Goal: Task Accomplishment & Management: Complete application form

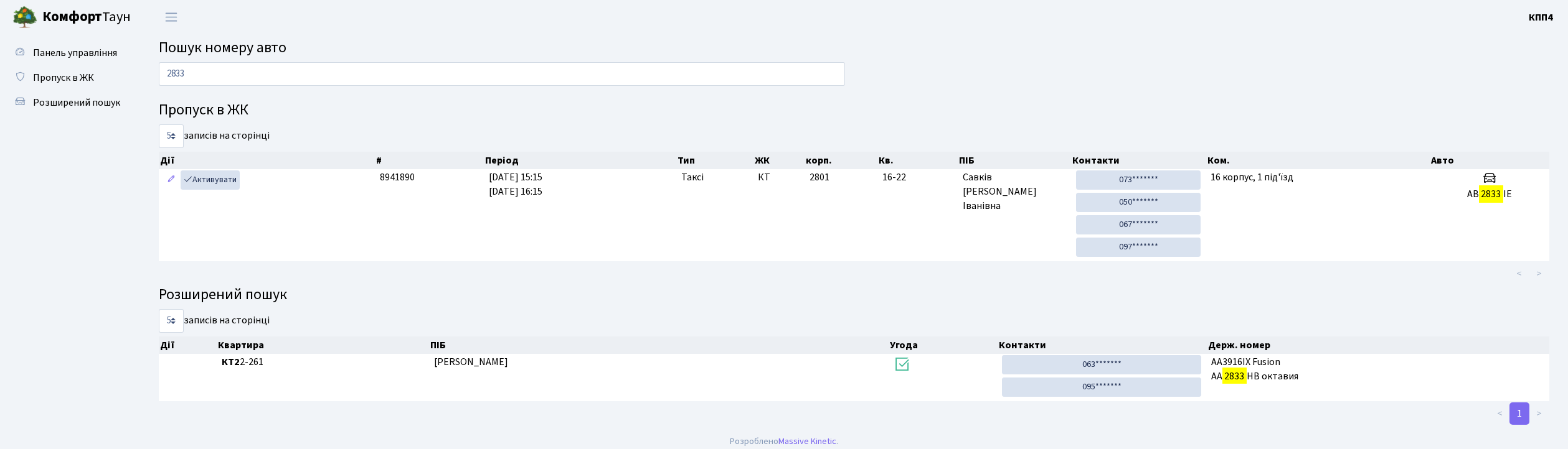
scroll to position [10, 0]
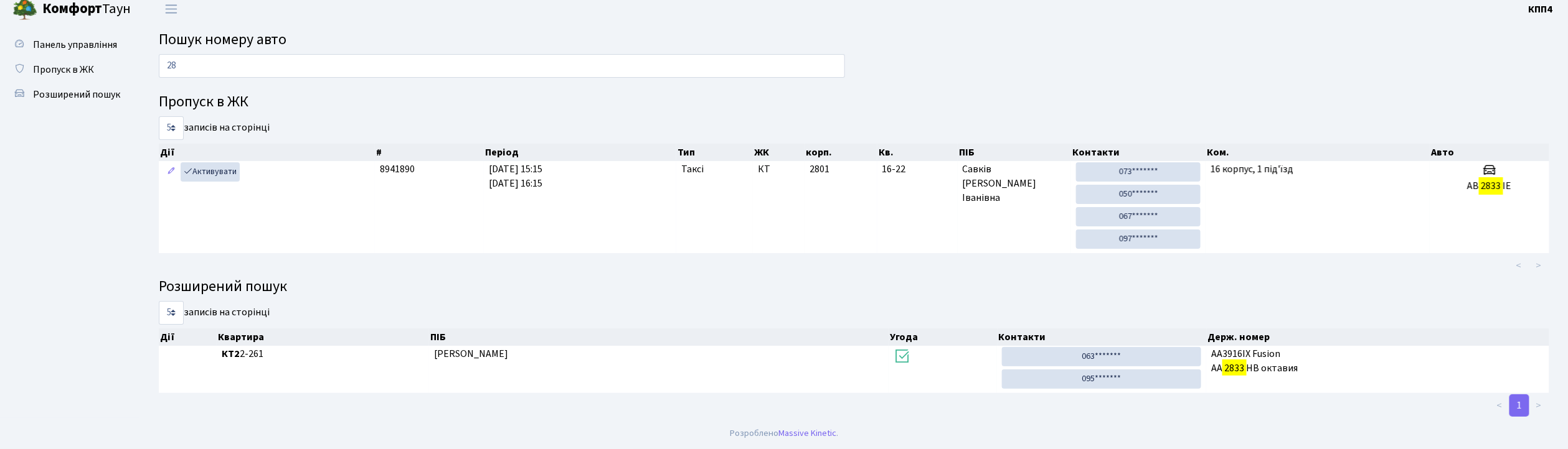
type input "2"
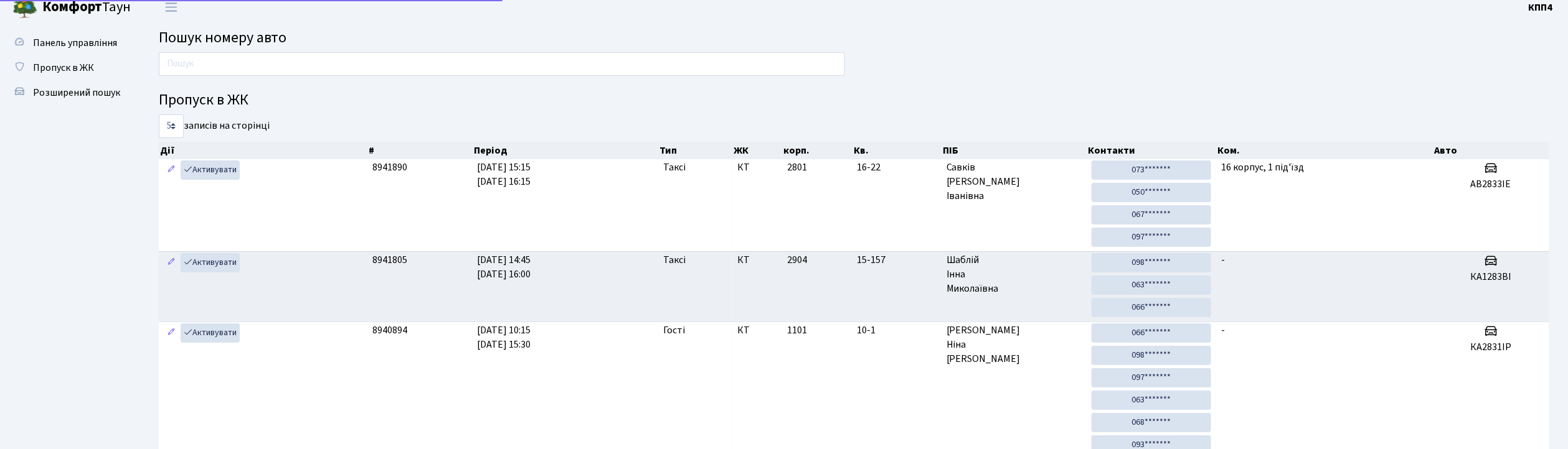
scroll to position [16, 0]
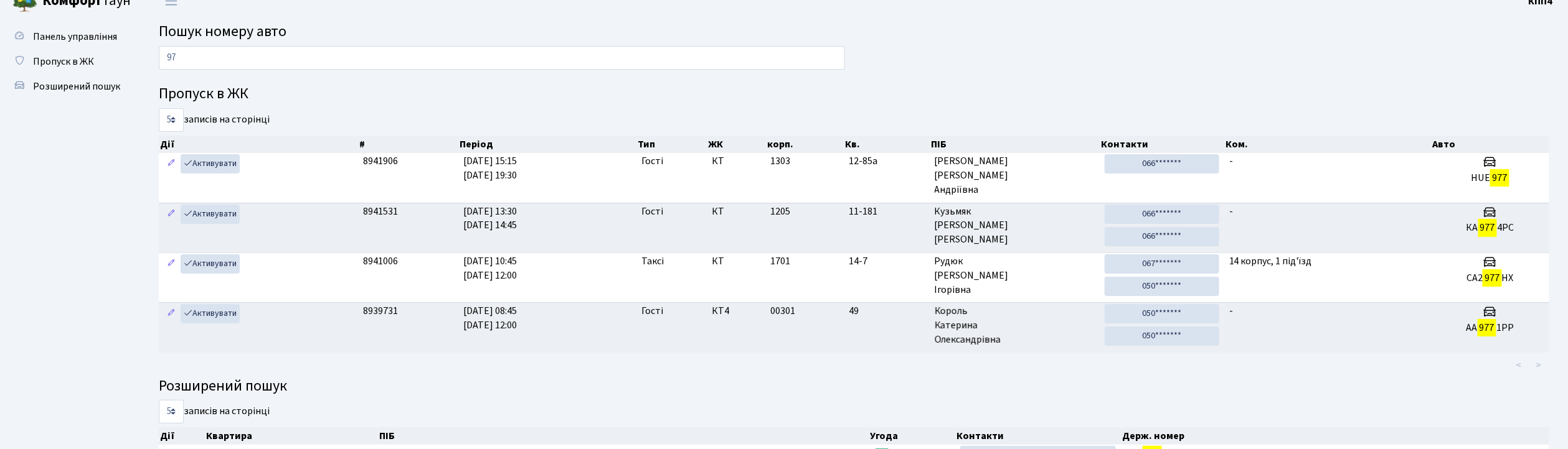
type input "9"
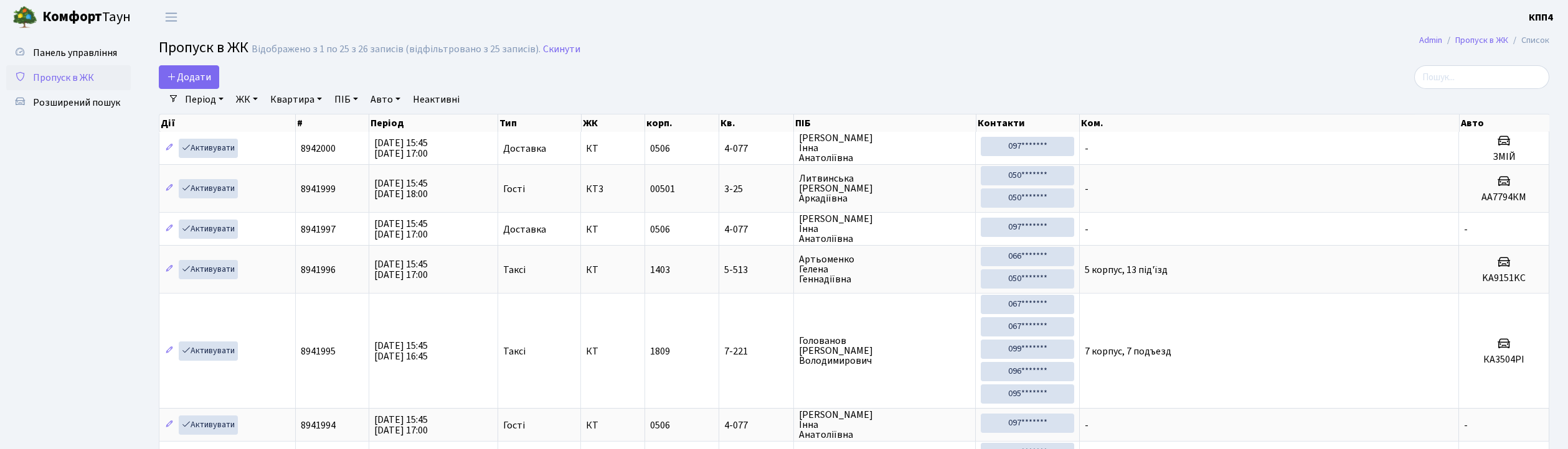
select select "25"
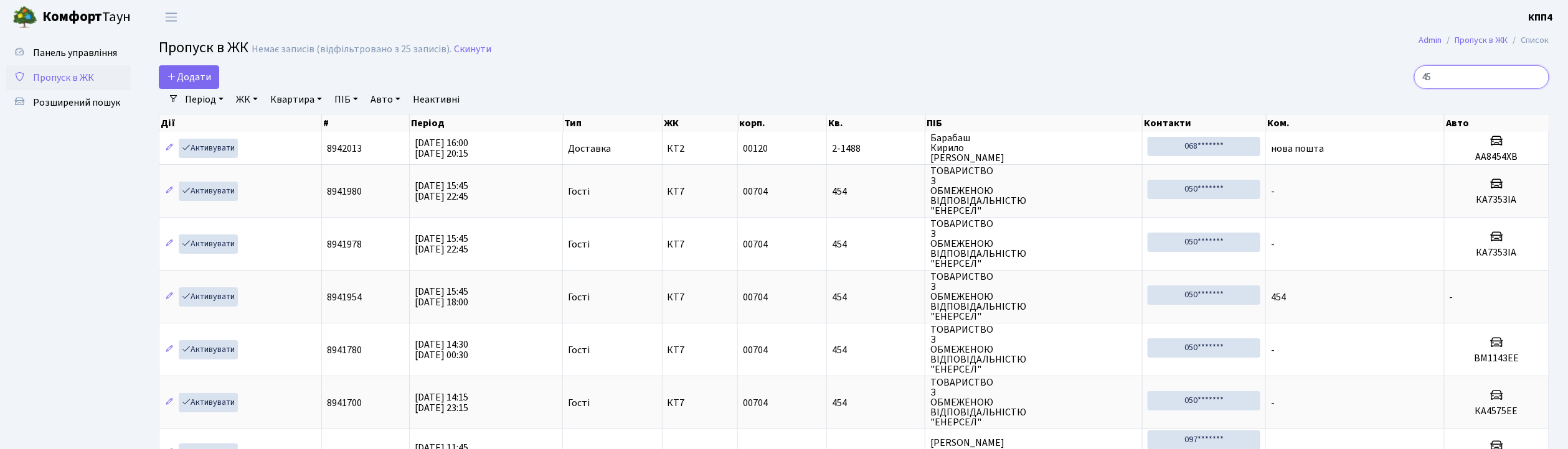
type input "4"
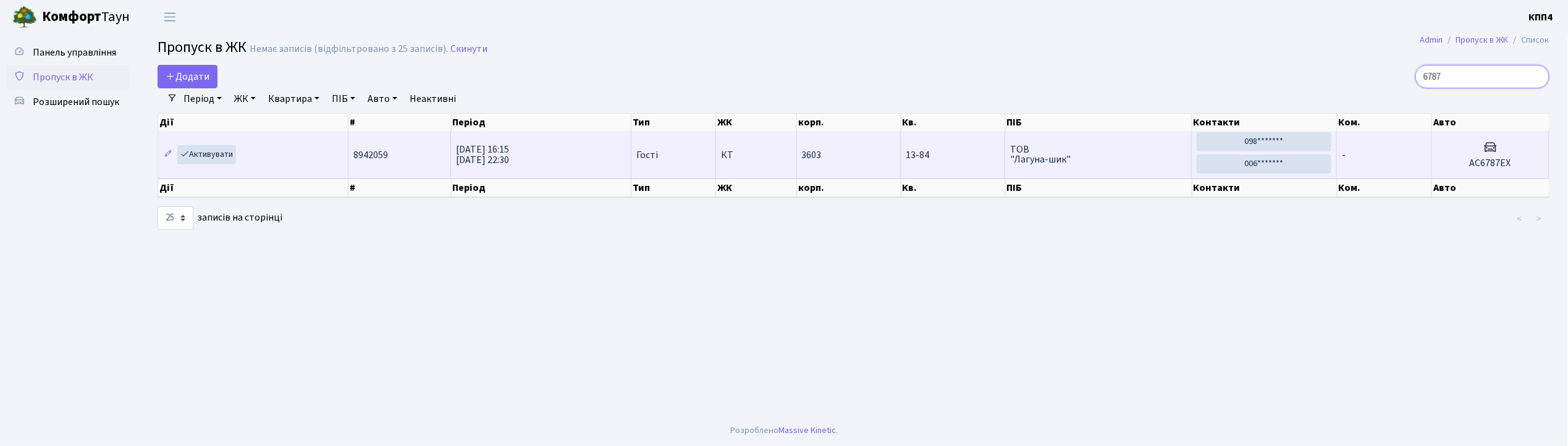
type input "6787"
click at [1140, 152] on span "ТОВ "Лагуна-шик"" at bounding box center [1097, 155] width 176 height 20
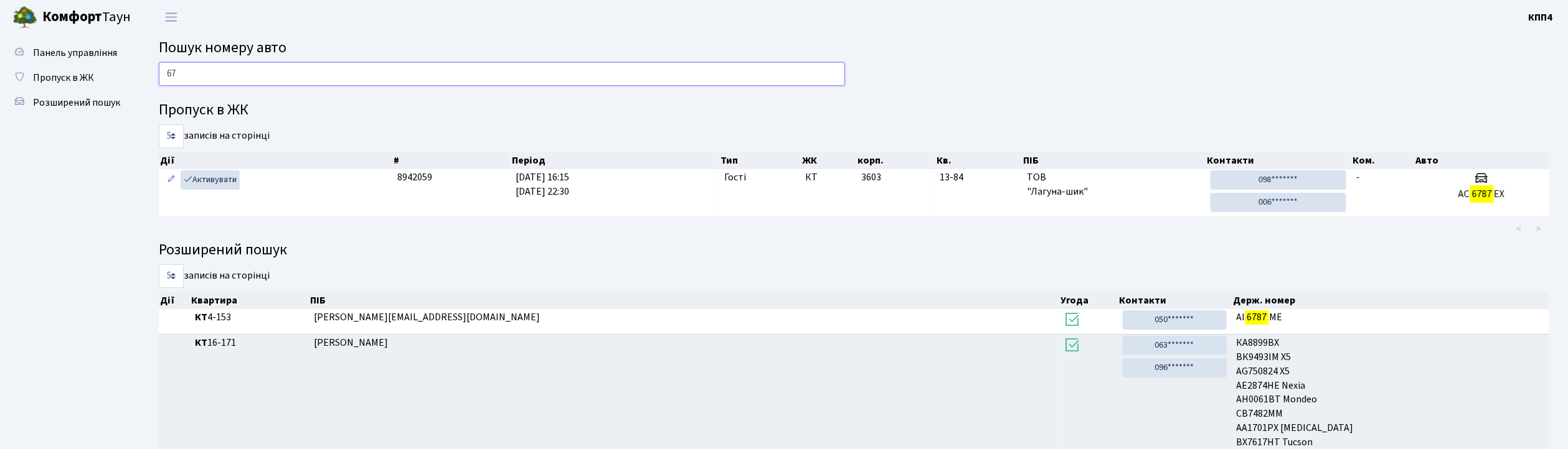
type input "6"
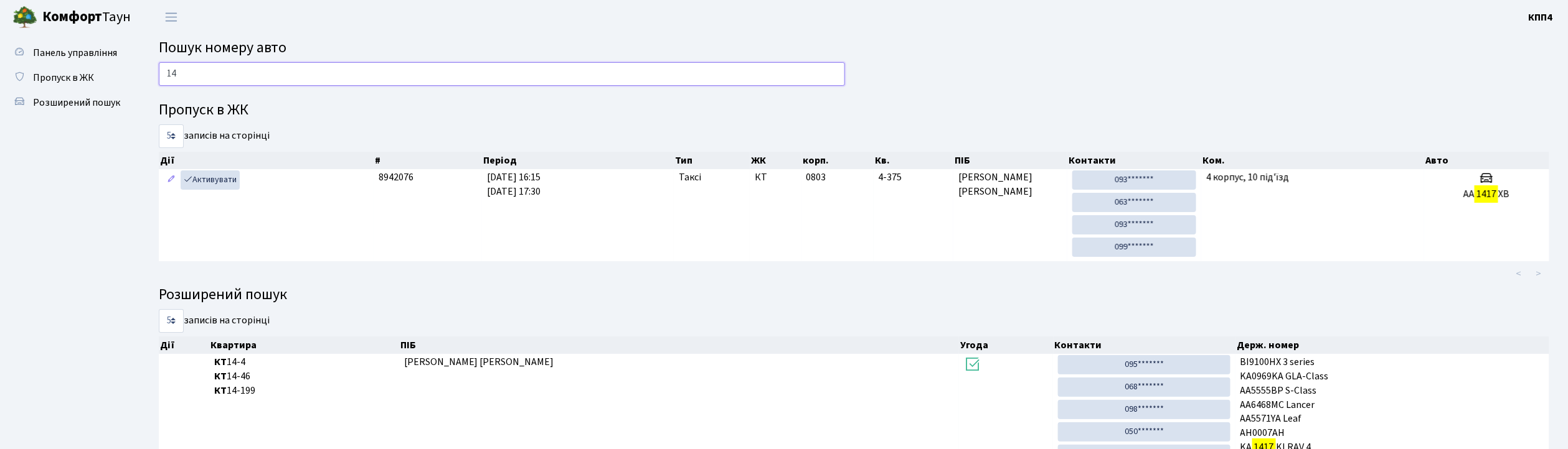
type input "1"
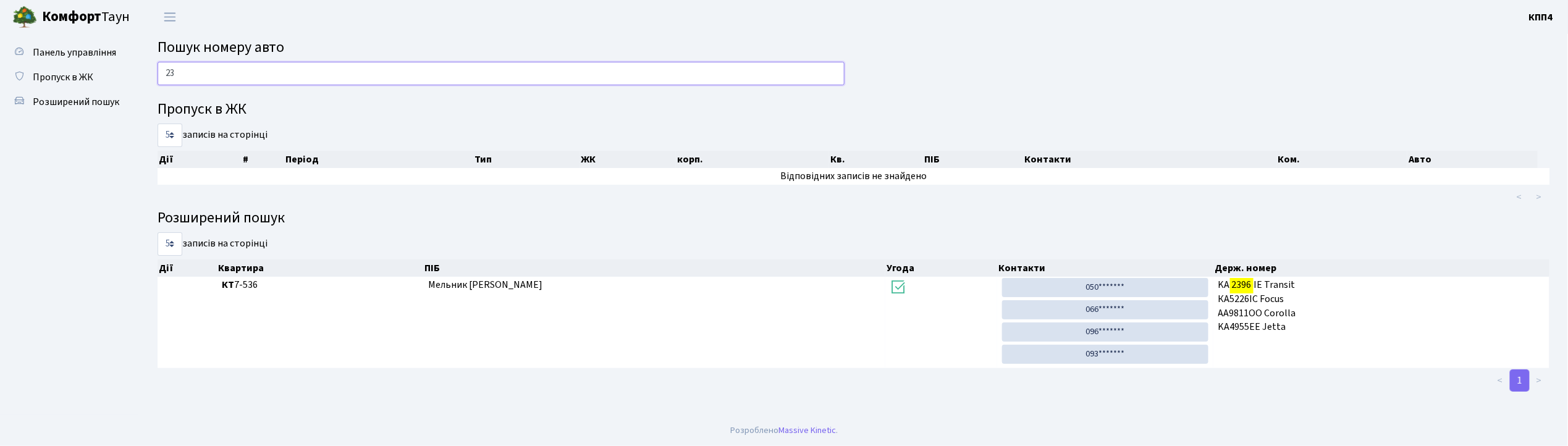
type input "2"
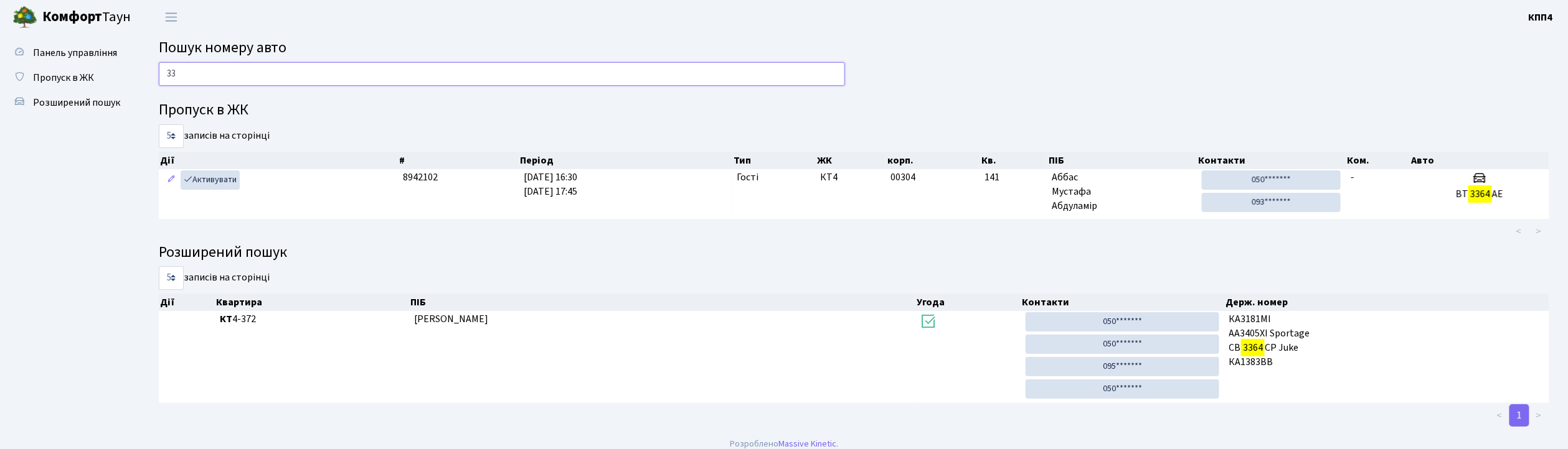
type input "3"
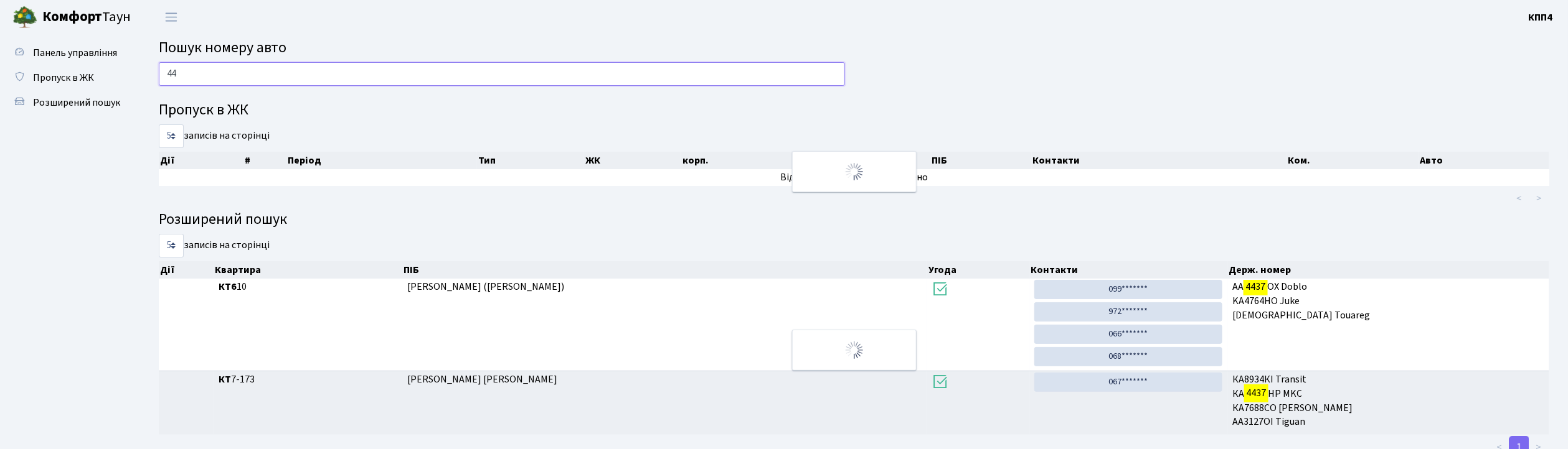
type input "4"
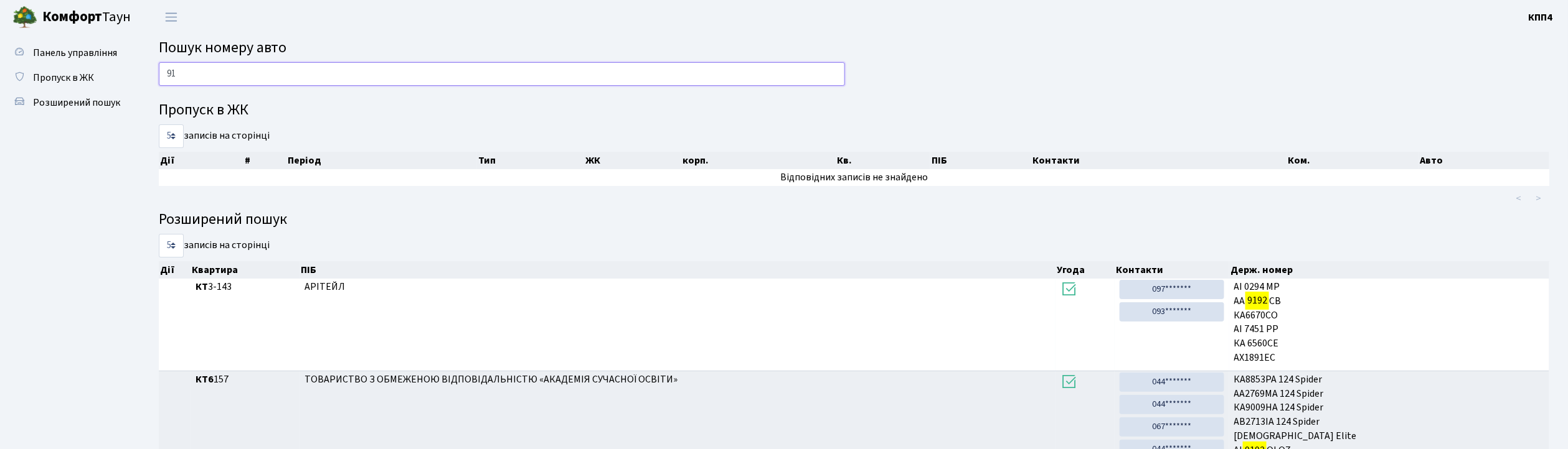
type input "9"
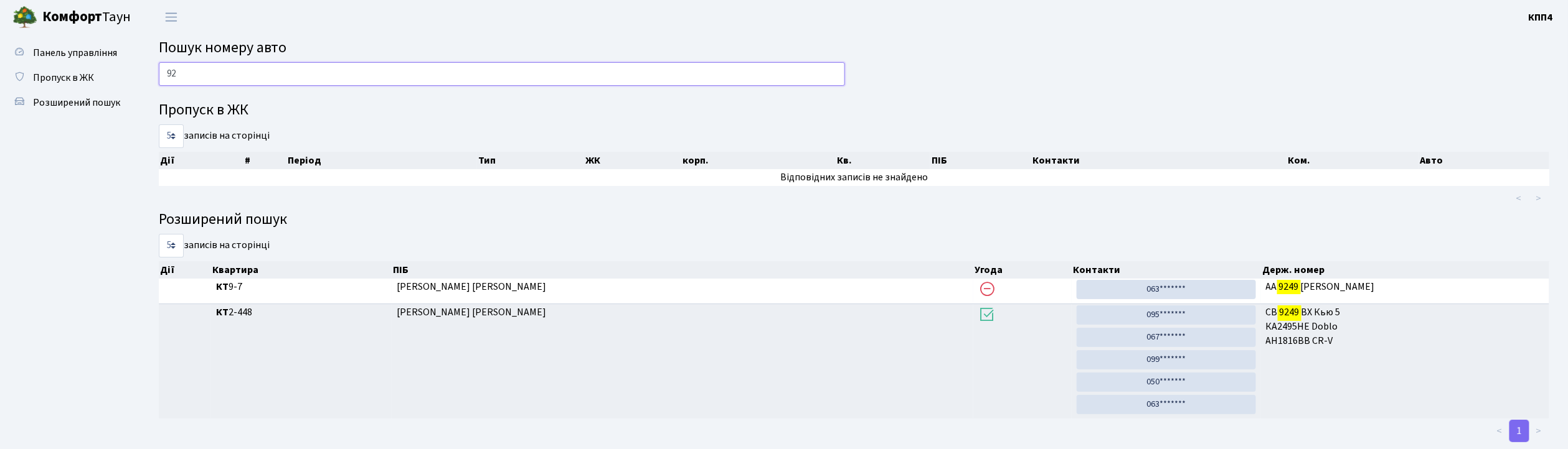
type input "9"
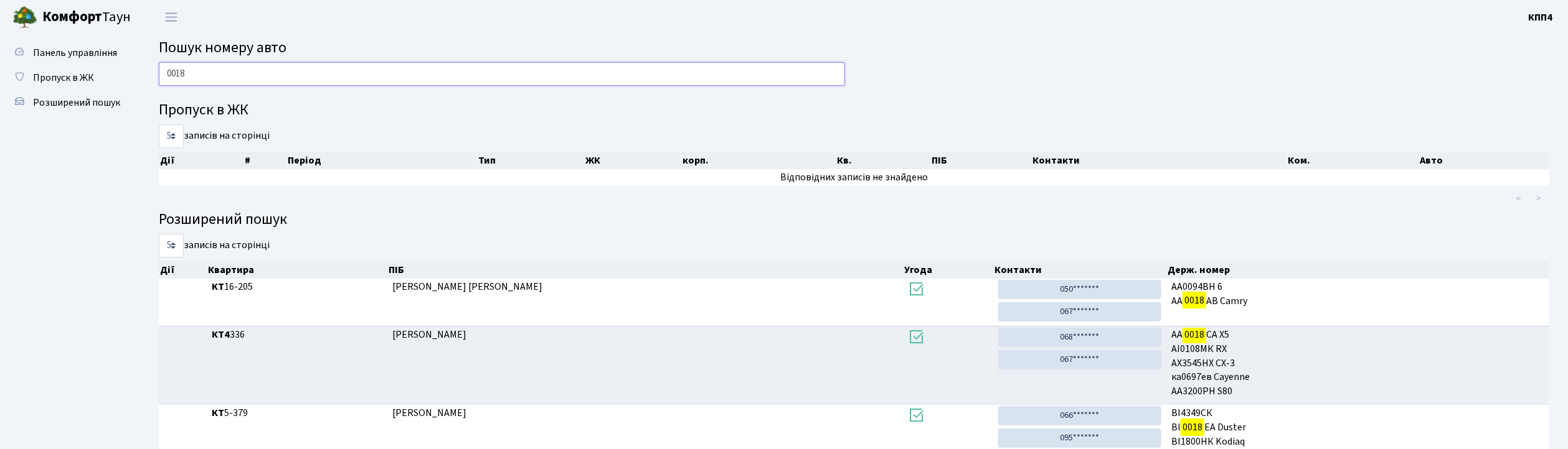
scroll to position [83, 0]
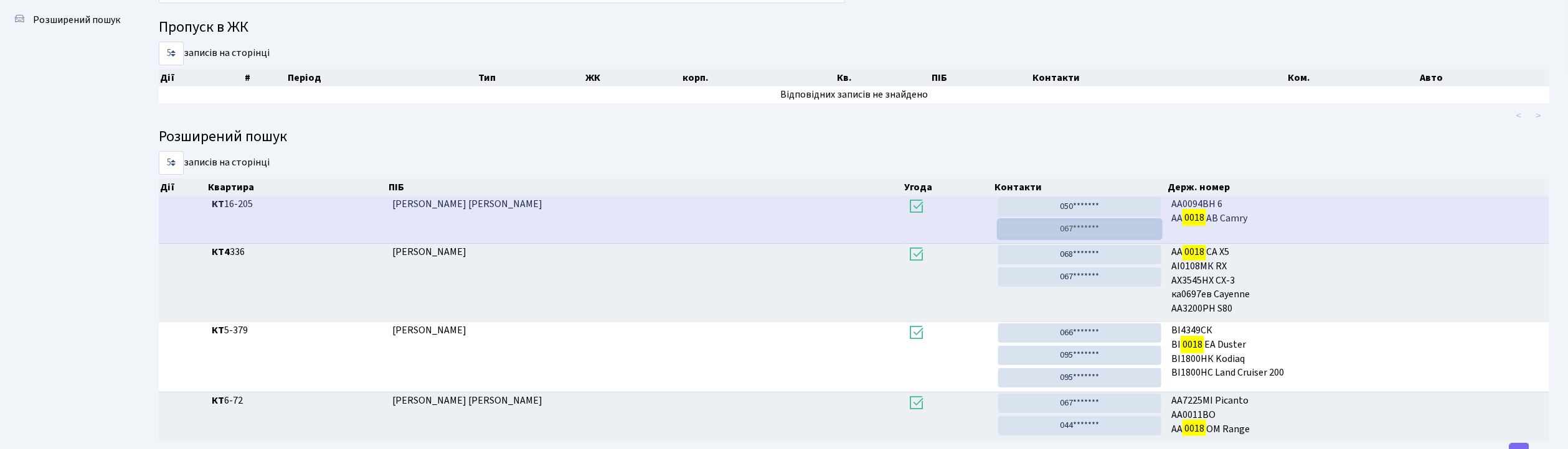
click at [1102, 231] on link "067*******" at bounding box center [1079, 229] width 163 height 19
click at [1082, 231] on link "067*******" at bounding box center [1079, 229] width 163 height 19
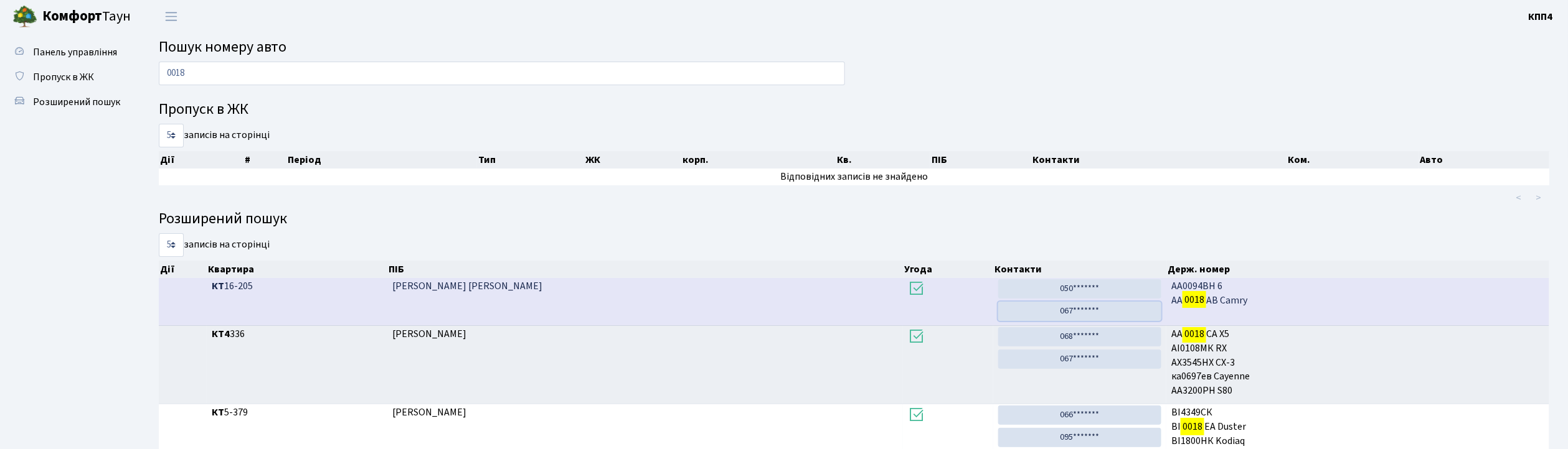
scroll to position [0, 0]
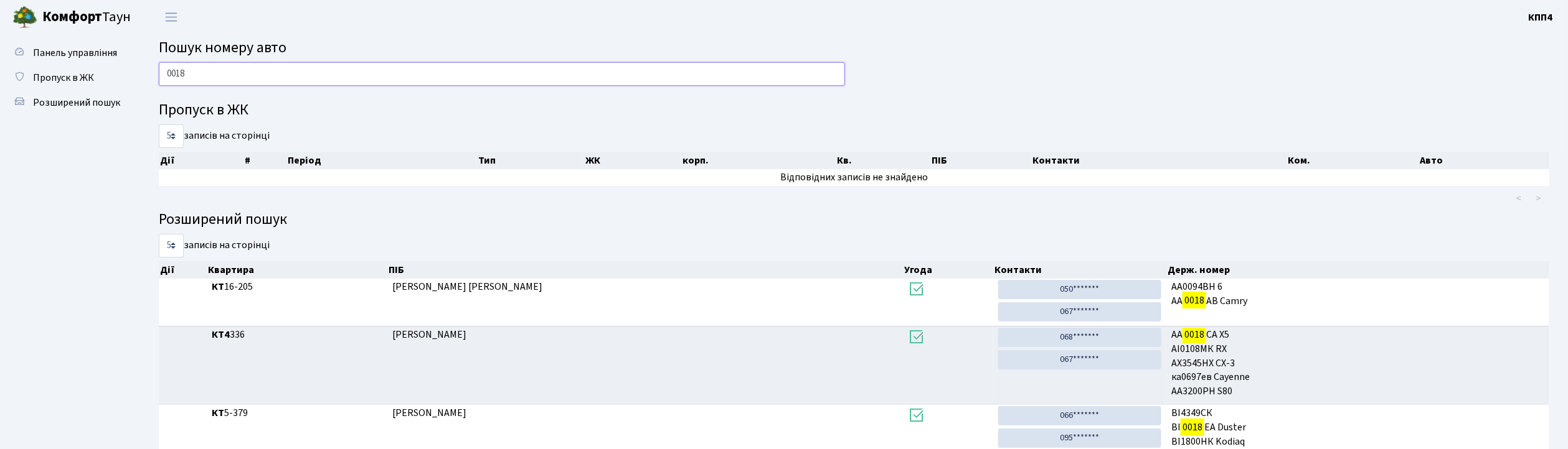
click at [267, 68] on input "0018" at bounding box center [502, 74] width 686 height 24
type input "0"
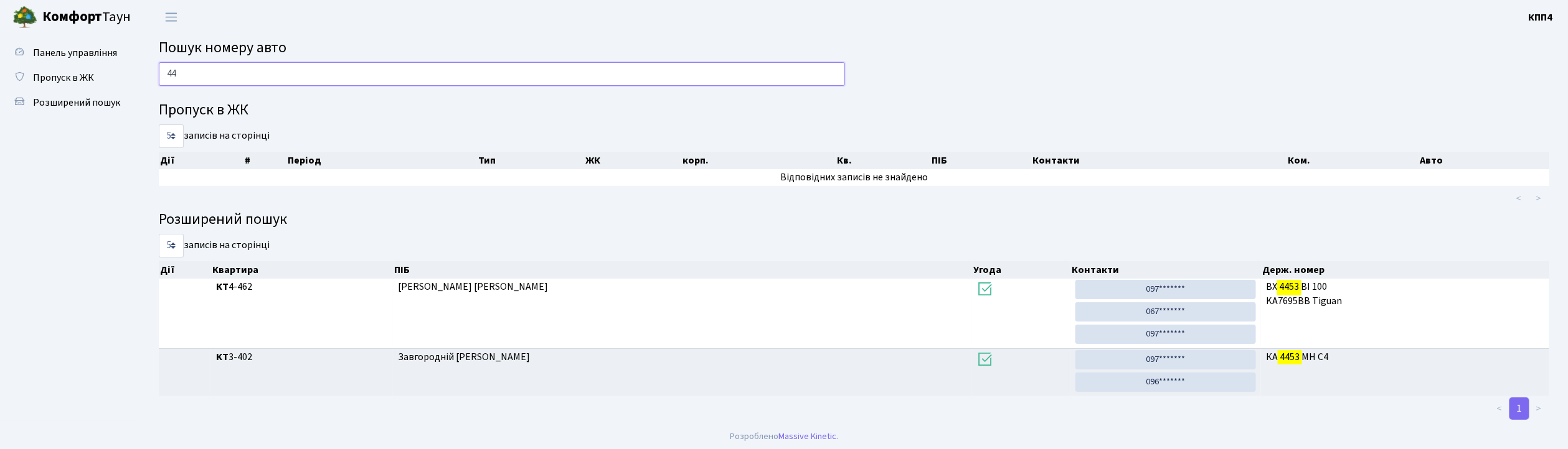
type input "4"
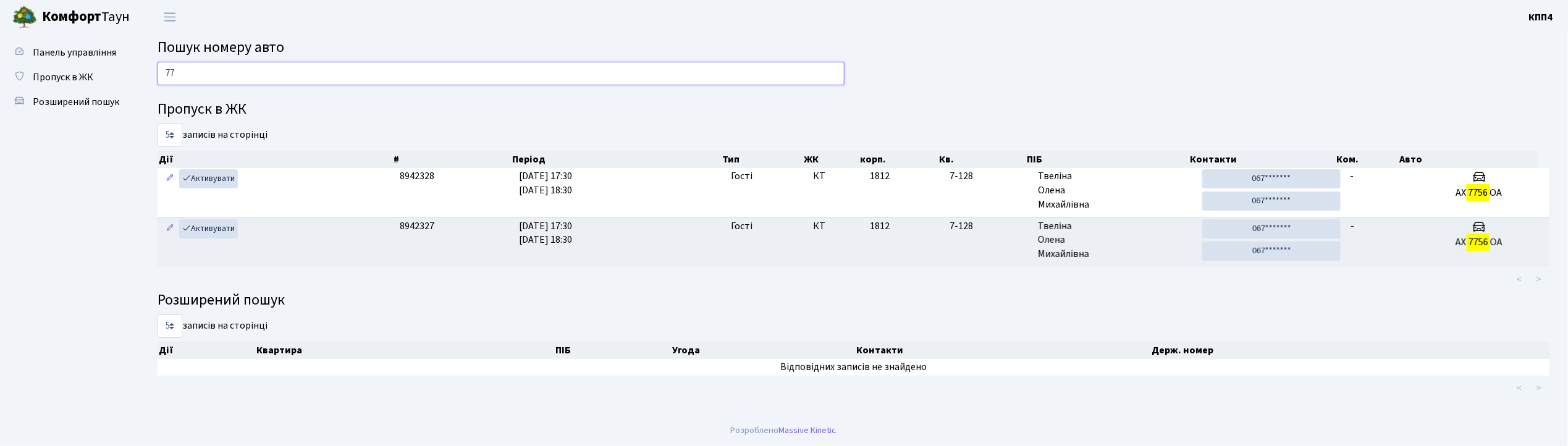
type input "7"
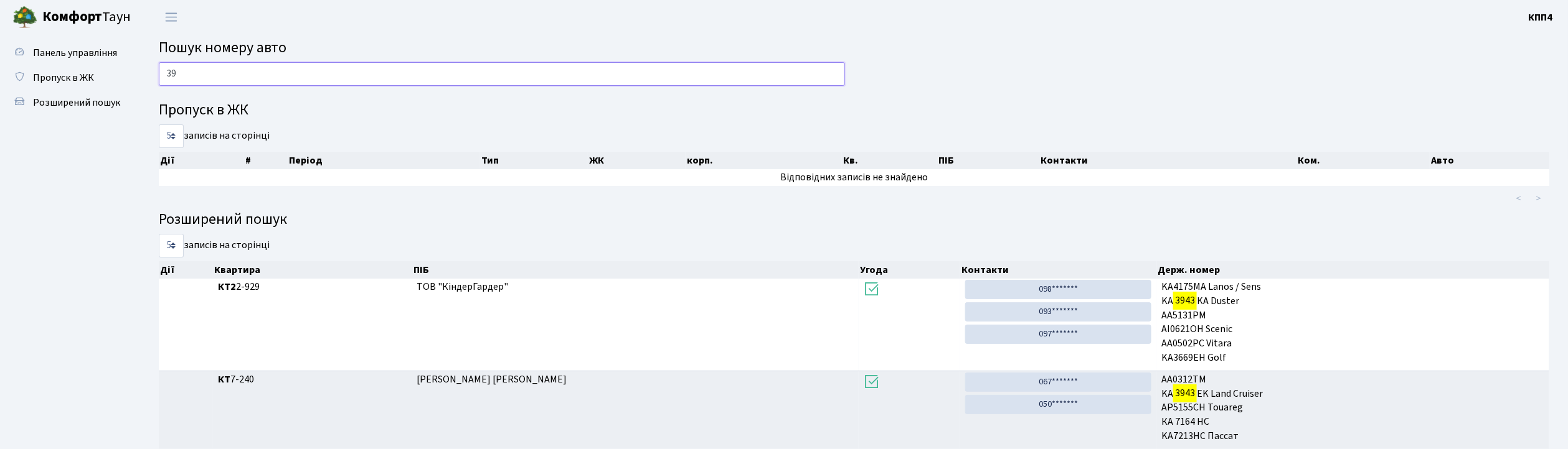
type input "3"
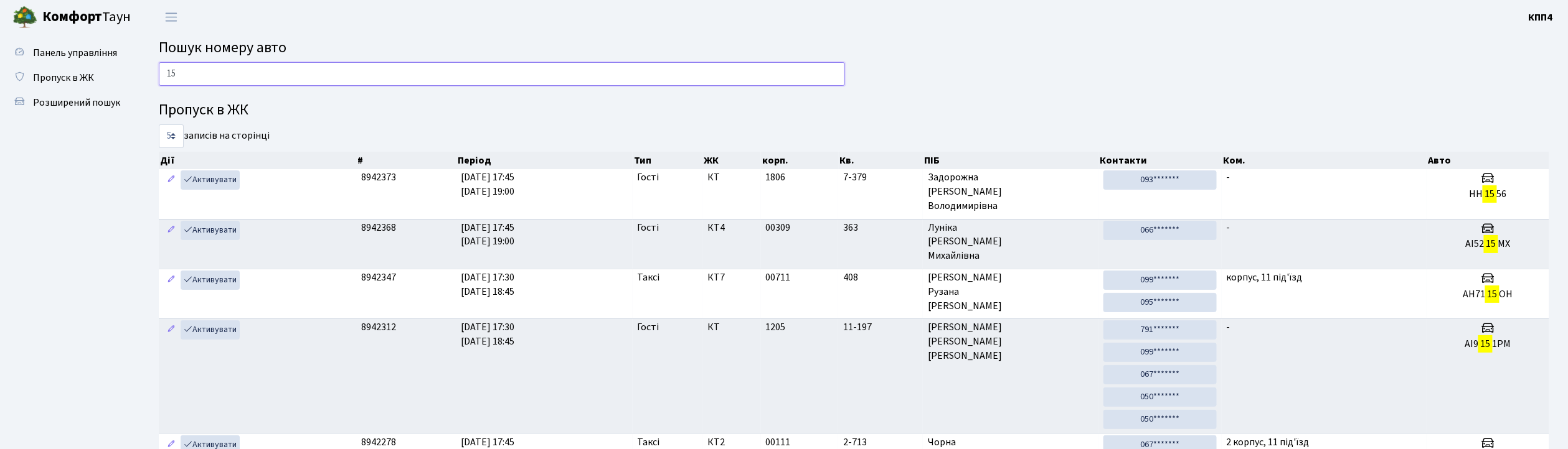
type input "1"
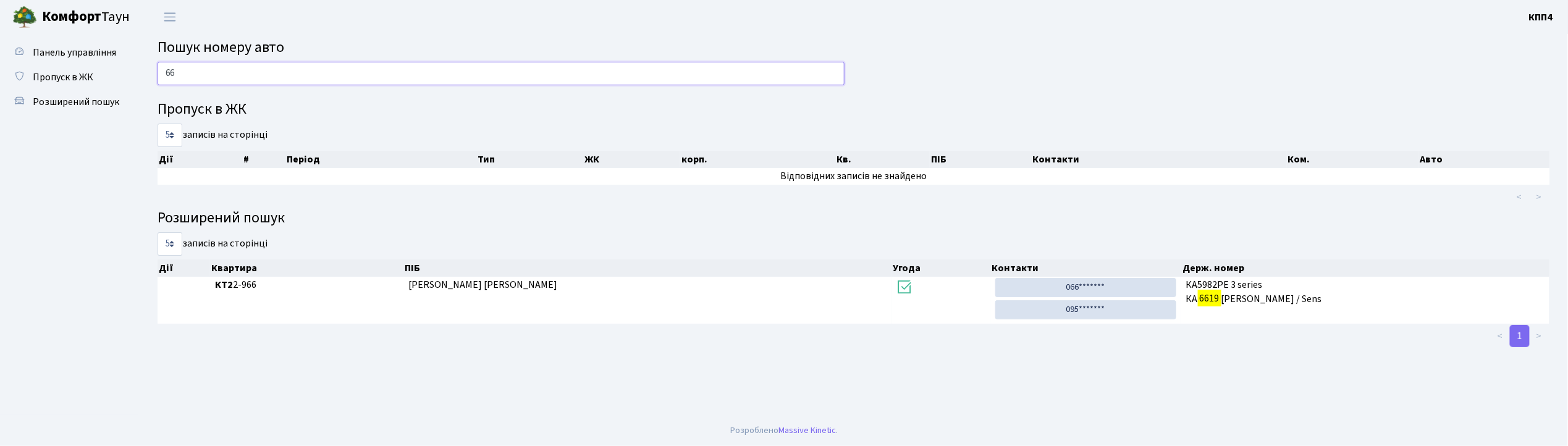
type input "6"
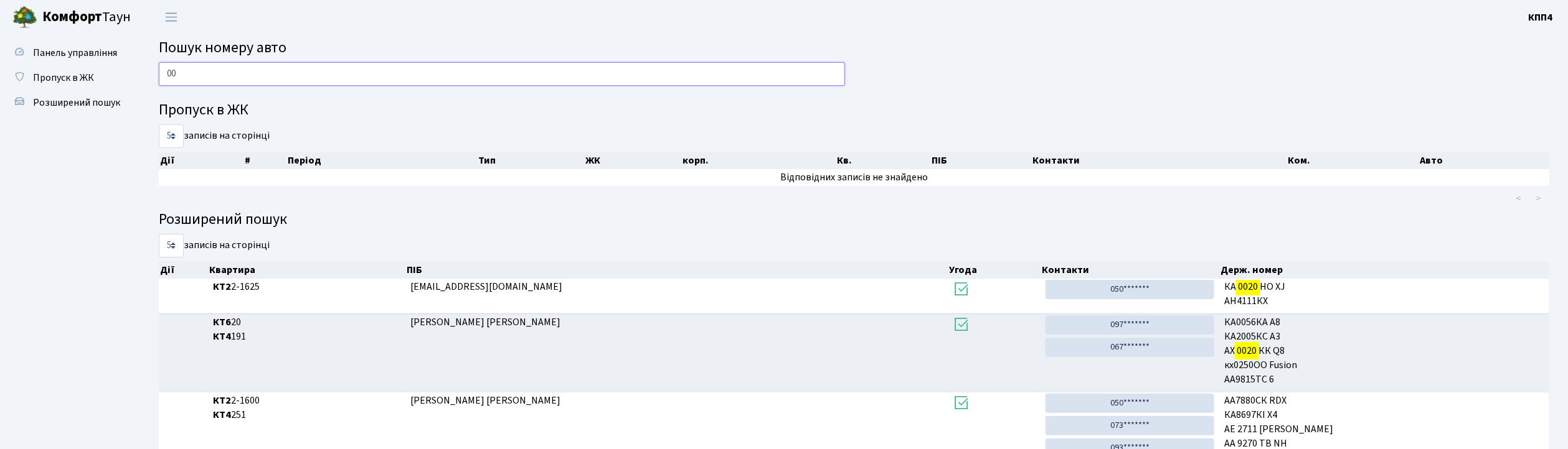
type input "0"
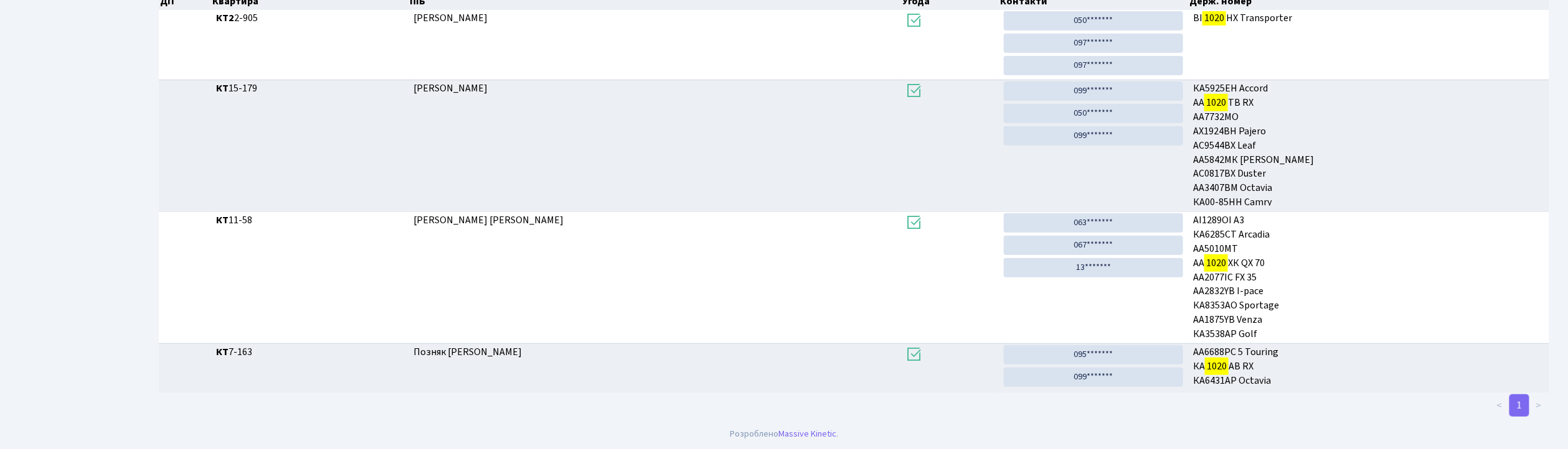
scroll to position [67, 0]
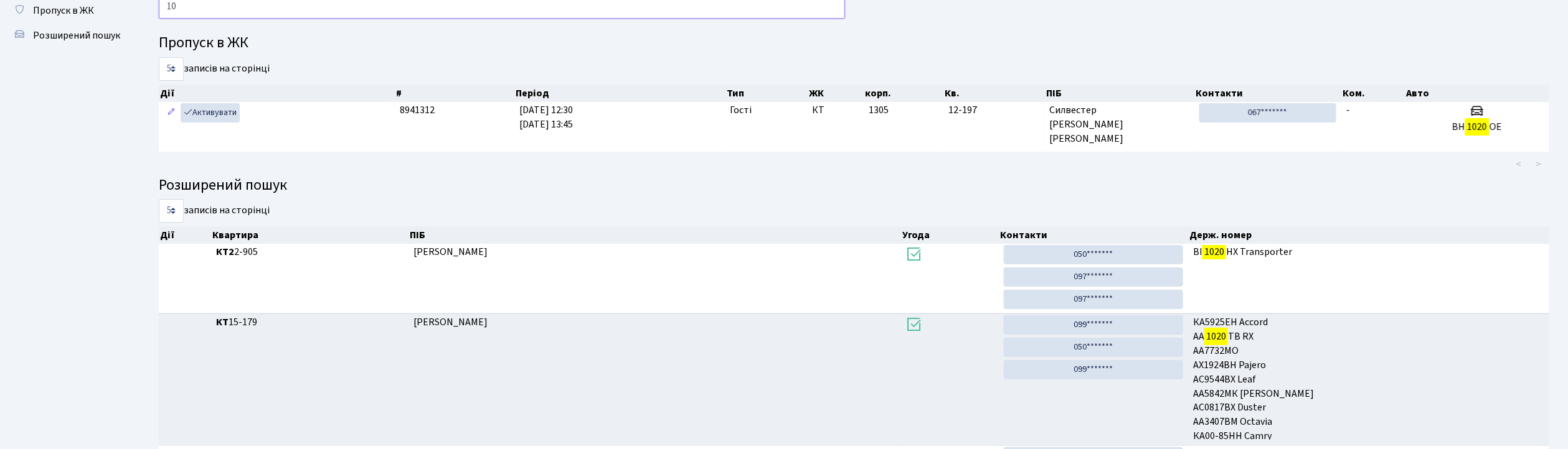
type input "1"
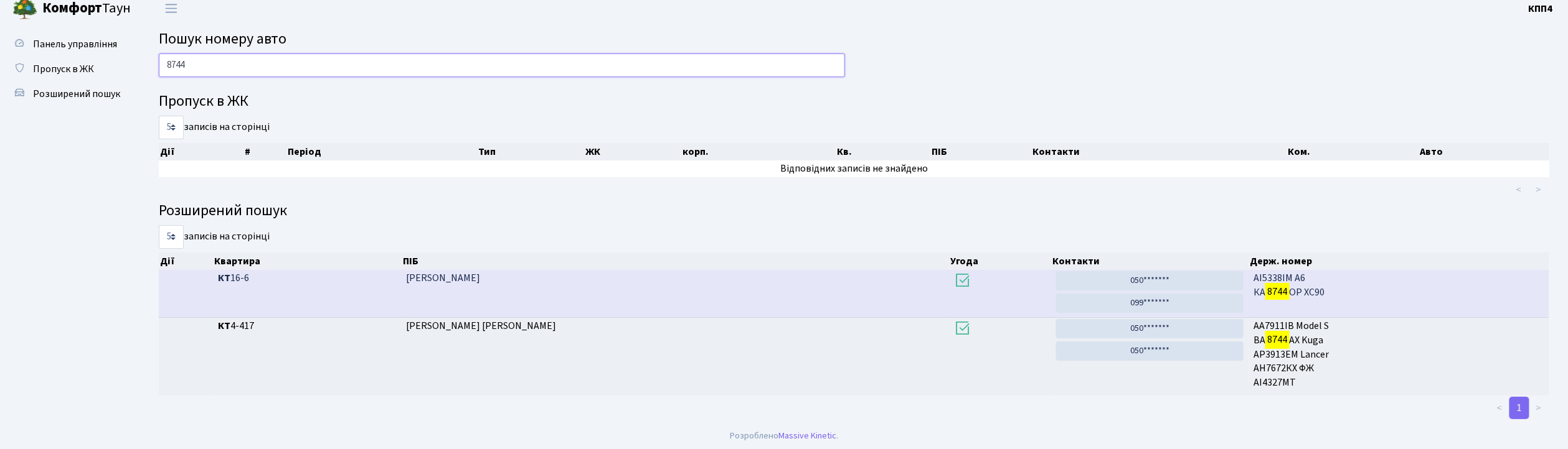
scroll to position [11, 0]
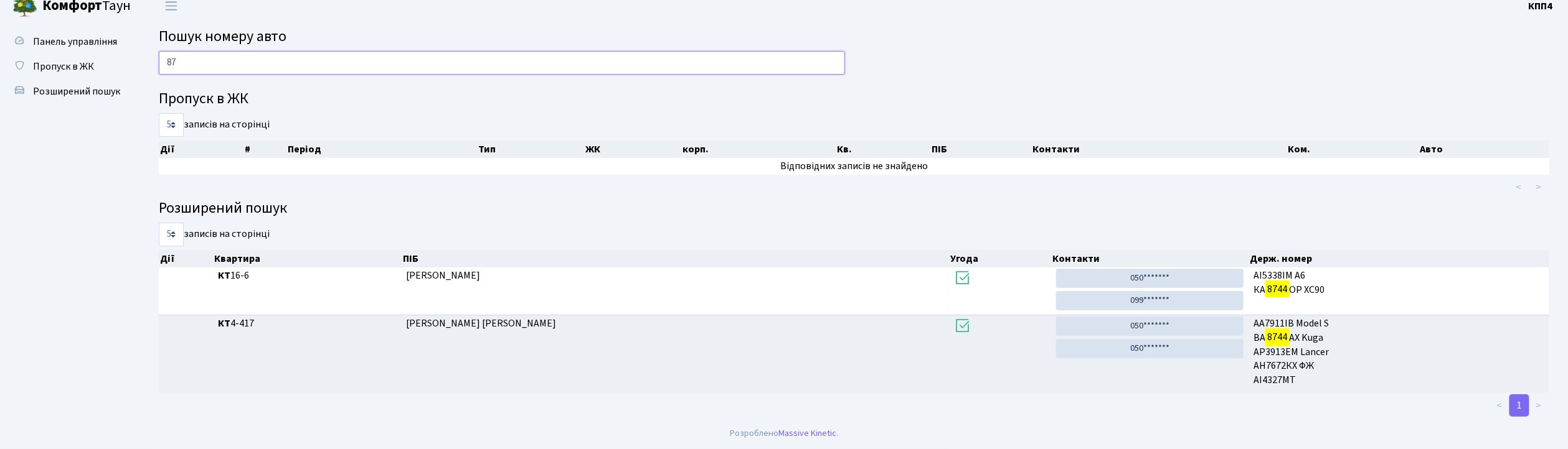
type input "8"
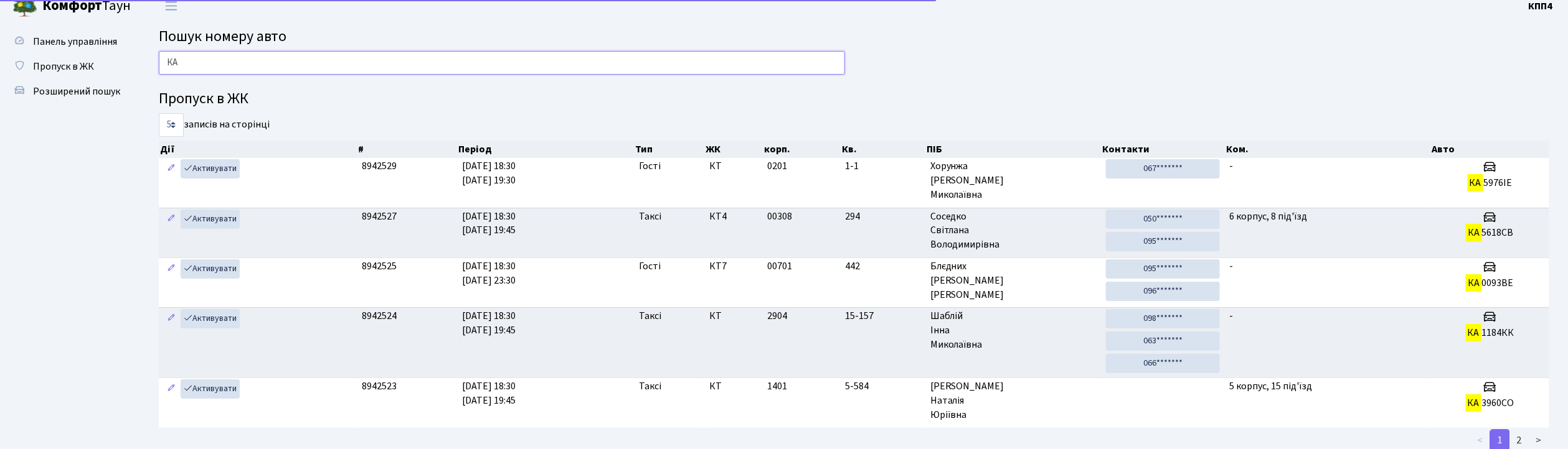
type input "К"
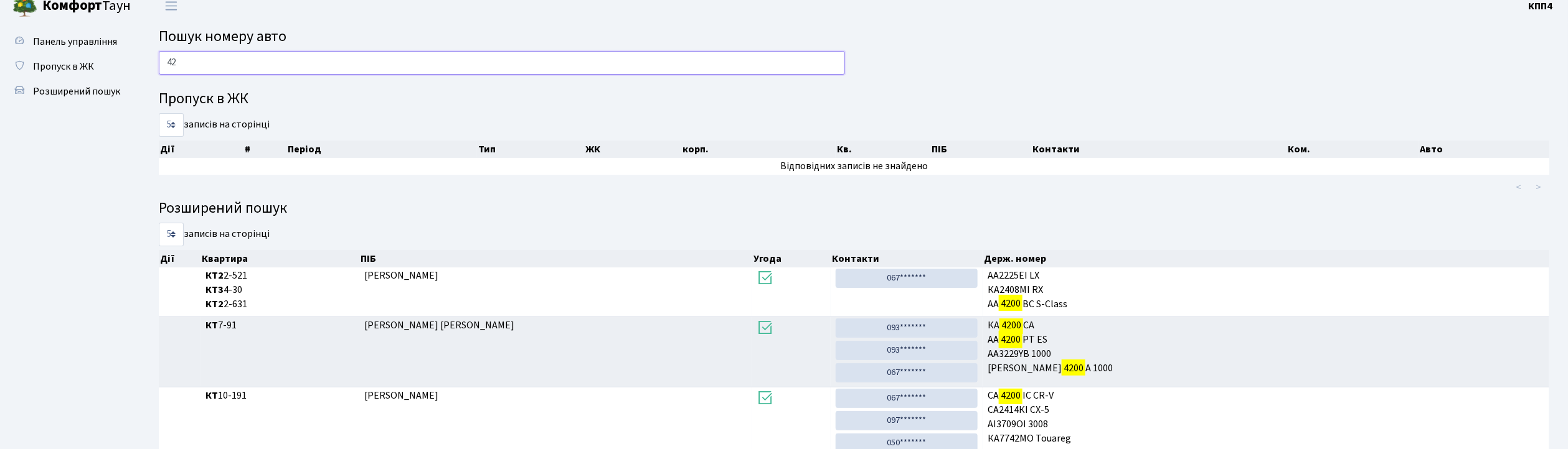
type input "4"
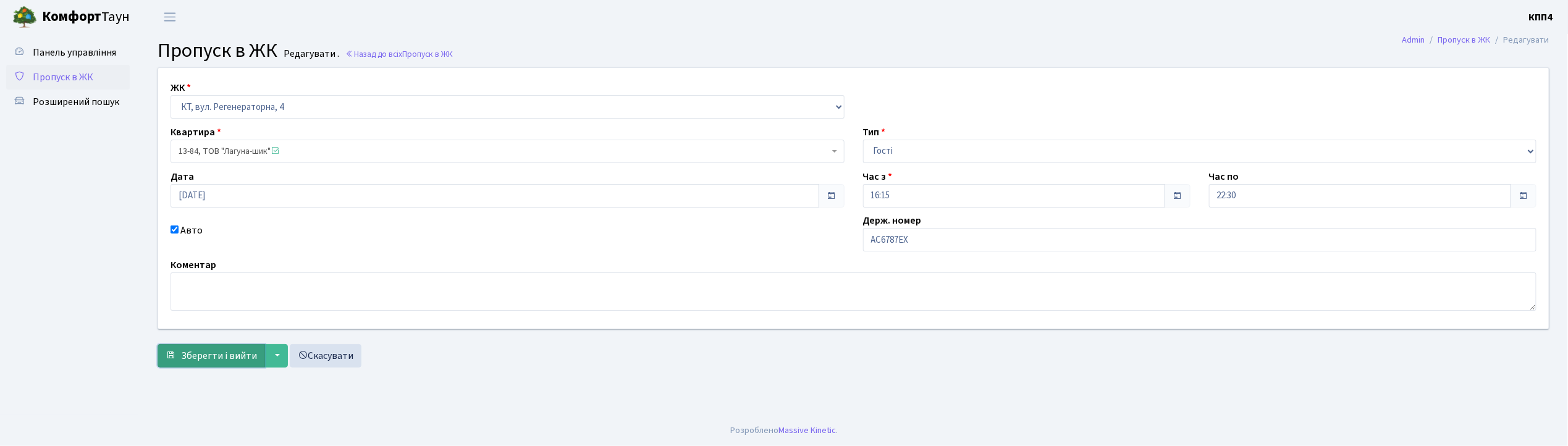
click at [214, 352] on span "Зберегти і вийти" at bounding box center [219, 356] width 76 height 14
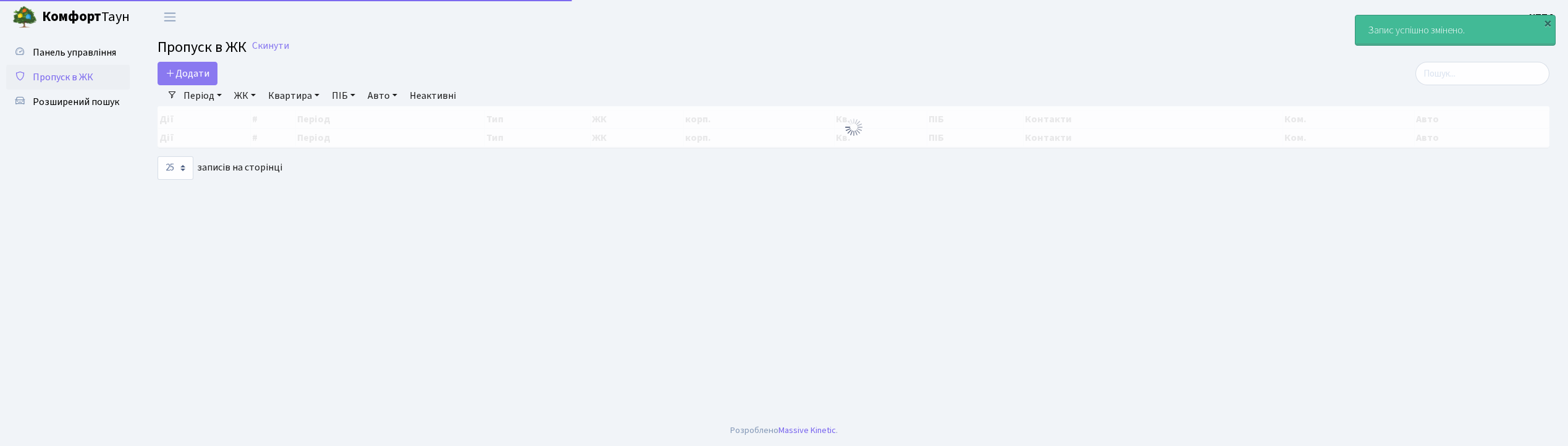
select select "25"
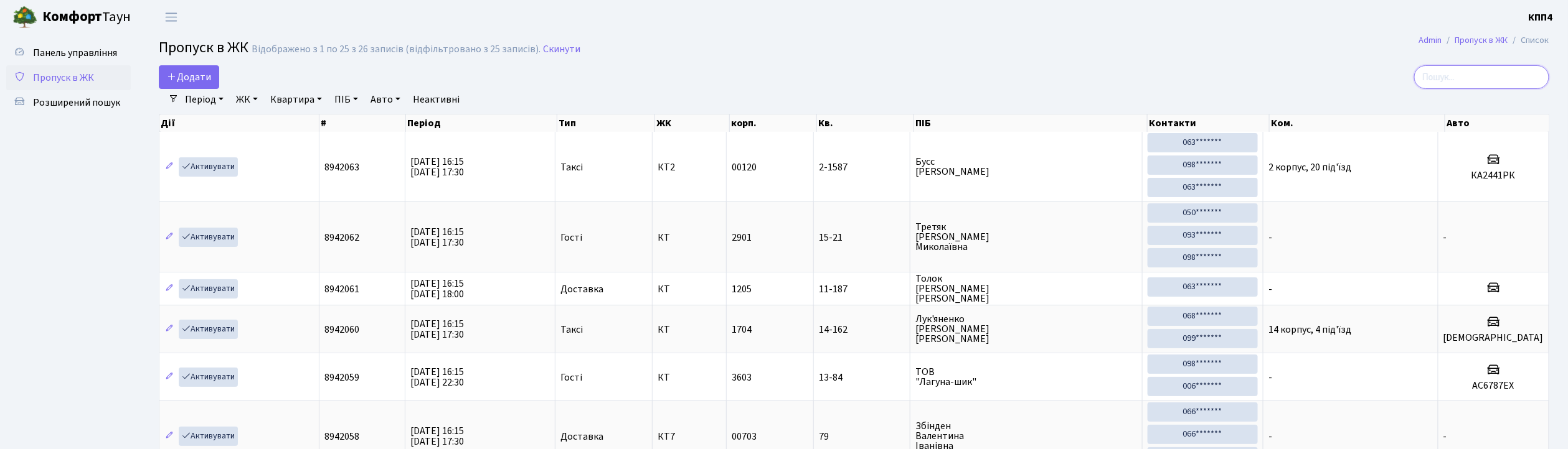
click at [1470, 78] on input "search" at bounding box center [1482, 77] width 135 height 24
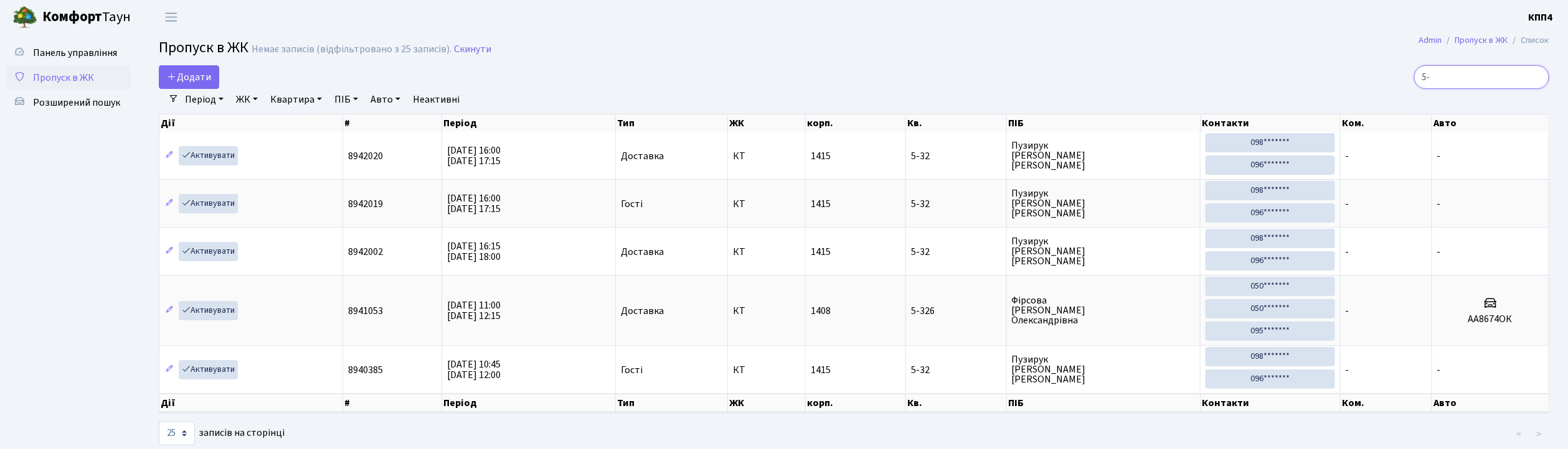
type input "5"
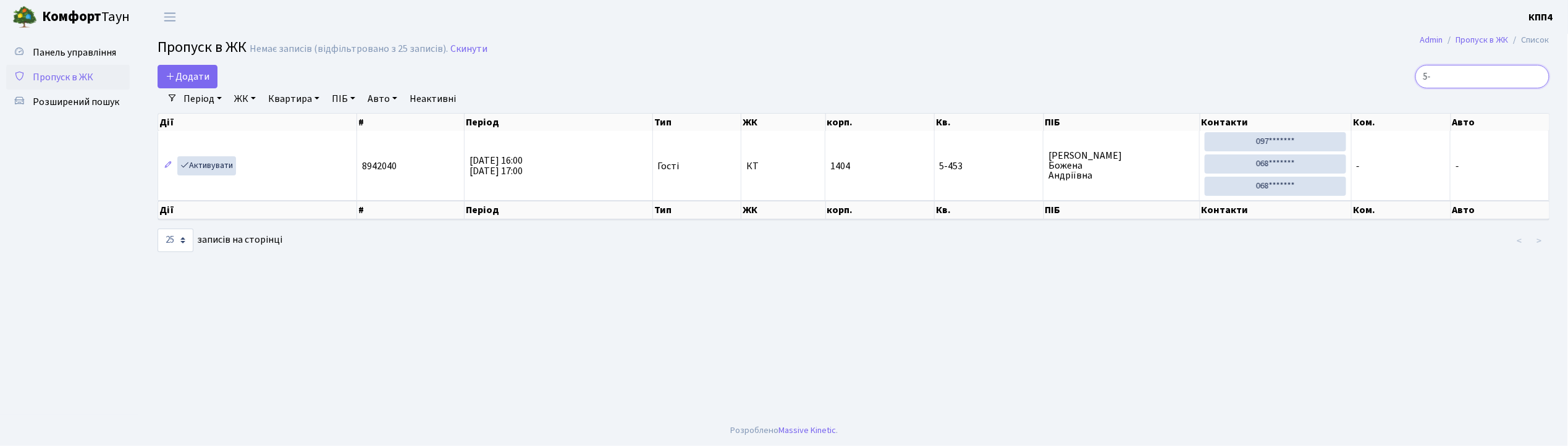
type input "5"
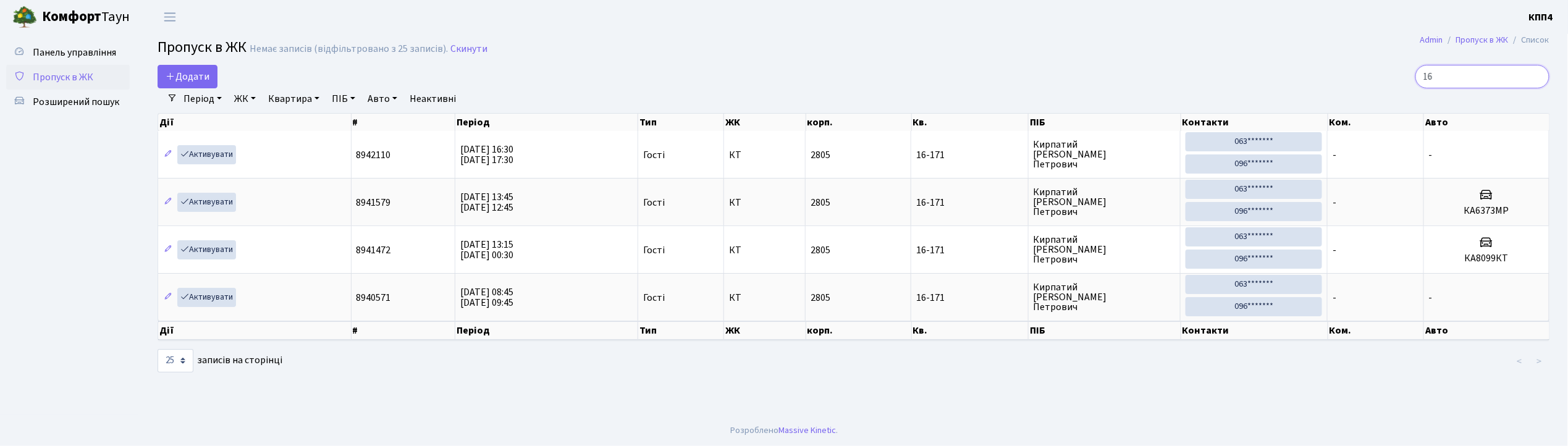
type input "1"
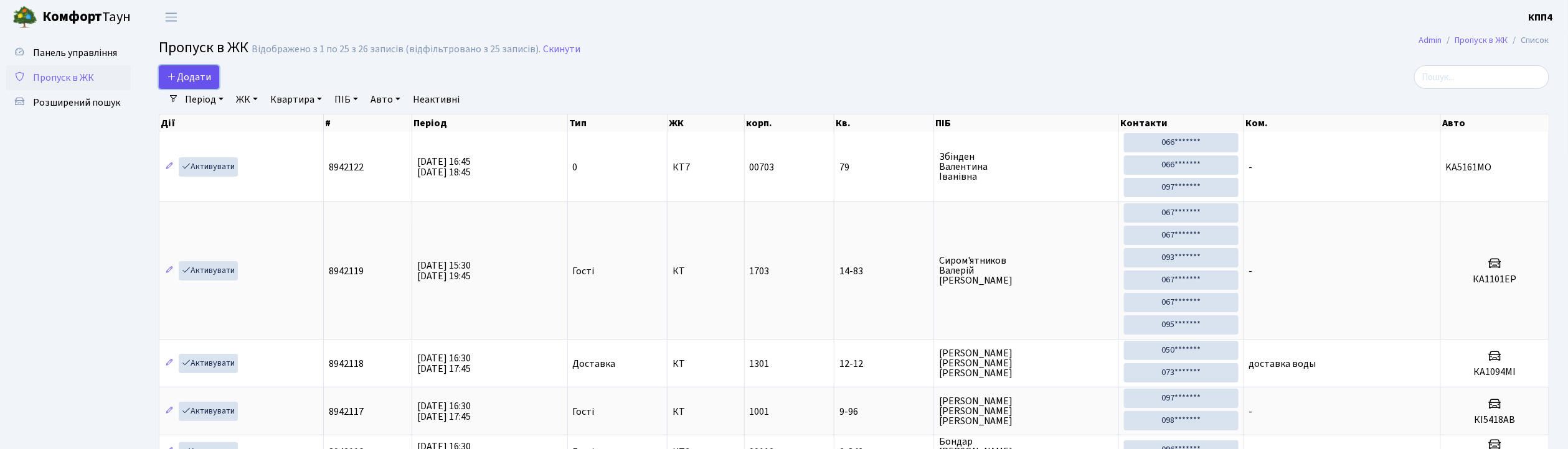
click at [199, 83] on span "Додати" at bounding box center [189, 77] width 44 height 14
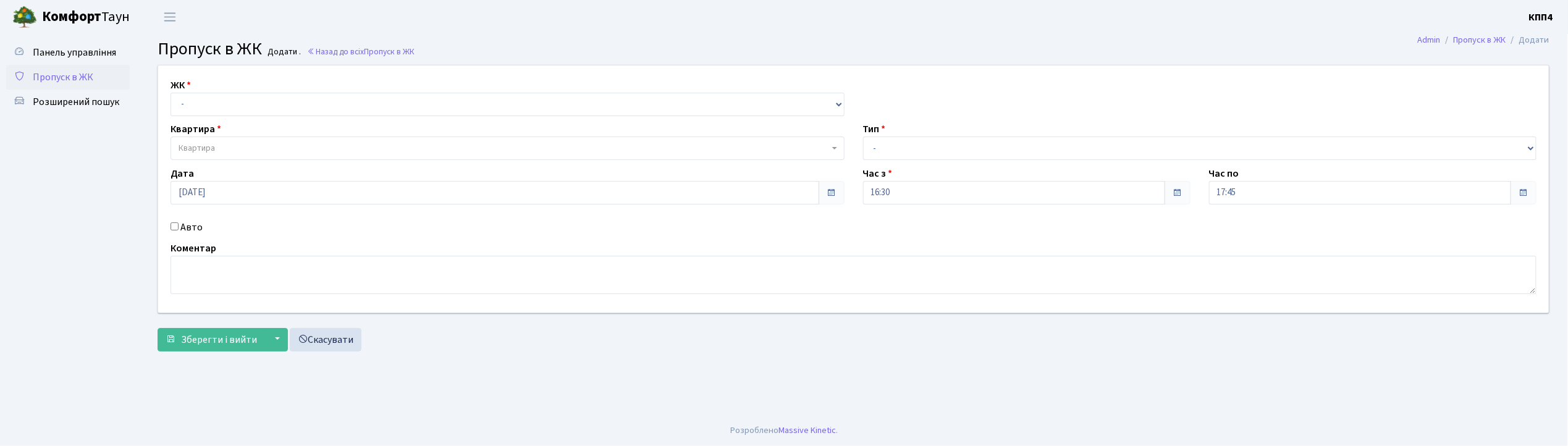
click at [176, 225] on input "Авто" at bounding box center [174, 226] width 8 height 8
checkbox input "true"
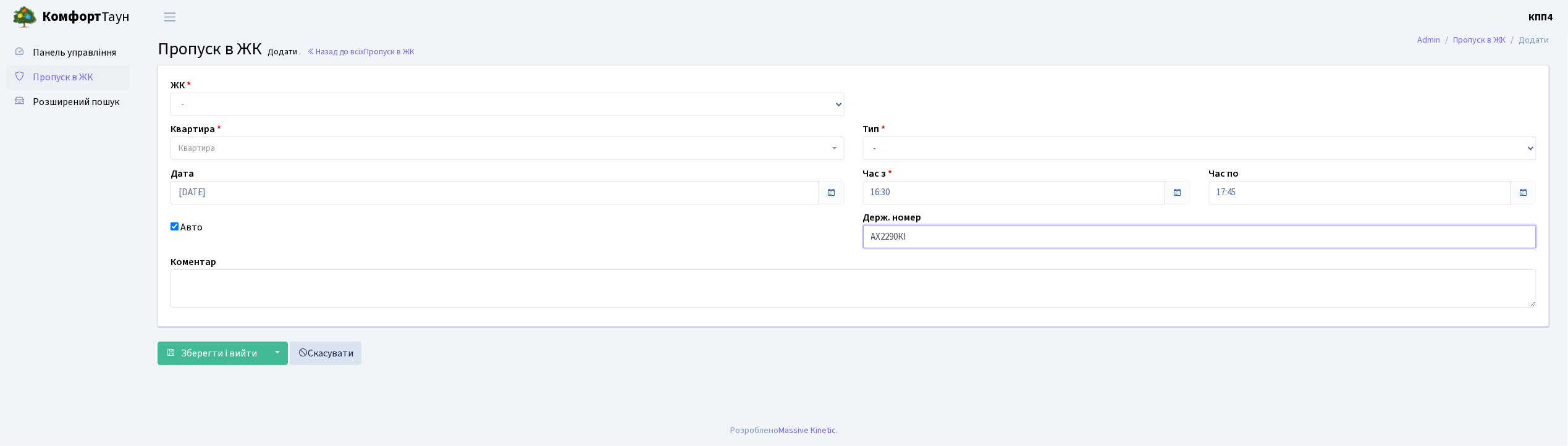
type input "АХ2290КІ"
click at [207, 99] on select "- КТ, вул. Регенераторна, 4 КТ2, просп. [STREET_ADDRESS] [STREET_ADDRESS] [PERS…" at bounding box center [507, 104] width 674 height 24
select select "271"
click at [171, 93] on select "- КТ, вул. Регенераторна, 4 КТ2, просп. [STREET_ADDRESS] [STREET_ADDRESS] [PERS…" at bounding box center [507, 104] width 674 height 24
select select
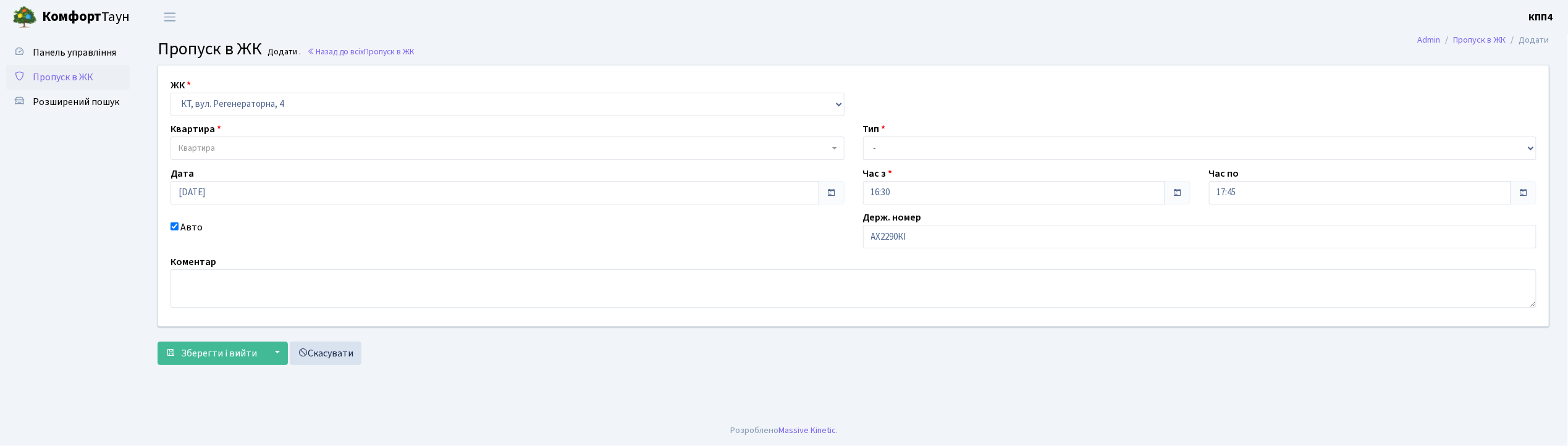
click at [215, 142] on span "Квартира" at bounding box center [507, 148] width 674 height 24
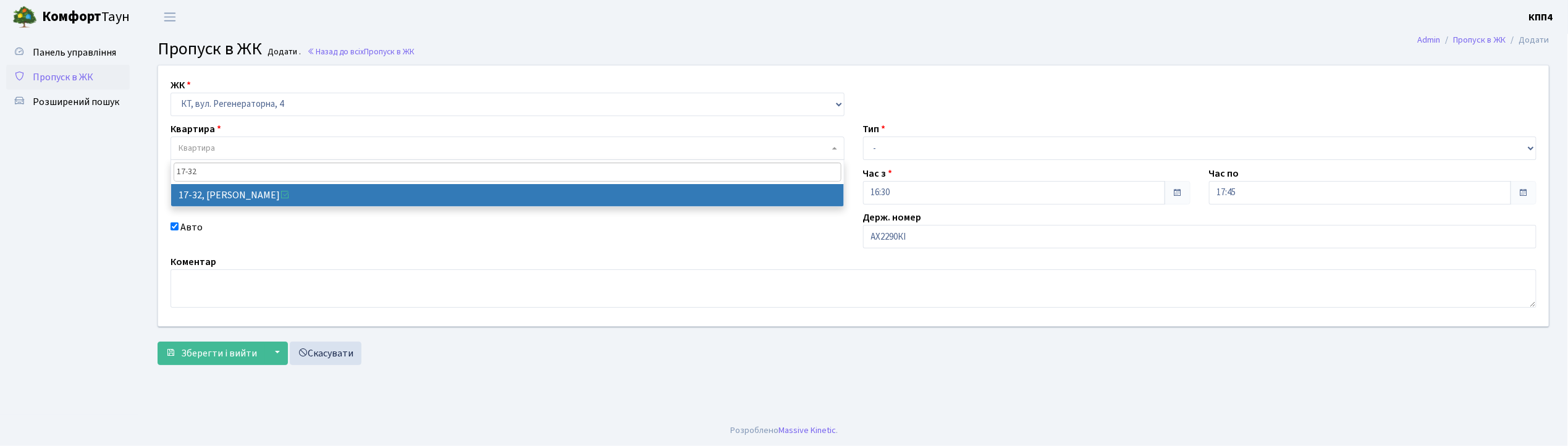
type input "17-32"
select select "8986"
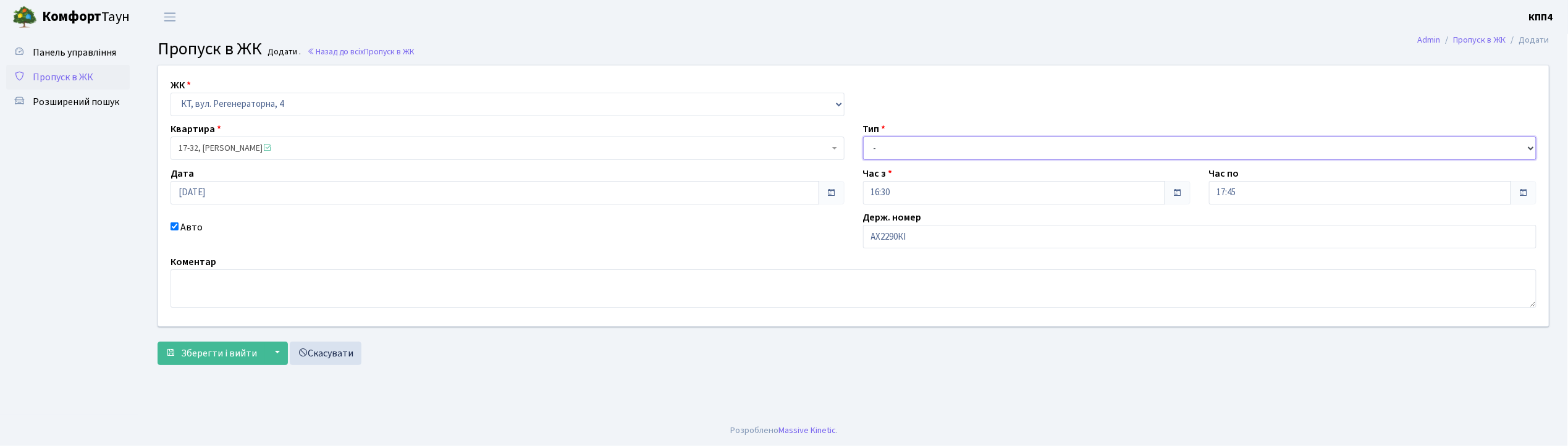
click at [871, 147] on select "- Доставка Таксі Гості Сервіс" at bounding box center [1200, 148] width 674 height 24
select select "2"
click at [863, 137] on select "- Доставка Таксі Гості Сервіс" at bounding box center [1200, 148] width 674 height 24
click at [220, 353] on span "Зберегти і вийти" at bounding box center [219, 353] width 76 height 14
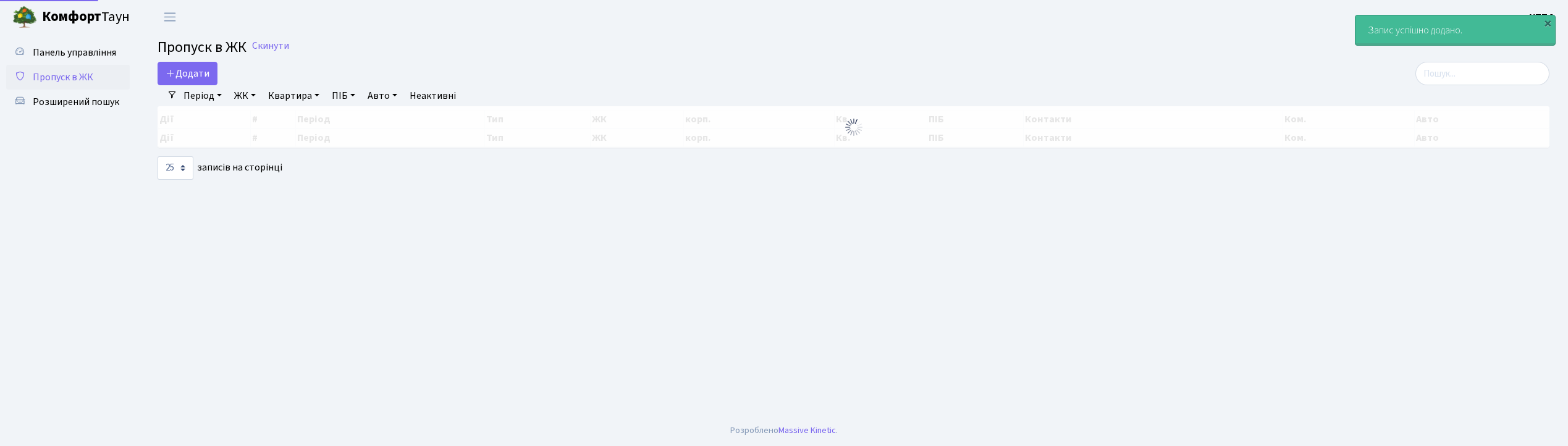
select select "25"
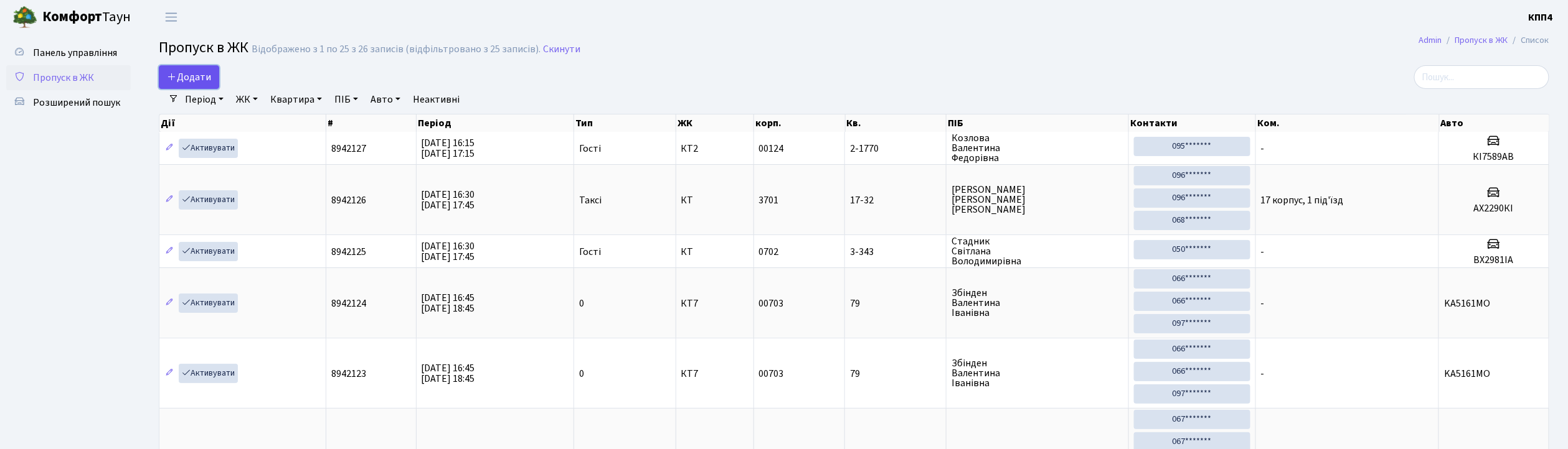
click at [184, 74] on span "Додати" at bounding box center [189, 77] width 44 height 14
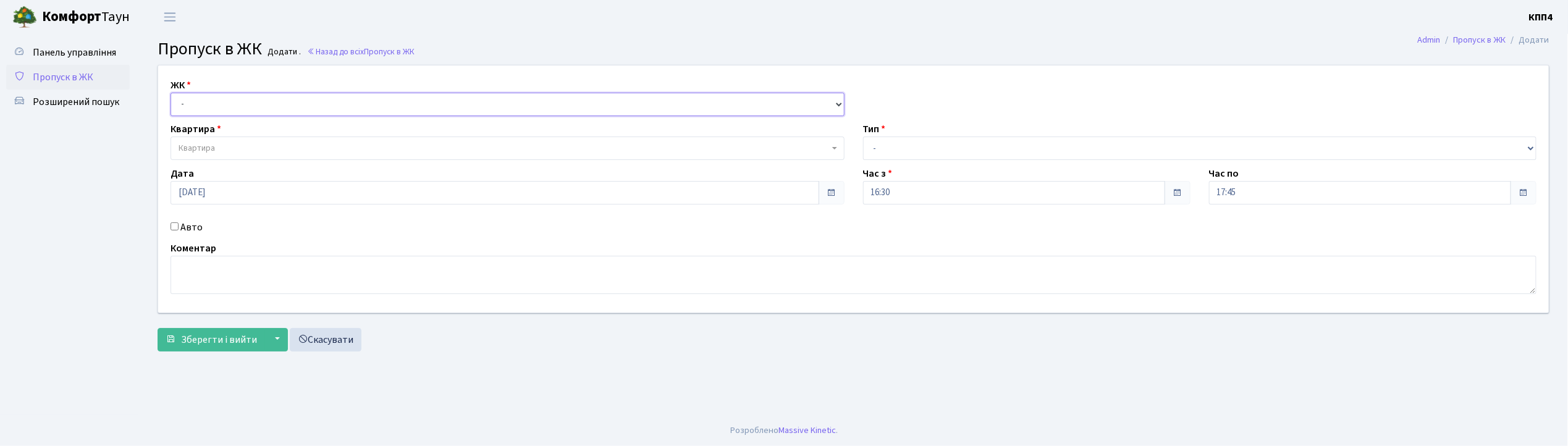
click at [207, 94] on select "- КТ, вул. Регенераторна, 4 КТ2, просп. [STREET_ADDRESS] [STREET_ADDRESS] [PERS…" at bounding box center [507, 104] width 674 height 24
select select "271"
click at [171, 93] on select "- КТ, вул. Регенераторна, 4 КТ2, просп. [STREET_ADDRESS] [STREET_ADDRESS] [PERS…" at bounding box center [507, 104] width 674 height 24
select select
click at [217, 147] on span "Квартира" at bounding box center [503, 148] width 650 height 12
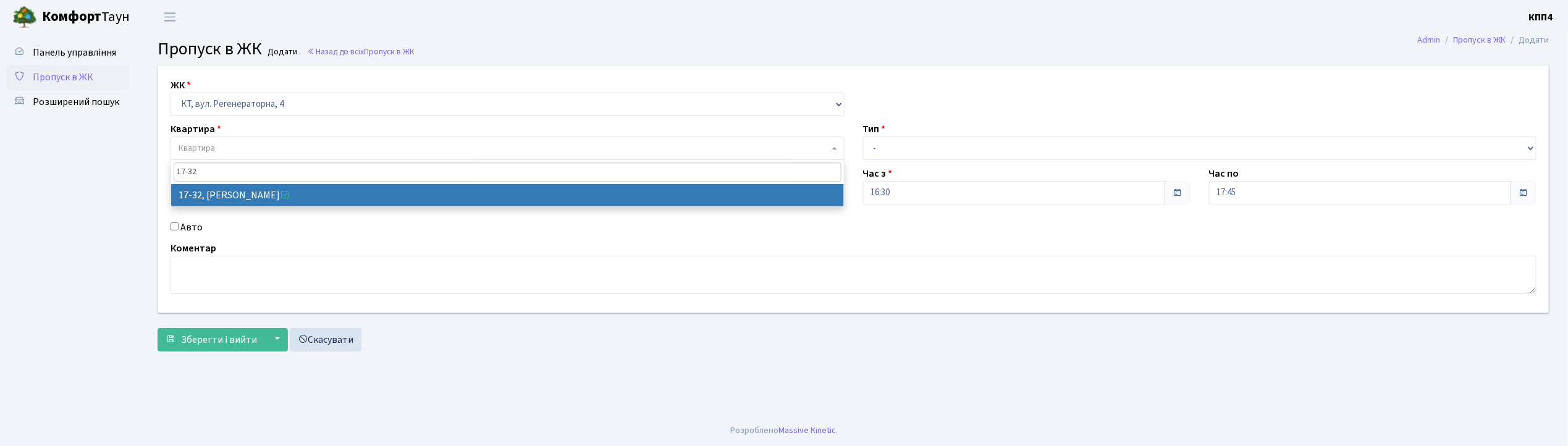
type input "17-32"
select select "8986"
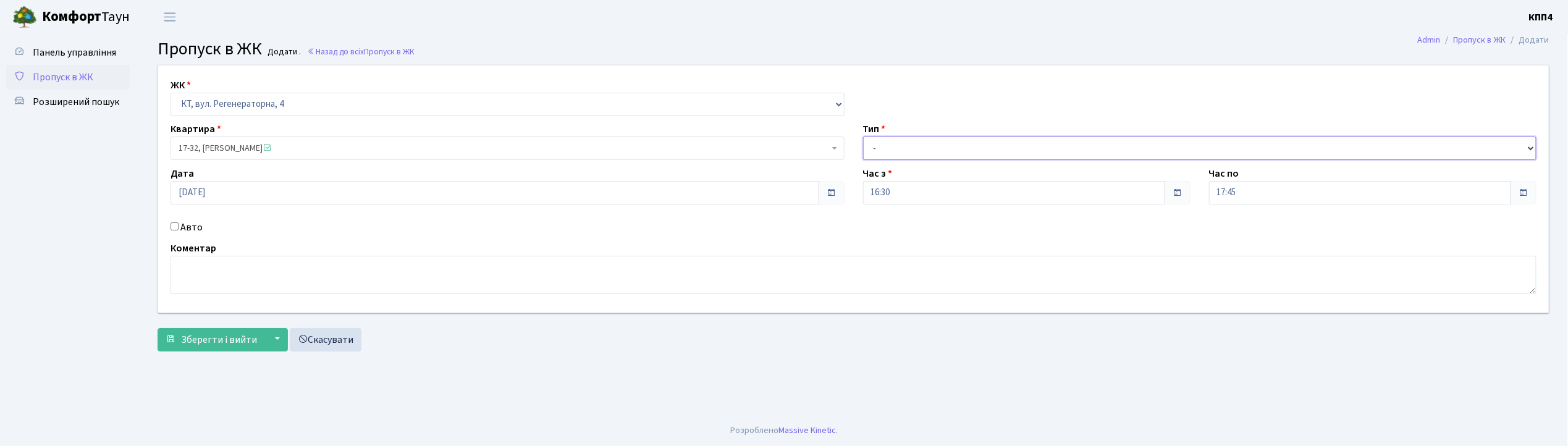
click at [898, 145] on select "- Доставка Таксі Гості Сервіс" at bounding box center [1200, 148] width 674 height 24
select select "3"
click at [863, 137] on select "- Доставка Таксі Гості Сервіс" at bounding box center [1200, 148] width 674 height 24
click at [225, 342] on span "Зберегти і вийти" at bounding box center [219, 340] width 76 height 14
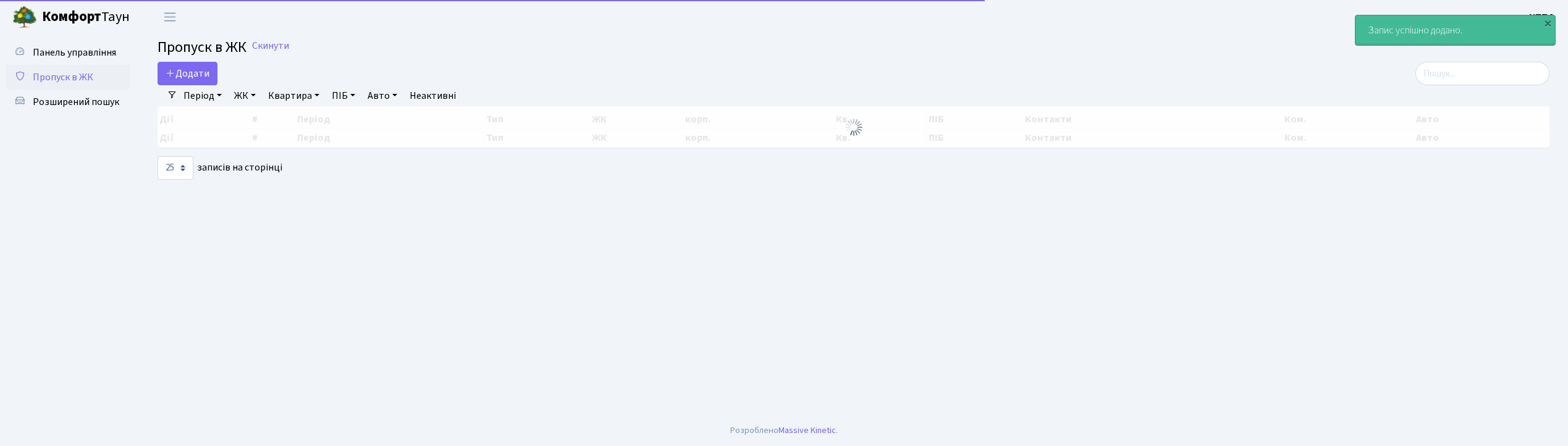
select select "25"
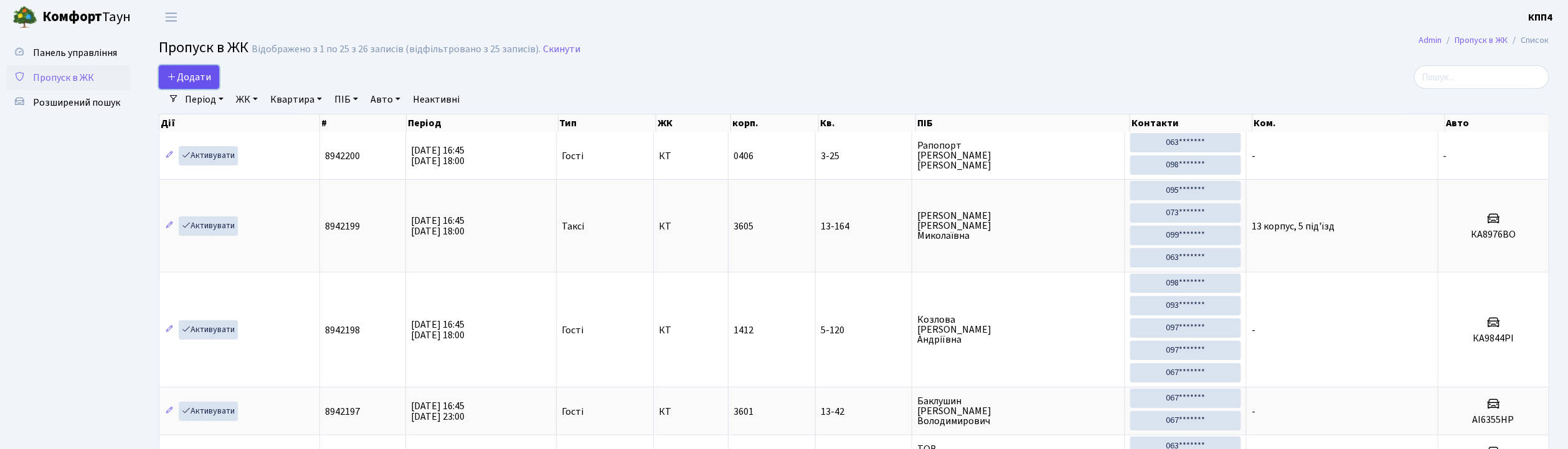
click at [195, 83] on span "Додати" at bounding box center [189, 77] width 44 height 14
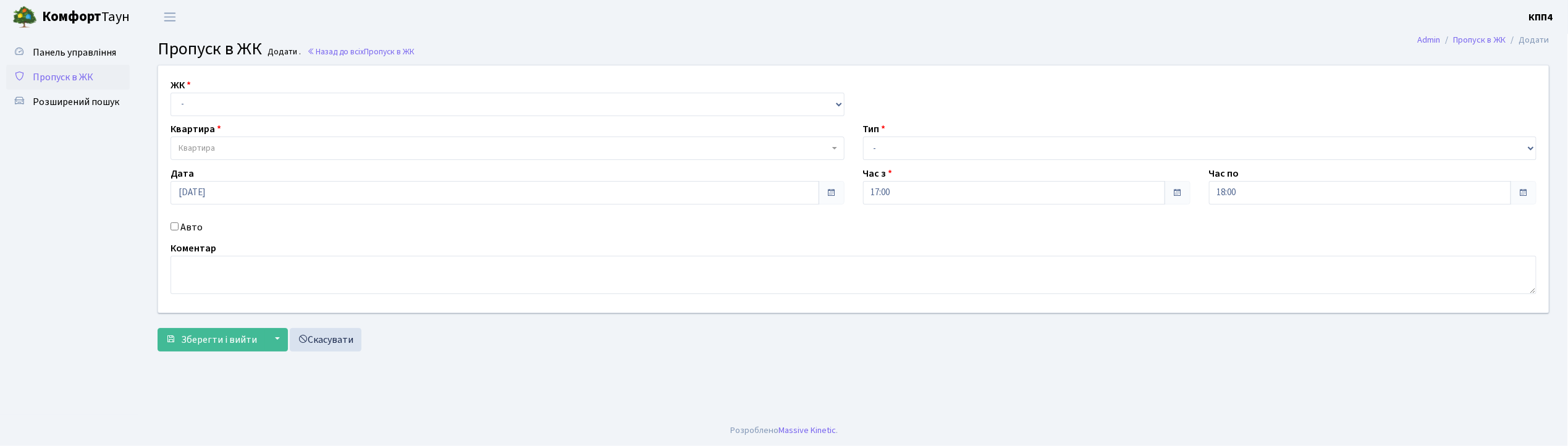
click at [176, 223] on input "Авто" at bounding box center [174, 226] width 8 height 8
checkbox input "true"
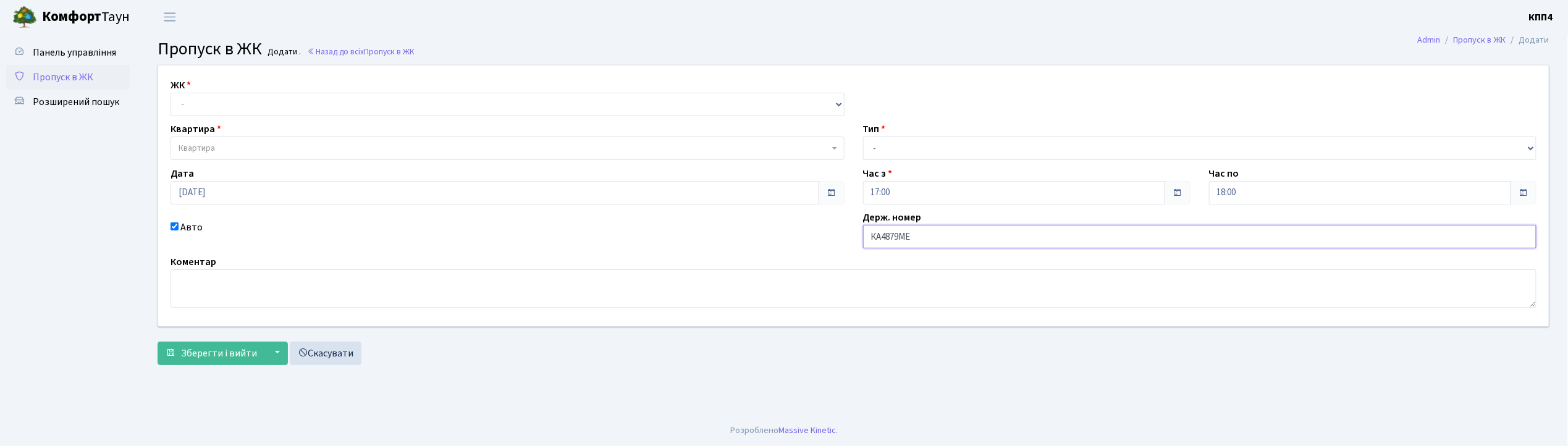
type input "КА4879МЕ"
click at [220, 102] on select "- КТ, вул. Регенераторна, 4 КТ2, просп. Соборності, 17 КТ3, вул. Березнева, 16 …" at bounding box center [507, 104] width 674 height 24
select select "271"
click at [171, 93] on select "- КТ, вул. Регенераторна, 4 КТ2, просп. Соборності, 17 КТ3, вул. Березнева, 16 …" at bounding box center [507, 104] width 674 height 24
select select
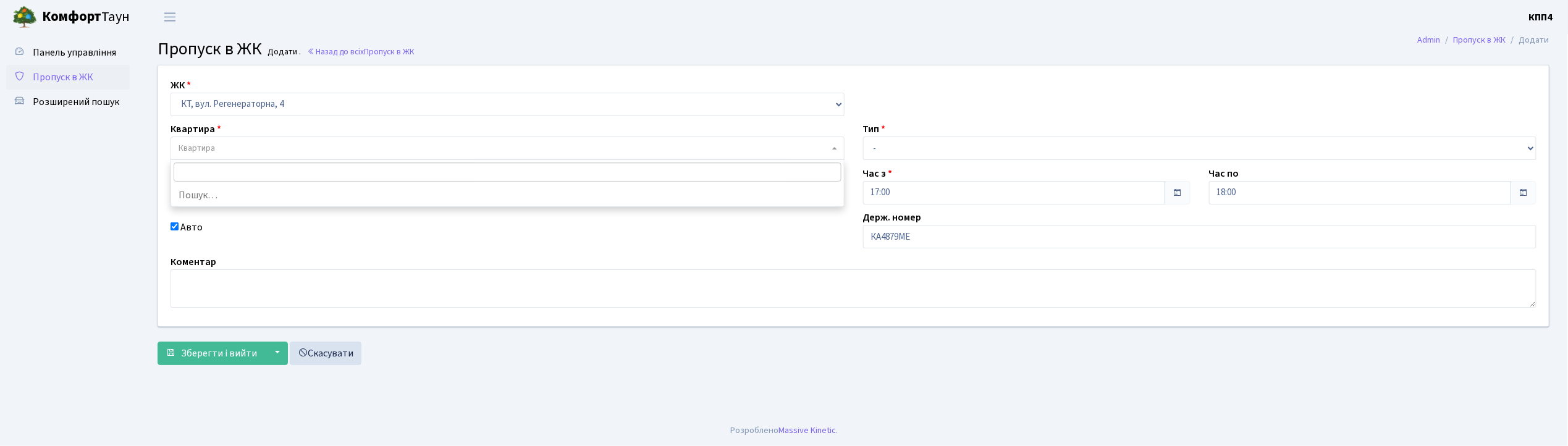
click at [212, 146] on span "Квартира" at bounding box center [196, 148] width 37 height 12
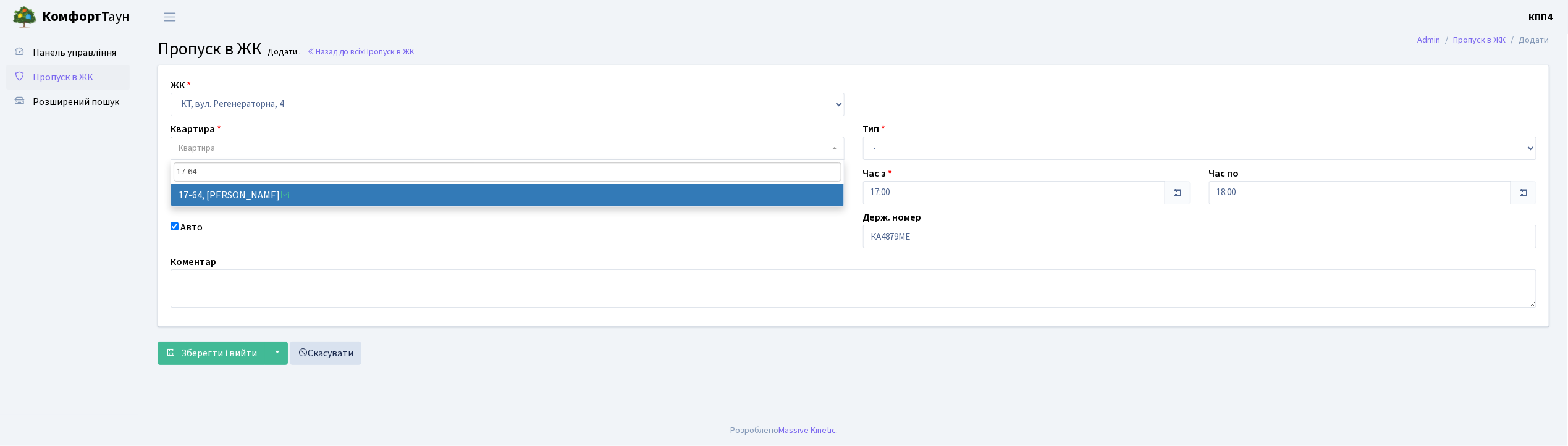
type input "17-64"
select select "9018"
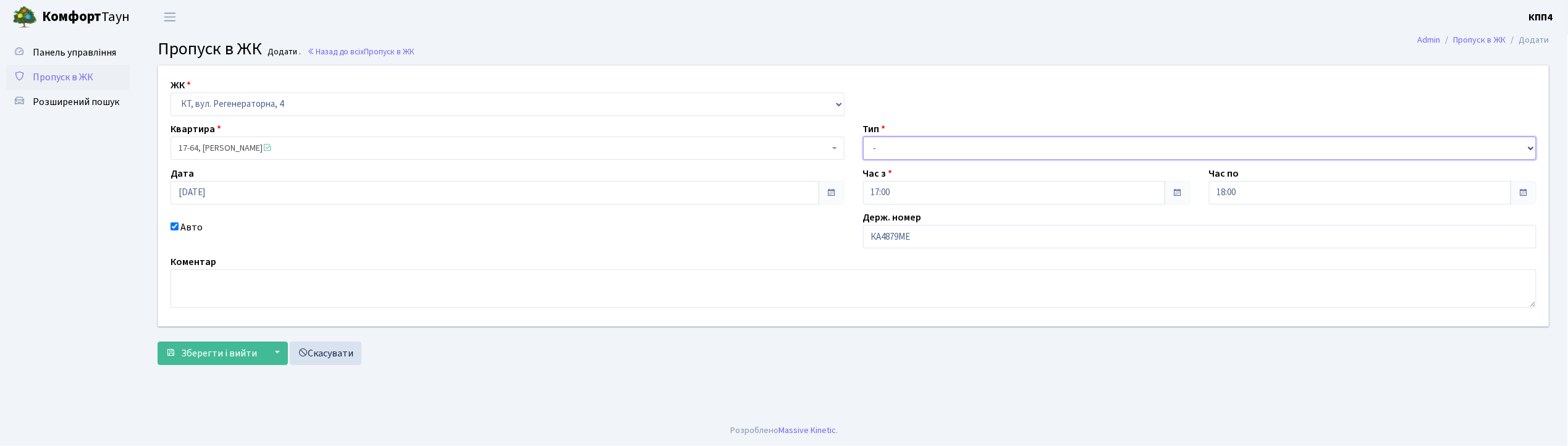
click at [894, 153] on select "- Доставка Таксі Гості Сервіс" at bounding box center [1200, 148] width 674 height 24
select select "2"
click at [863, 137] on select "- Доставка Таксі Гості Сервіс" at bounding box center [1200, 148] width 674 height 24
click at [223, 354] on span "Зберегти і вийти" at bounding box center [219, 353] width 76 height 14
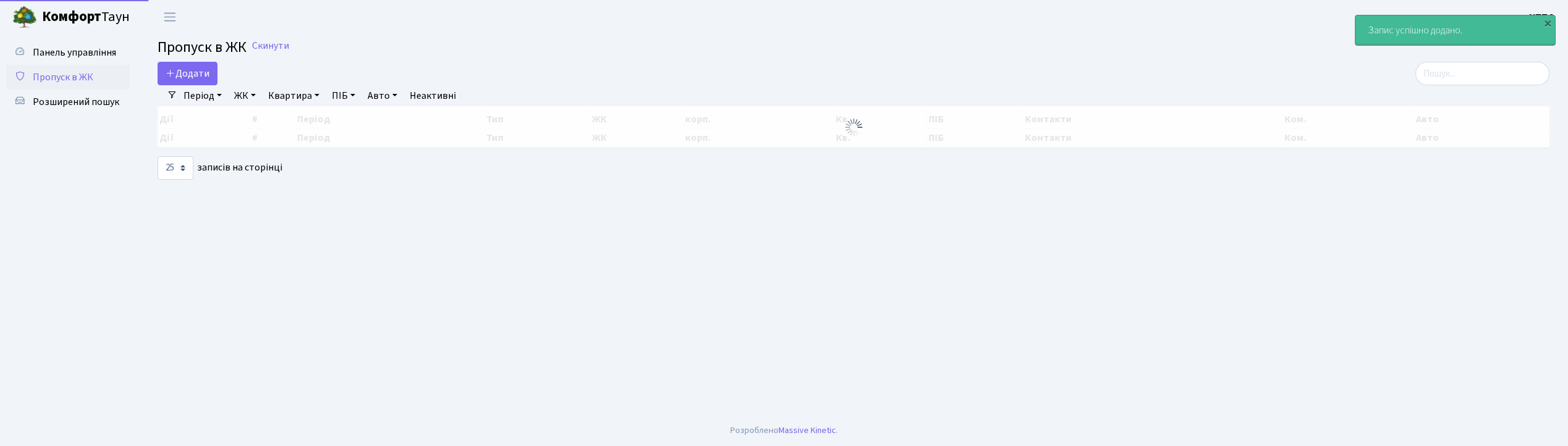
select select "25"
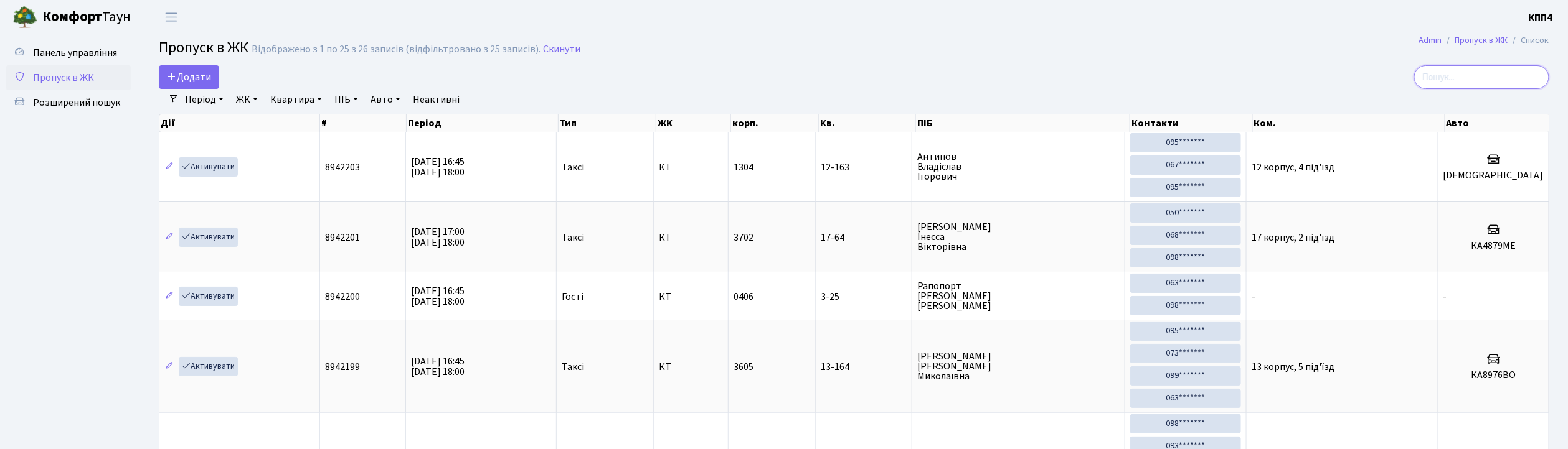
click at [1463, 74] on input "search" at bounding box center [1482, 77] width 135 height 24
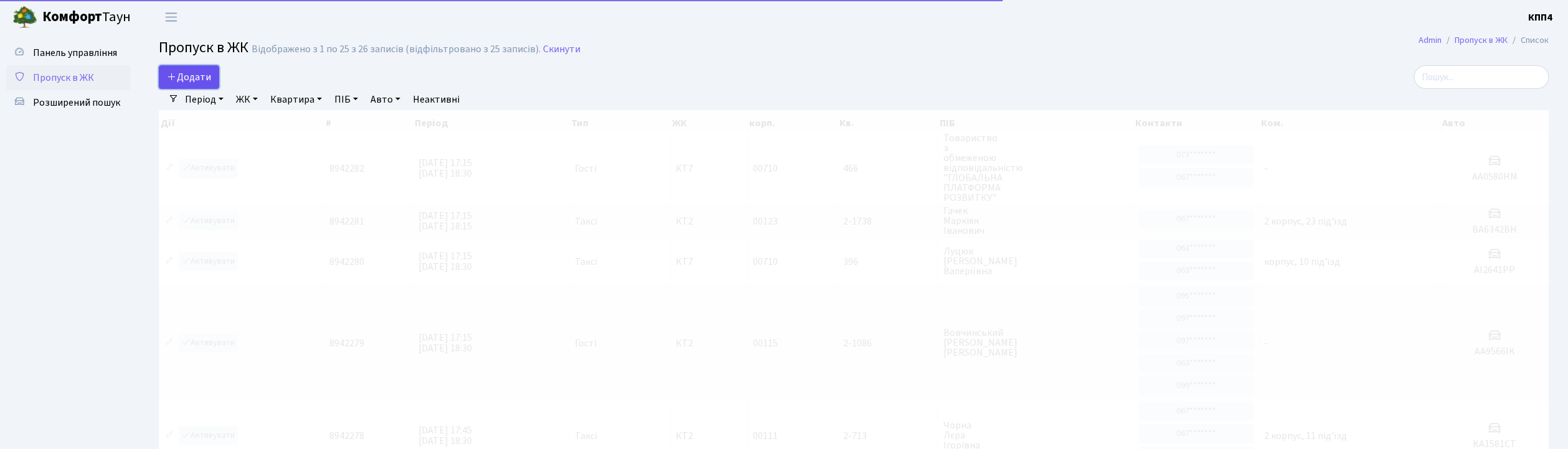
click at [190, 84] on link "Додати" at bounding box center [189, 77] width 60 height 24
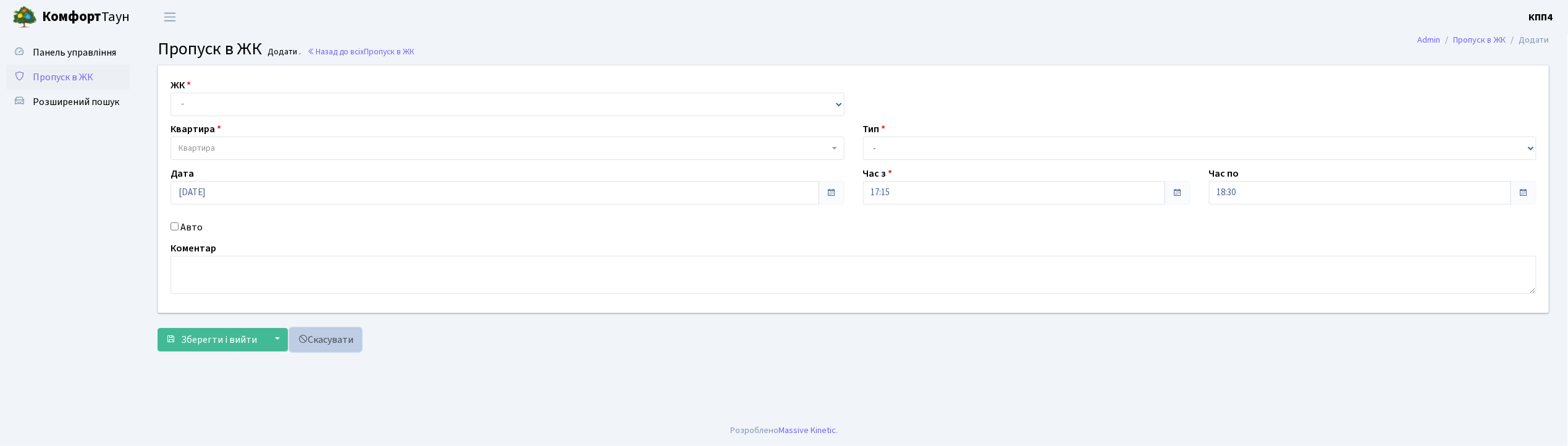
click at [324, 345] on link "Скасувати" at bounding box center [325, 340] width 71 height 24
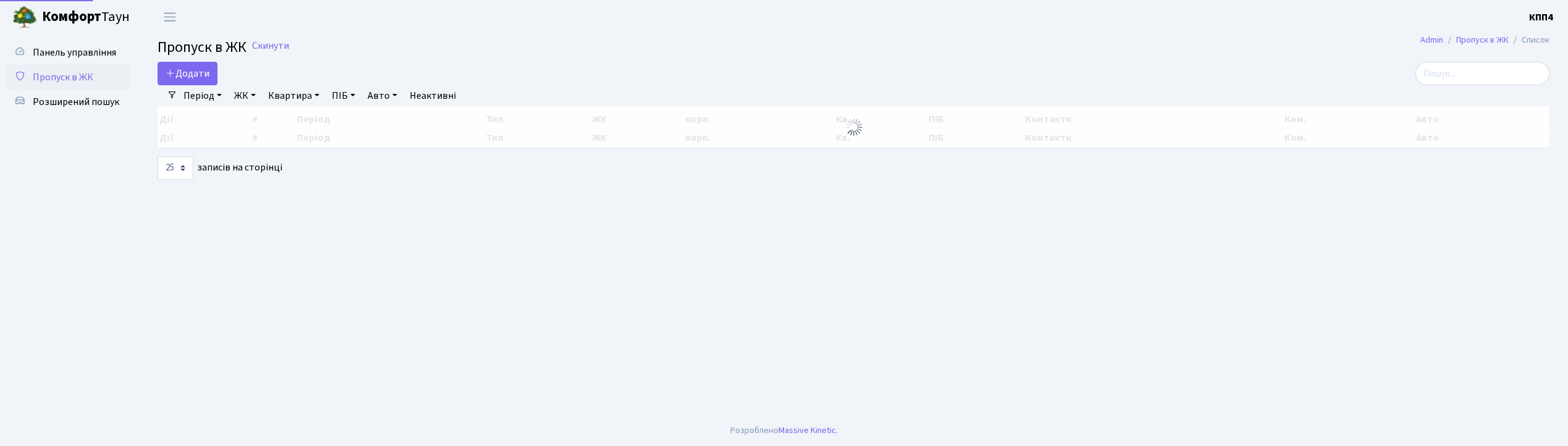
select select "25"
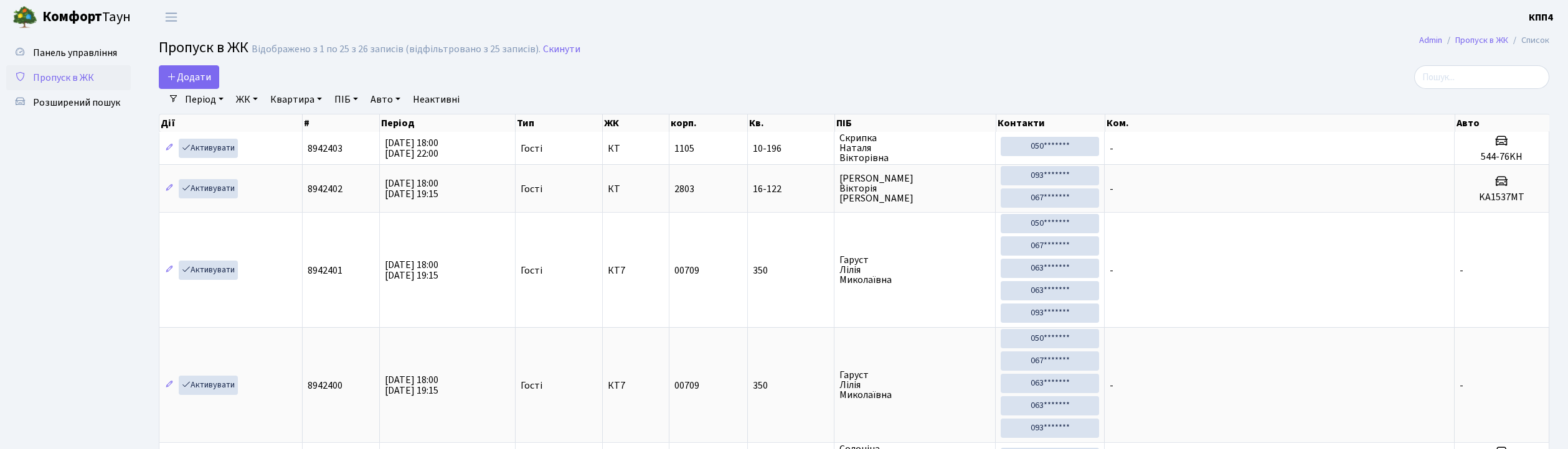
select select "25"
click at [190, 82] on span "Додати" at bounding box center [189, 77] width 44 height 14
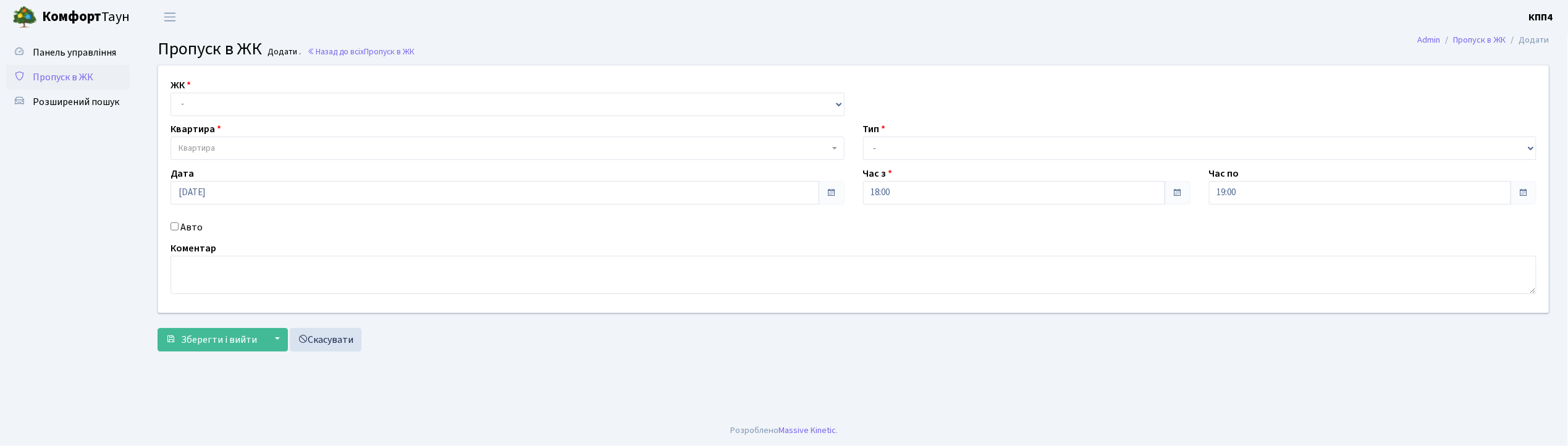
click at [172, 225] on input "Авто" at bounding box center [174, 226] width 8 height 8
checkbox input "true"
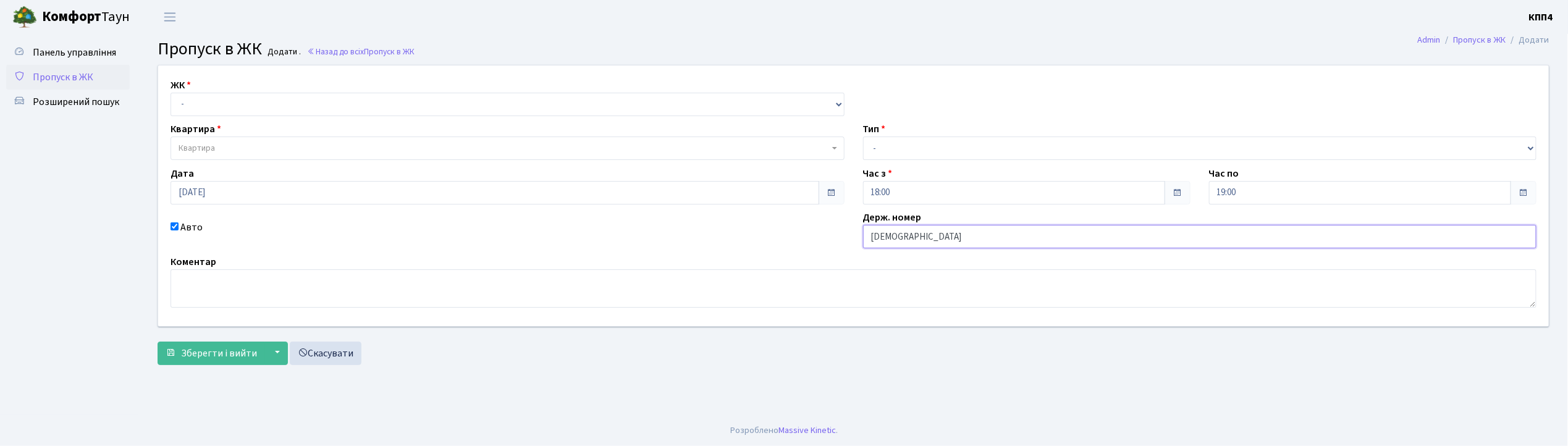
type input "[DEMOGRAPHIC_DATA]"
click at [225, 101] on select "- КТ, вул. Регенераторна, 4 КТ2, просп. Соборності, 17 КТ3, вул. Березнева, 16 …" at bounding box center [507, 104] width 674 height 24
select select "271"
click at [171, 93] on select "- КТ, вул. Регенераторна, 4 КТ2, просп. Соборності, 17 КТ3, вул. Березнева, 16 …" at bounding box center [507, 104] width 674 height 24
select select
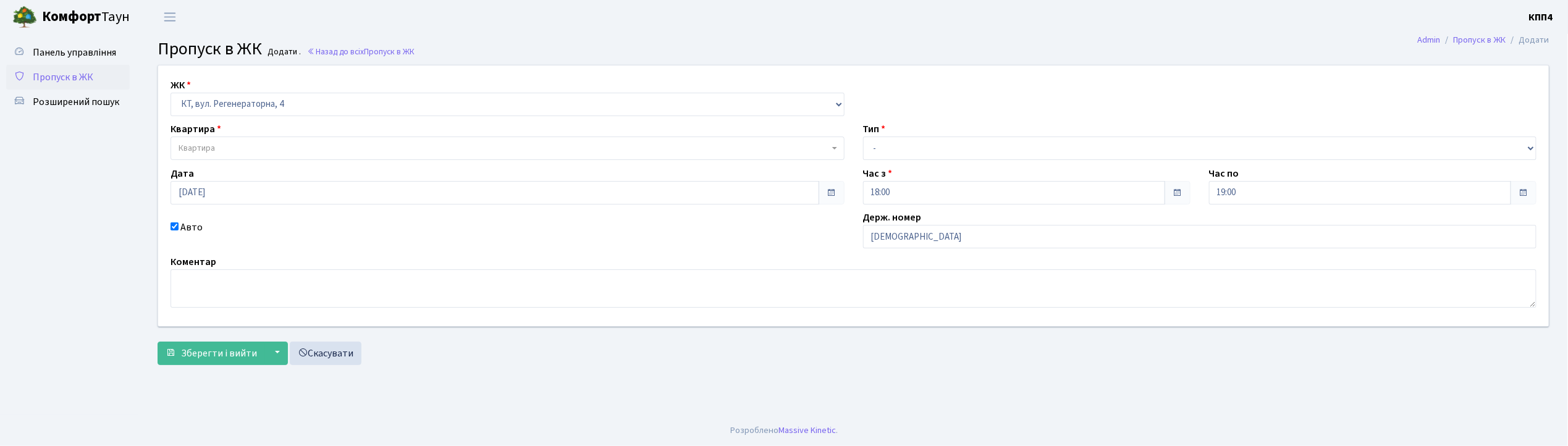
click at [225, 140] on span "Квартира" at bounding box center [507, 148] width 674 height 24
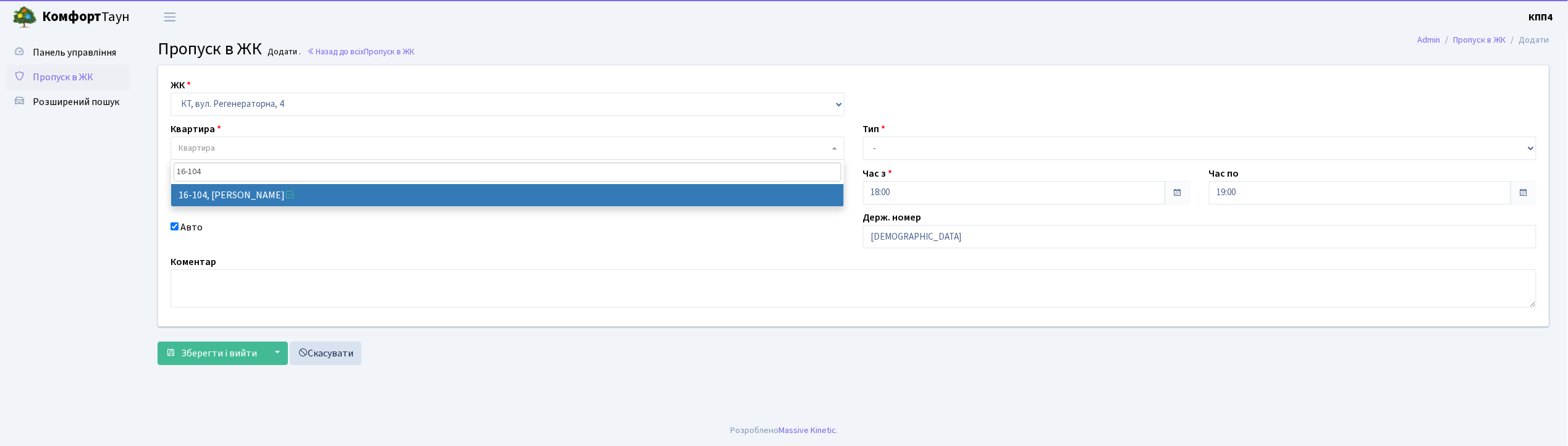
type input "16-104"
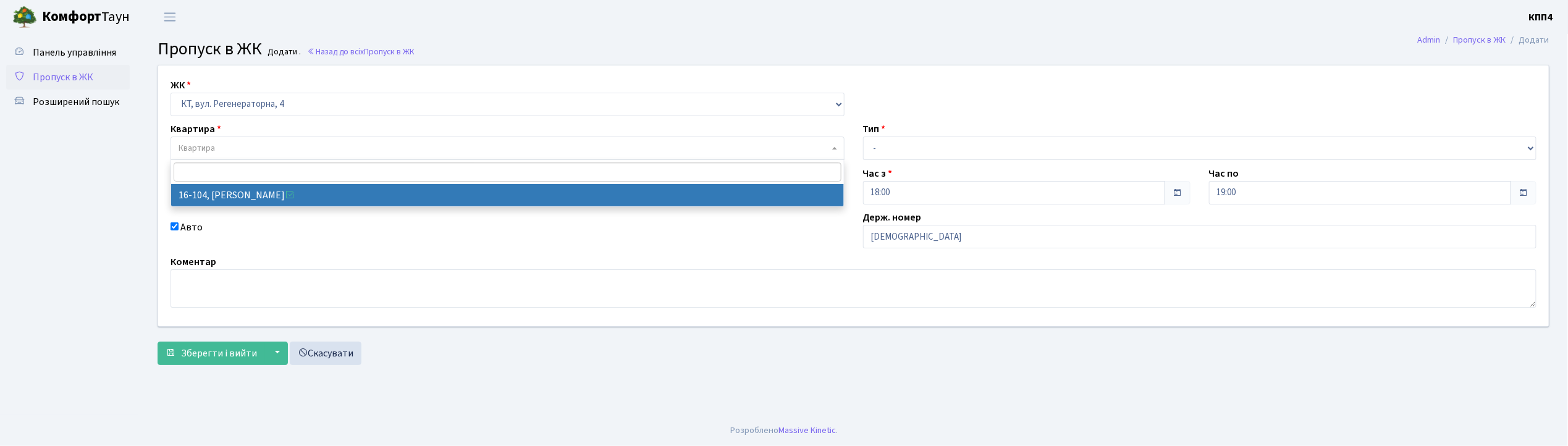
select select "8665"
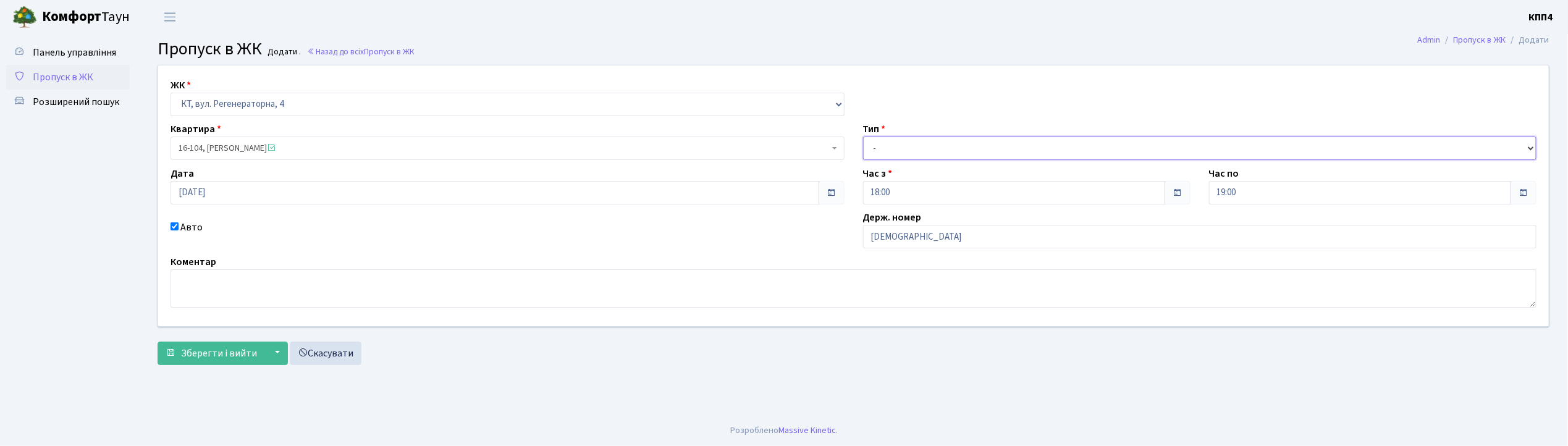
click at [902, 147] on select "- Доставка Таксі Гості Сервіс" at bounding box center [1200, 148] width 674 height 24
select select "2"
click at [863, 137] on select "- Доставка Таксі Гості Сервіс" at bounding box center [1200, 148] width 674 height 24
click at [189, 357] on span "Зберегти і вийти" at bounding box center [219, 353] width 76 height 14
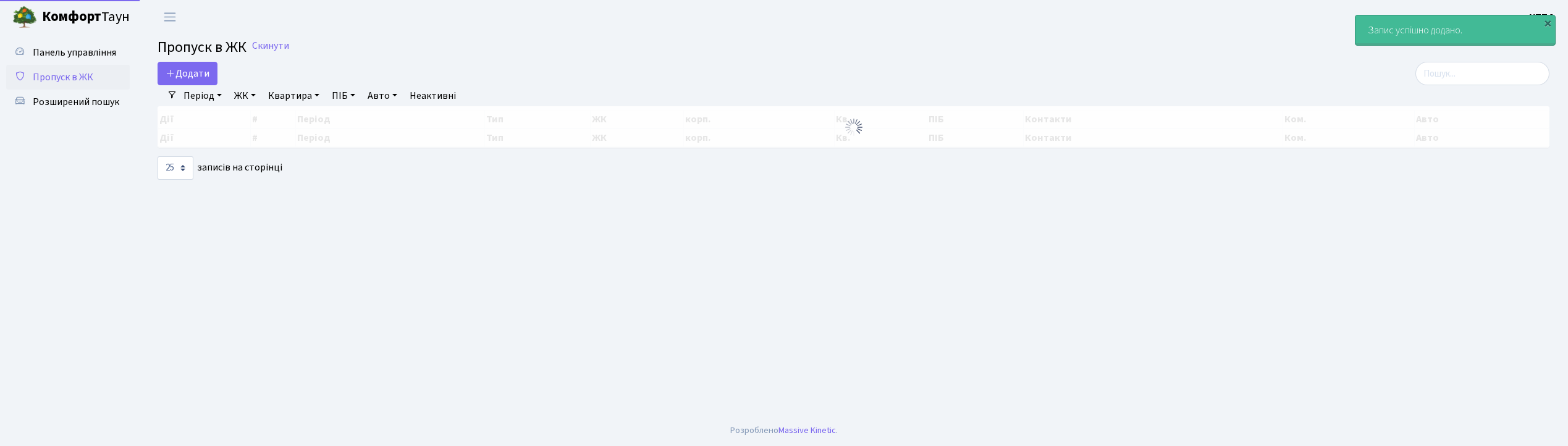
select select "25"
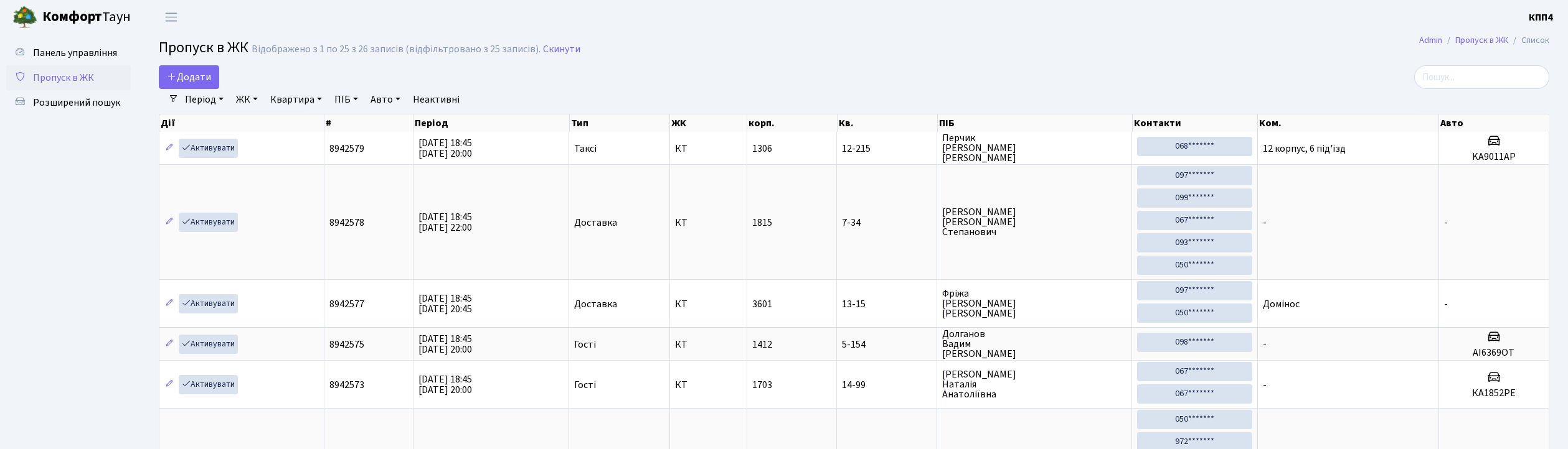
select select "25"
click at [1465, 78] on input "search" at bounding box center [1482, 77] width 135 height 24
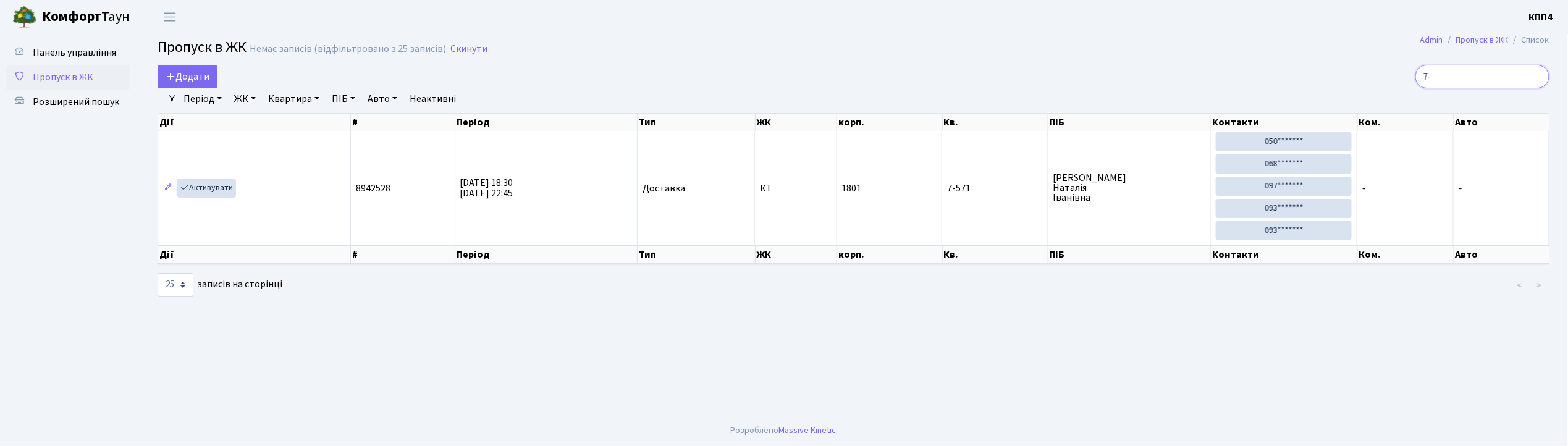
type input "7"
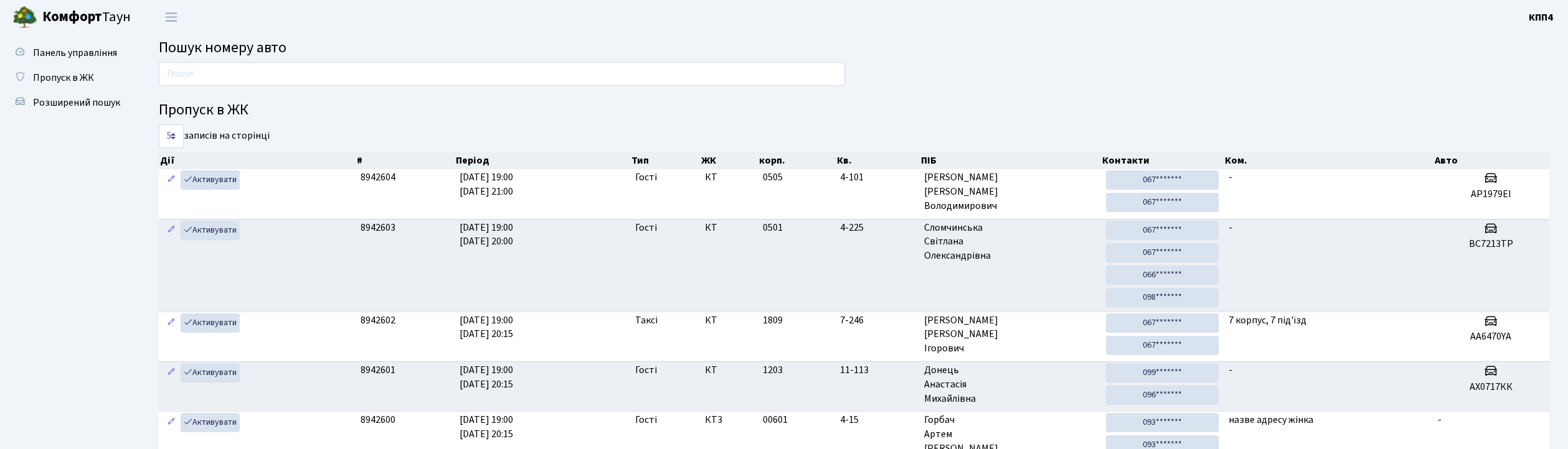
scroll to position [11, 0]
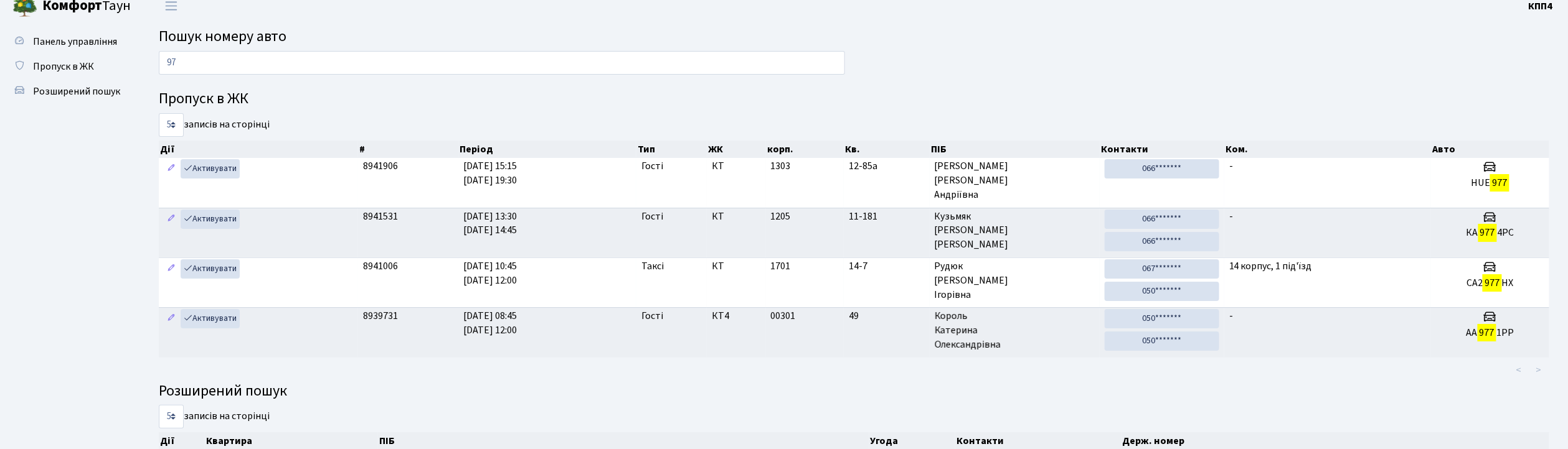
type input "9"
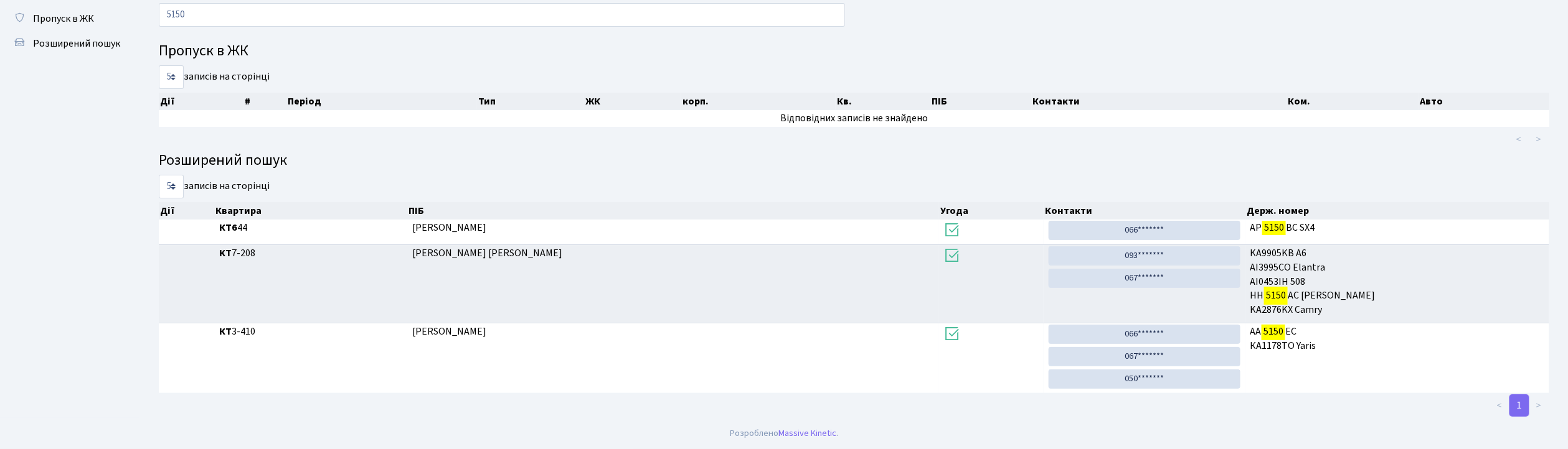
scroll to position [0, 0]
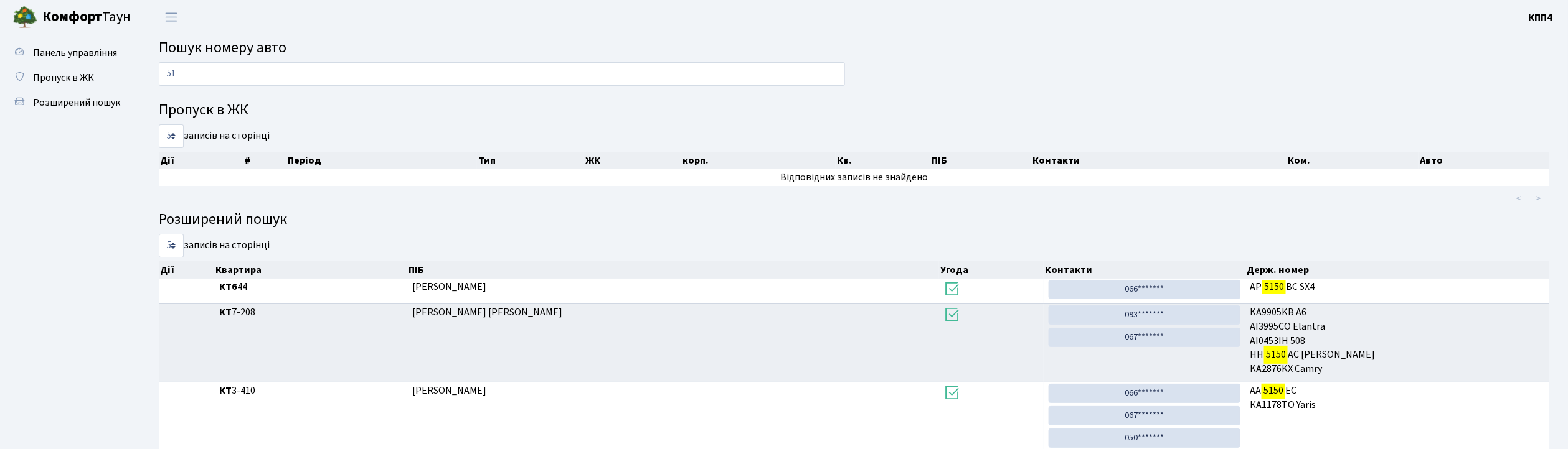
type input "5"
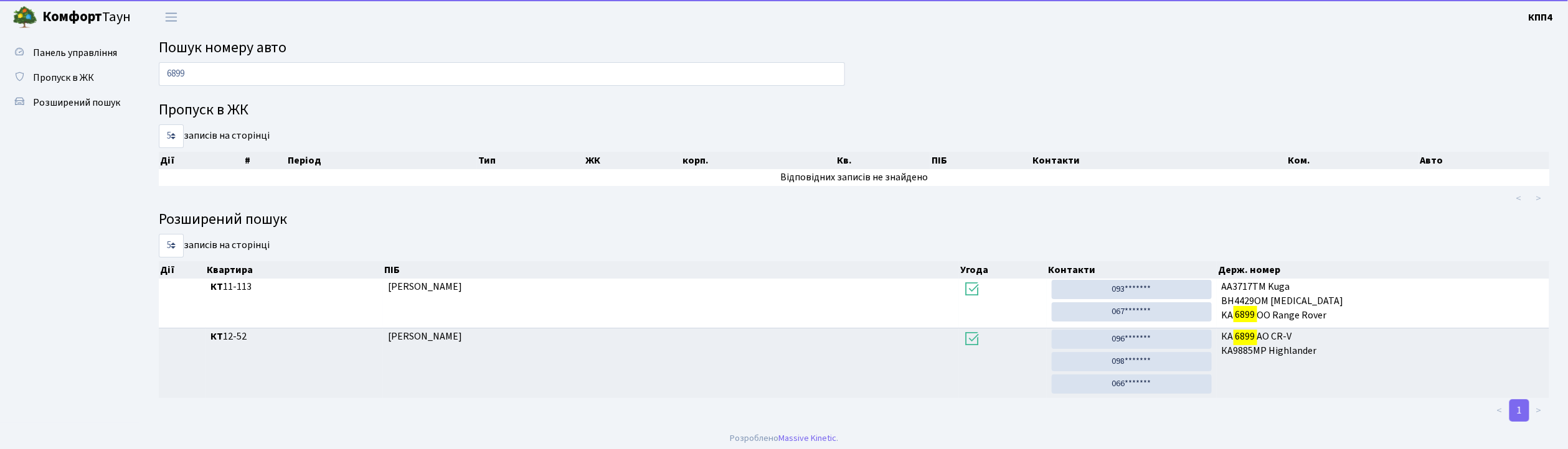
scroll to position [6, 0]
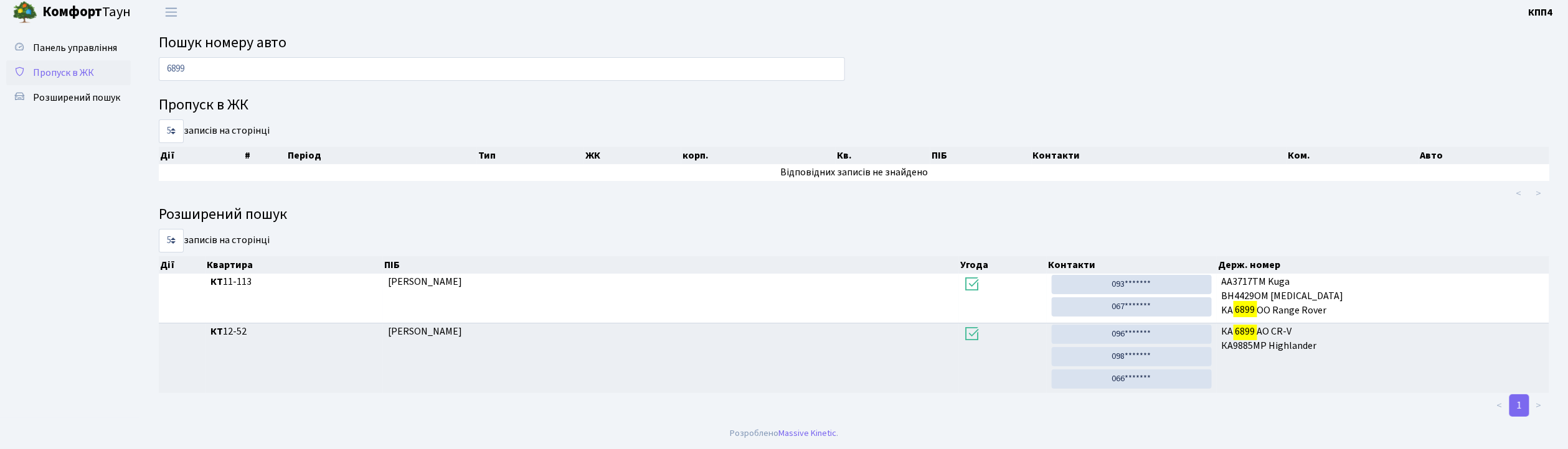
type input "6899"
click at [76, 77] on span "Пропуск в ЖК" at bounding box center [63, 73] width 61 height 14
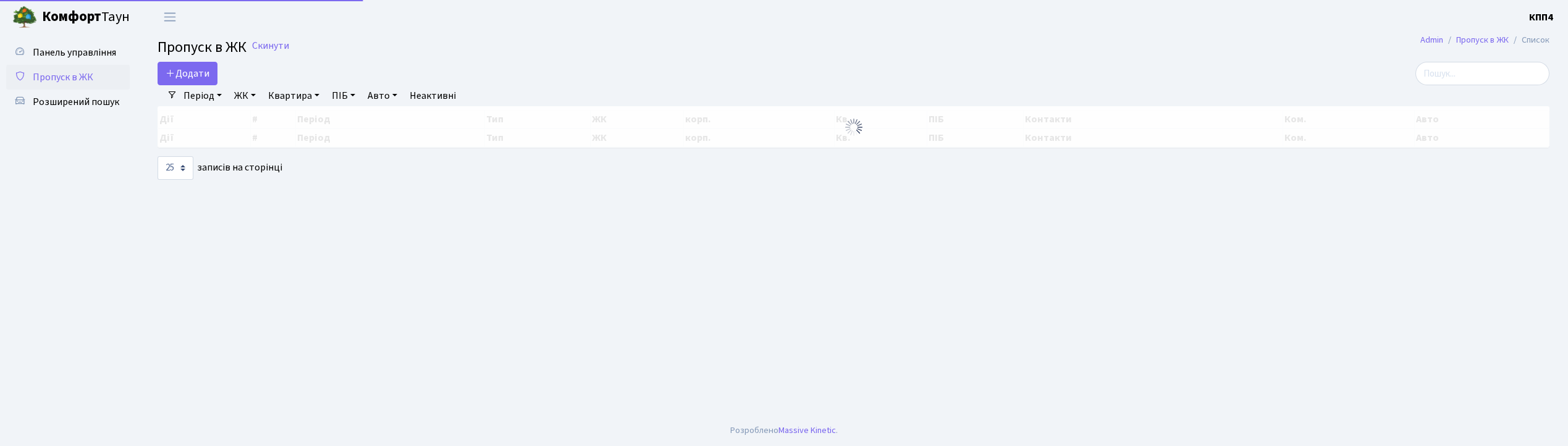
select select "25"
click at [1455, 60] on main "Admin Пропуск в ЖК Список Пропуск в ЖК Скинути Додати Фільтри Період 02.09.2025…" at bounding box center [853, 225] width 1429 height 381
click at [1461, 64] on main "Admin Пропуск в ЖК Список Пропуск в ЖК Скинути Додати Фільтри Період 02.09.2025…" at bounding box center [853, 225] width 1429 height 381
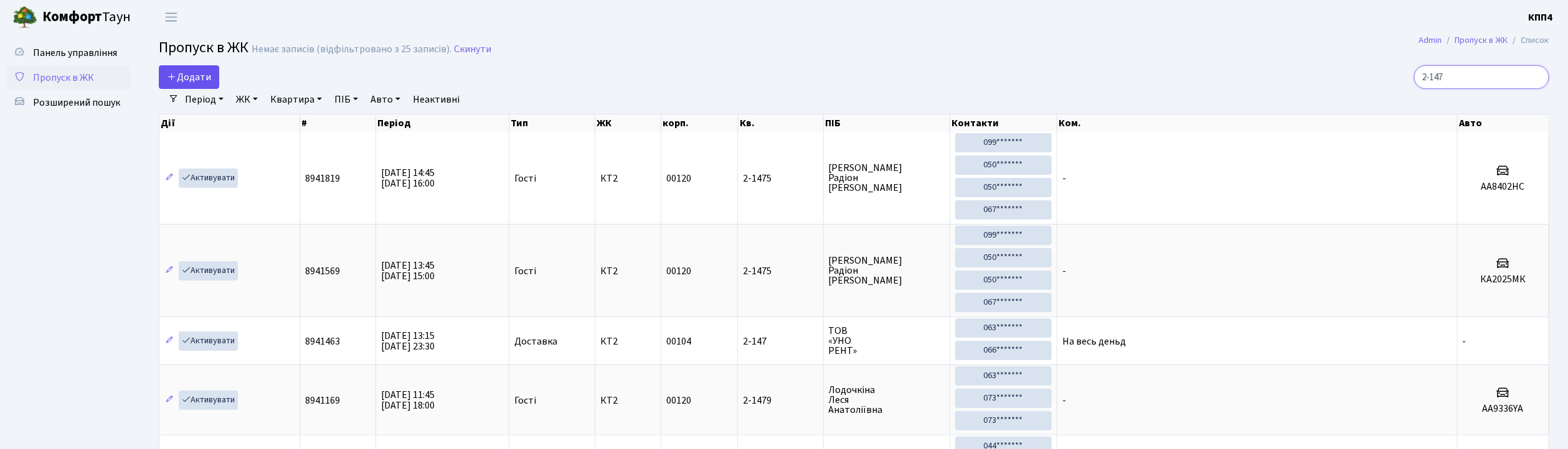
type input "2-147"
click at [187, 78] on span "Додати" at bounding box center [189, 77] width 44 height 14
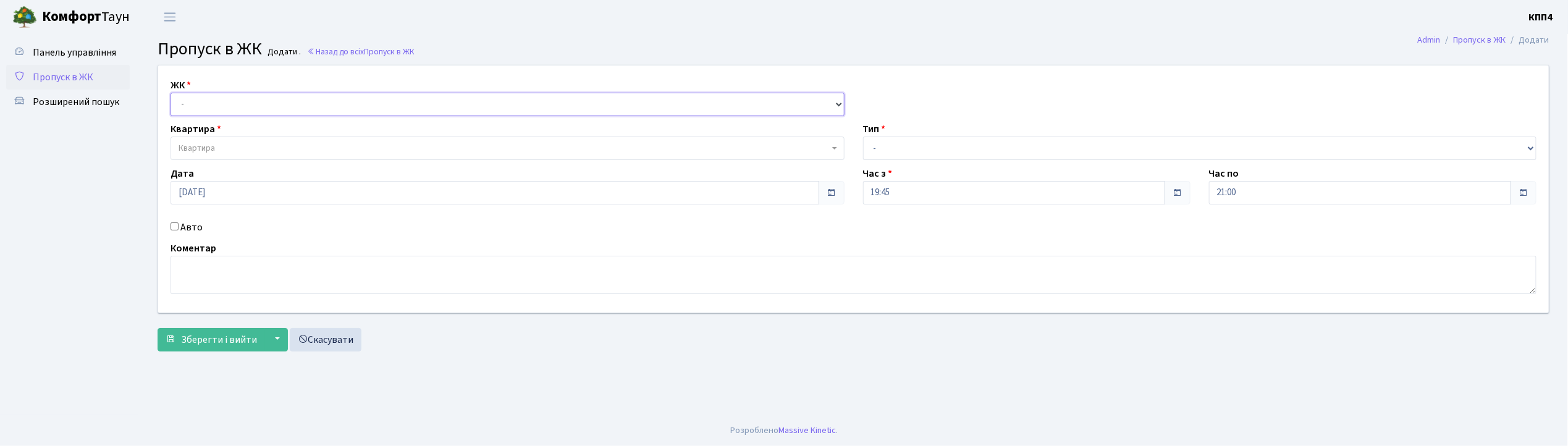
drag, startPoint x: 0, startPoint y: 0, endPoint x: 212, endPoint y: 102, distance: 235.3
click at [212, 102] on select "- КТ, вул. Регенераторна, 4 КТ2, просп. Соборності, 17 КТ3, вул. Березнева, 16 …" at bounding box center [507, 104] width 674 height 24
select select "271"
click at [171, 93] on select "- КТ, вул. Регенераторна, 4 КТ2, просп. Соборності, 17 КТ3, вул. Березнева, 16 …" at bounding box center [507, 104] width 674 height 24
select select
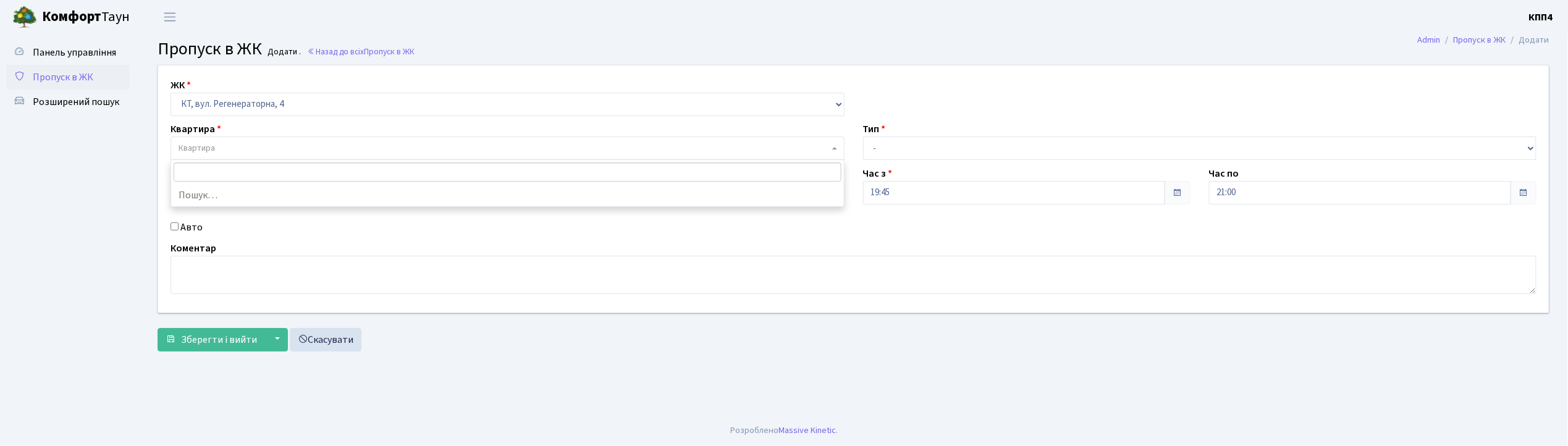
click at [229, 146] on span "Квартира" at bounding box center [503, 148] width 650 height 12
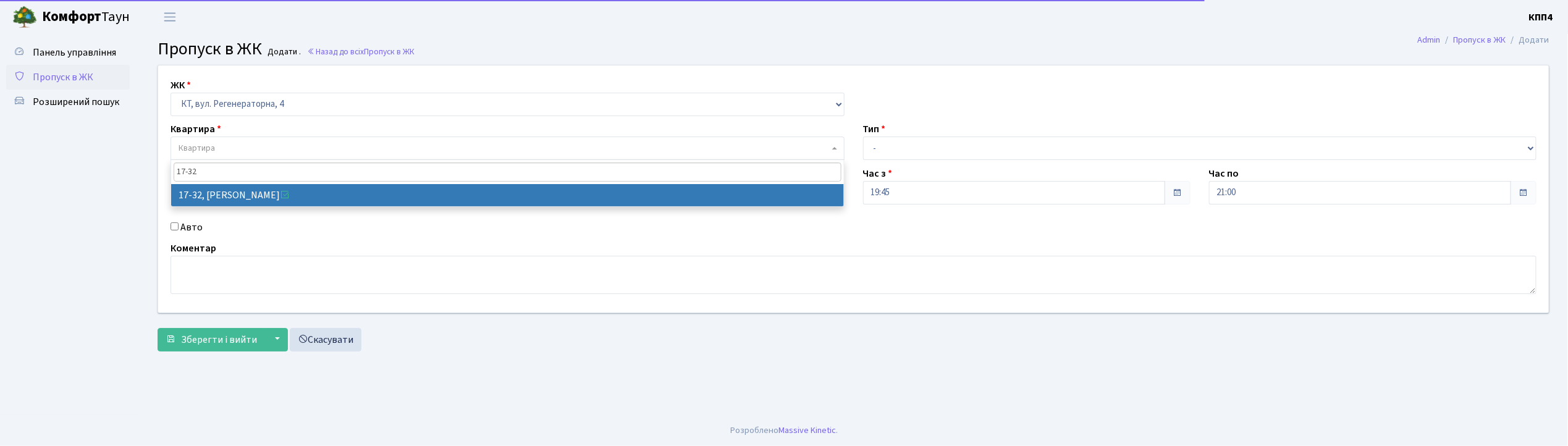
type input "17-32"
select select "8986"
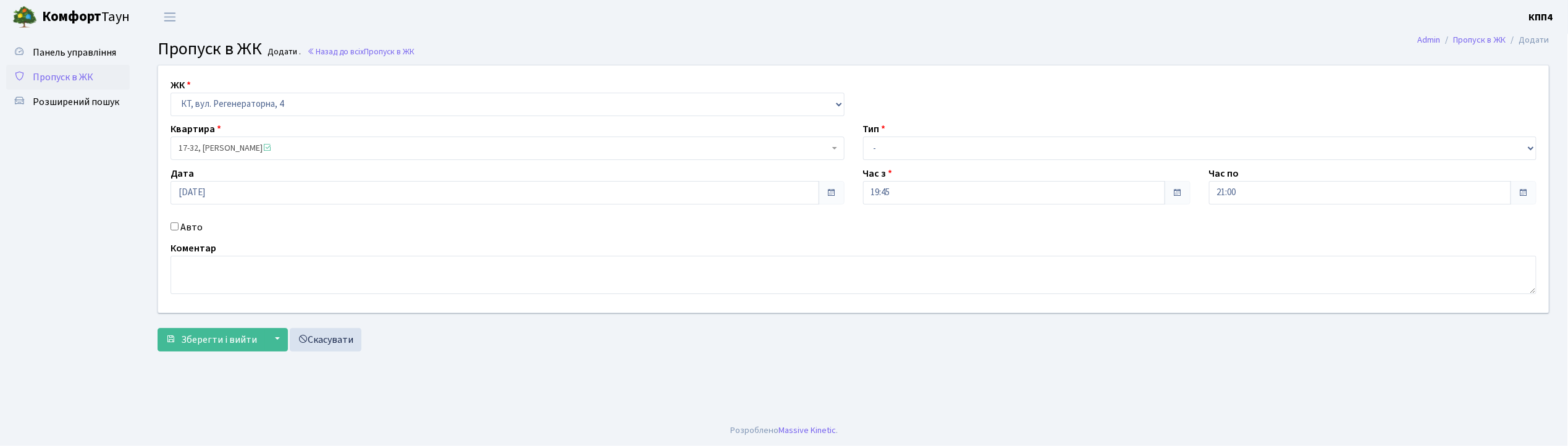
click at [185, 226] on label "Авто" at bounding box center [191, 227] width 22 height 15
click at [178, 226] on input "Авто" at bounding box center [174, 226] width 8 height 8
checkbox input "true"
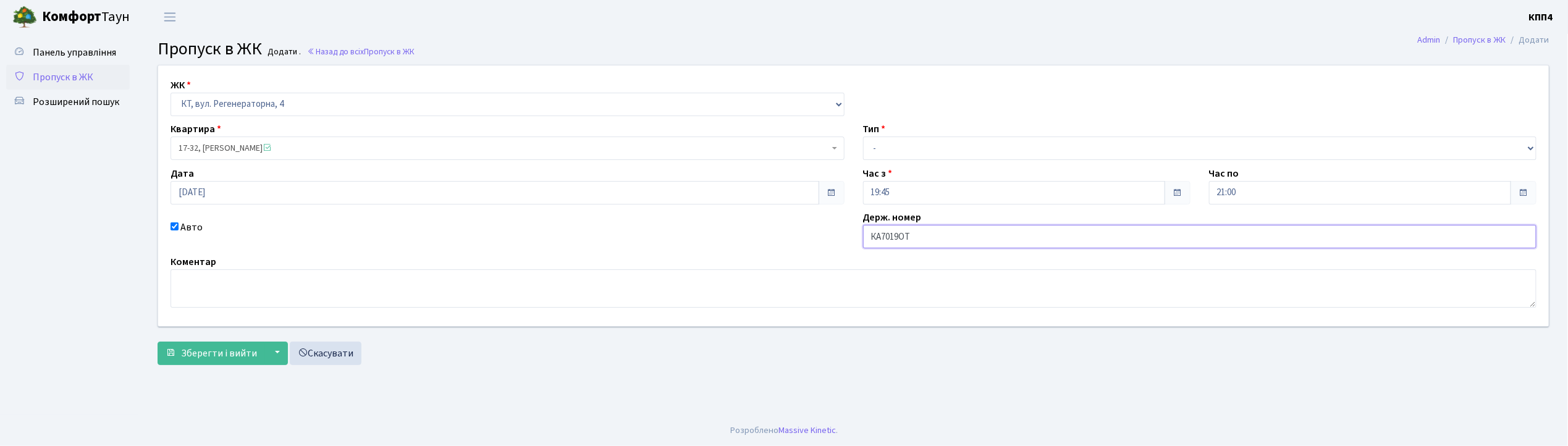
type input "КА7019ОТ"
click at [892, 142] on select "- Доставка Таксі Гості Сервіс" at bounding box center [1200, 148] width 674 height 24
select select "3"
click at [863, 137] on select "- Доставка Таксі Гості Сервіс" at bounding box center [1200, 148] width 674 height 24
click at [210, 344] on button "Зберегти і вийти" at bounding box center [211, 353] width 107 height 24
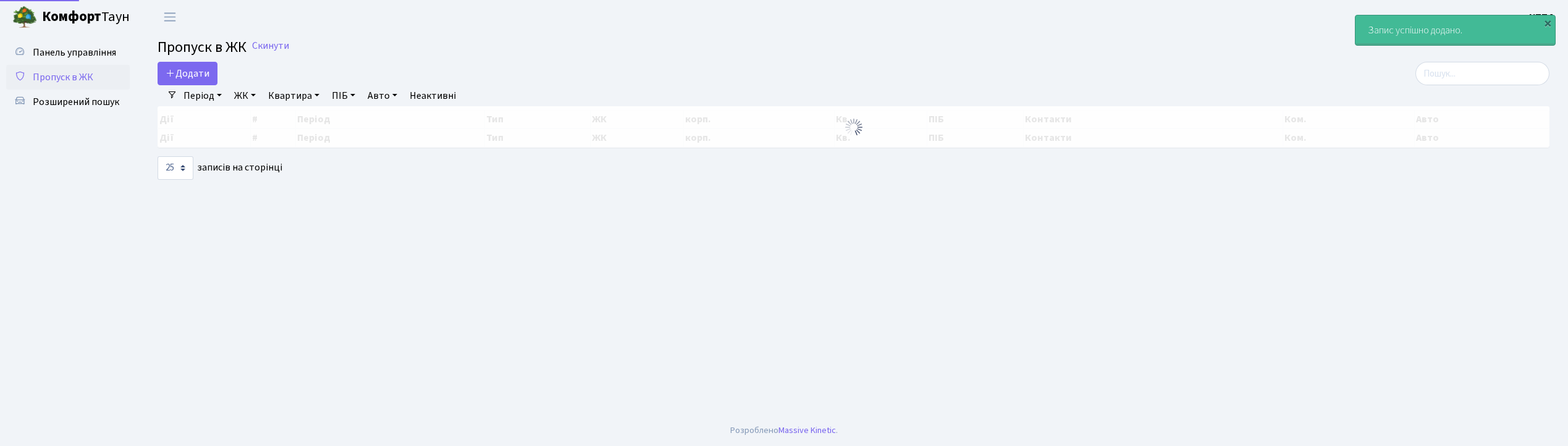
select select "25"
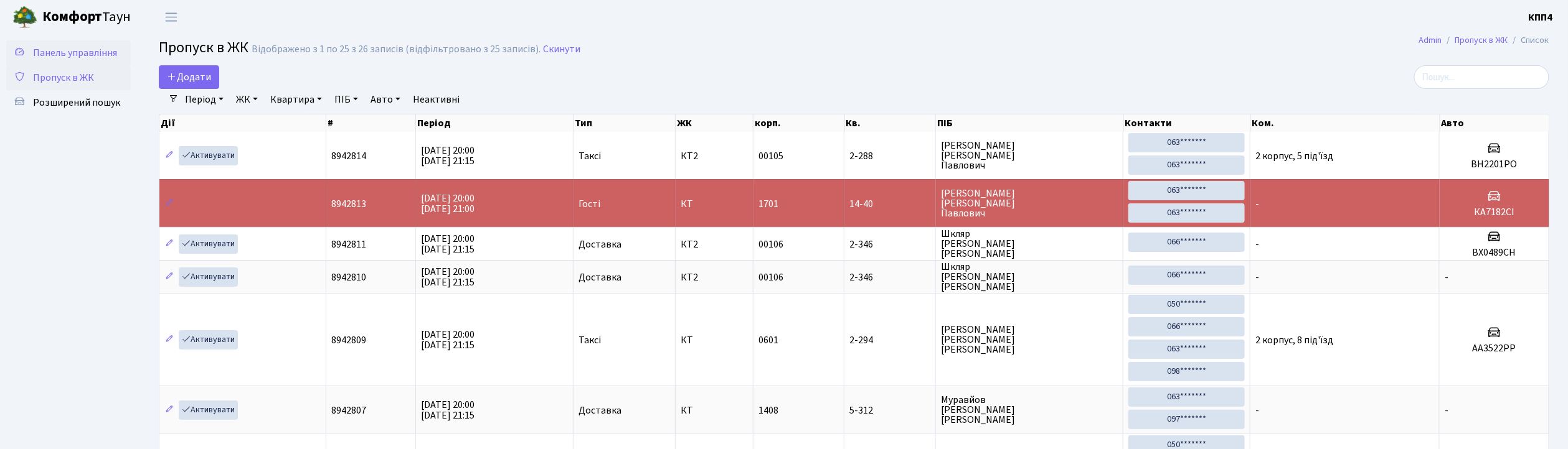
click at [87, 44] on link "Панель управління" at bounding box center [68, 53] width 125 height 25
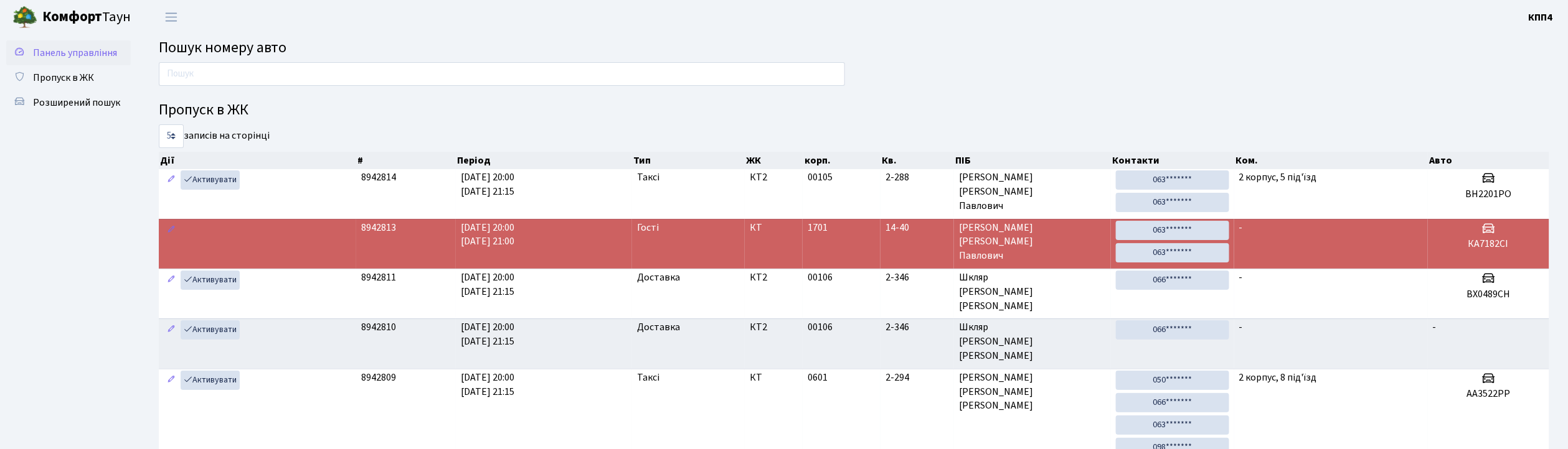
click at [36, 59] on link "Панель управління" at bounding box center [68, 53] width 125 height 25
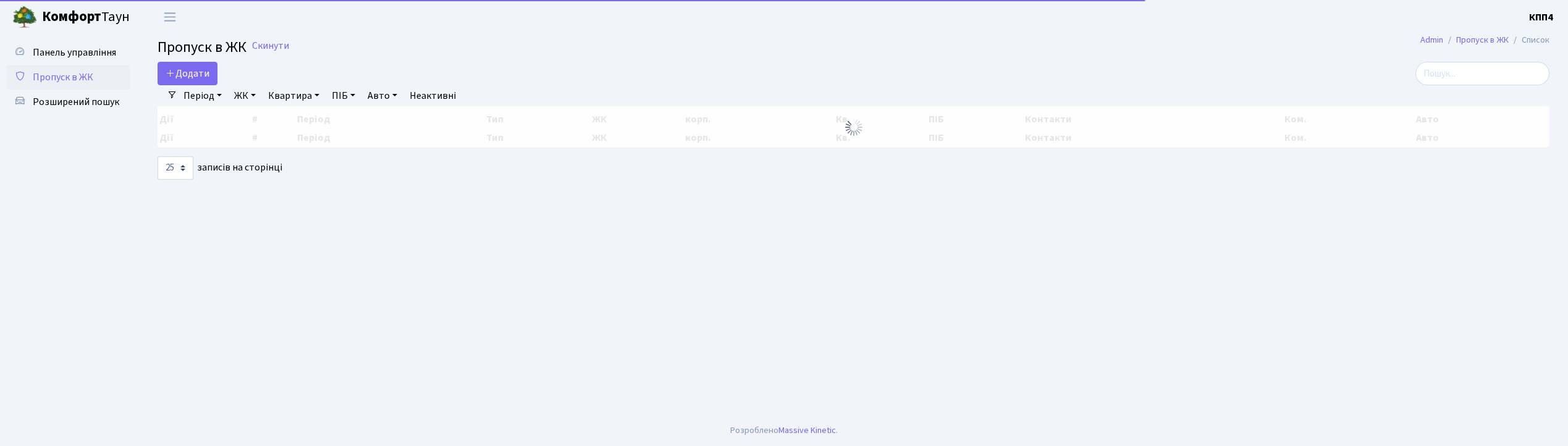
select select "25"
click at [1538, 90] on div "Період [DATE] - [DATE] ЖК - КТ, вул. Регенераторна, 4 КТ2, просп. [STREET_ADDRE…" at bounding box center [858, 96] width 1362 height 21
click at [1526, 84] on input "search" at bounding box center [1482, 73] width 134 height 24
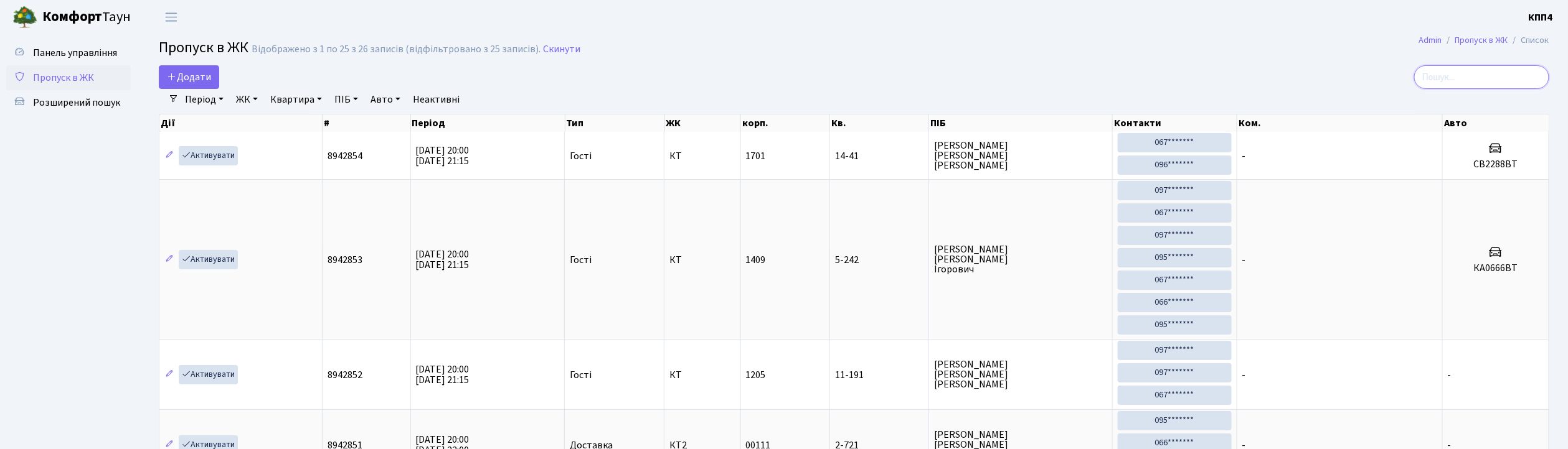
click at [1538, 85] on input "search" at bounding box center [1482, 77] width 135 height 24
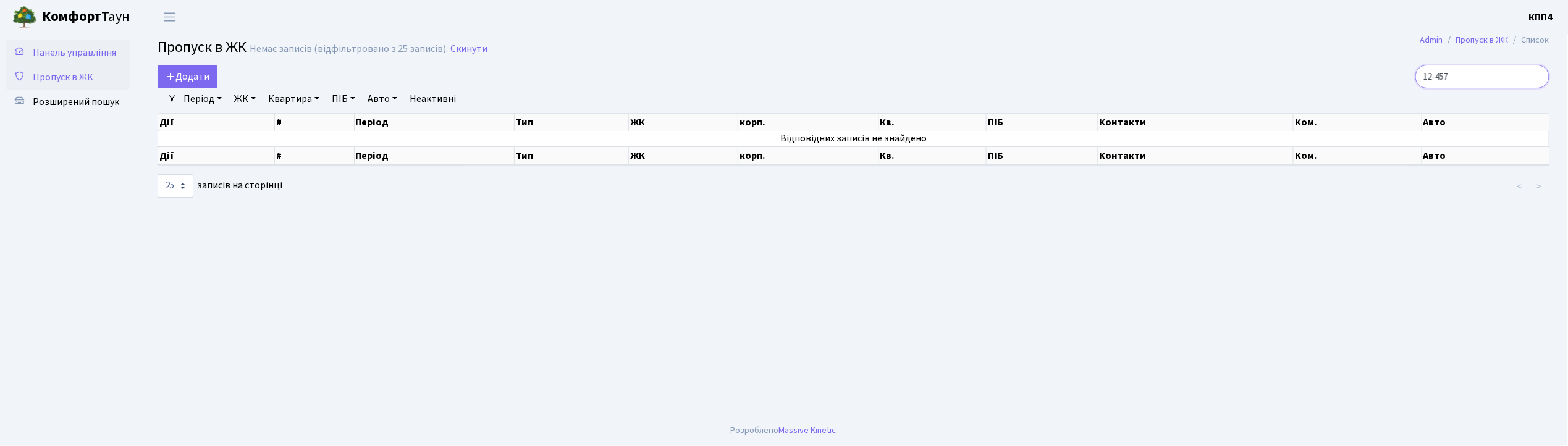
type input "12-457"
click at [71, 55] on span "Панель управління" at bounding box center [75, 53] width 83 height 14
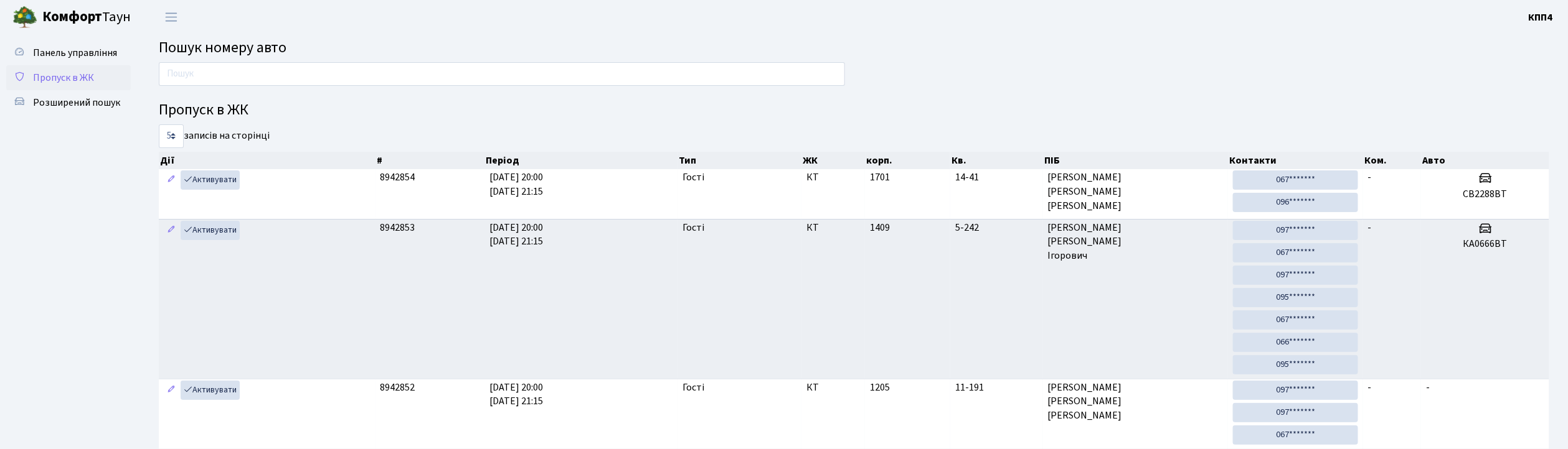
click at [71, 75] on span "Пропуск в ЖК" at bounding box center [63, 78] width 61 height 14
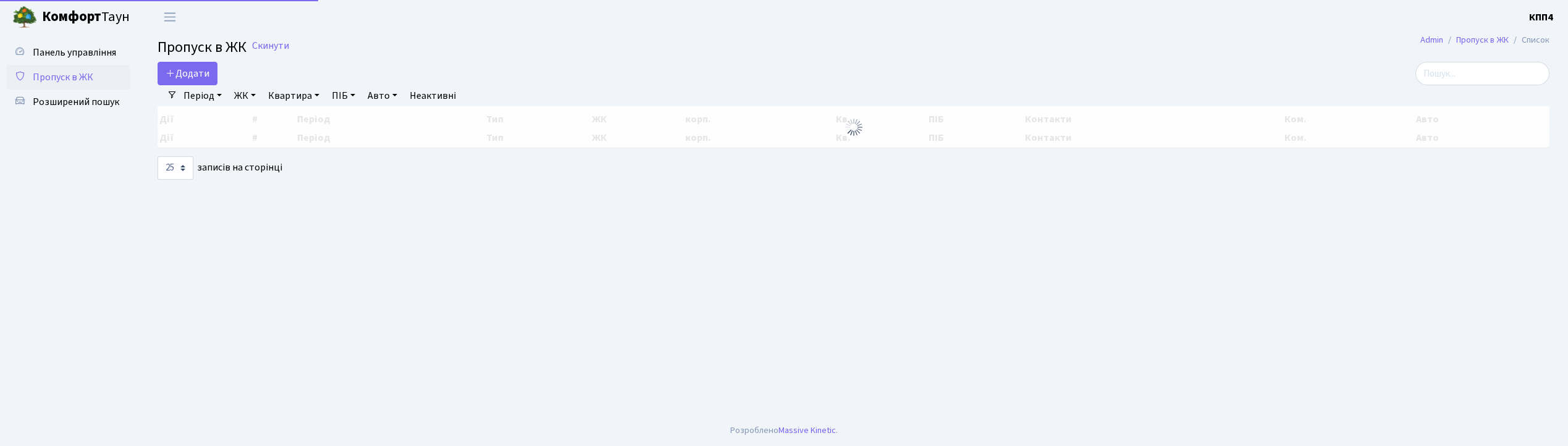
select select "25"
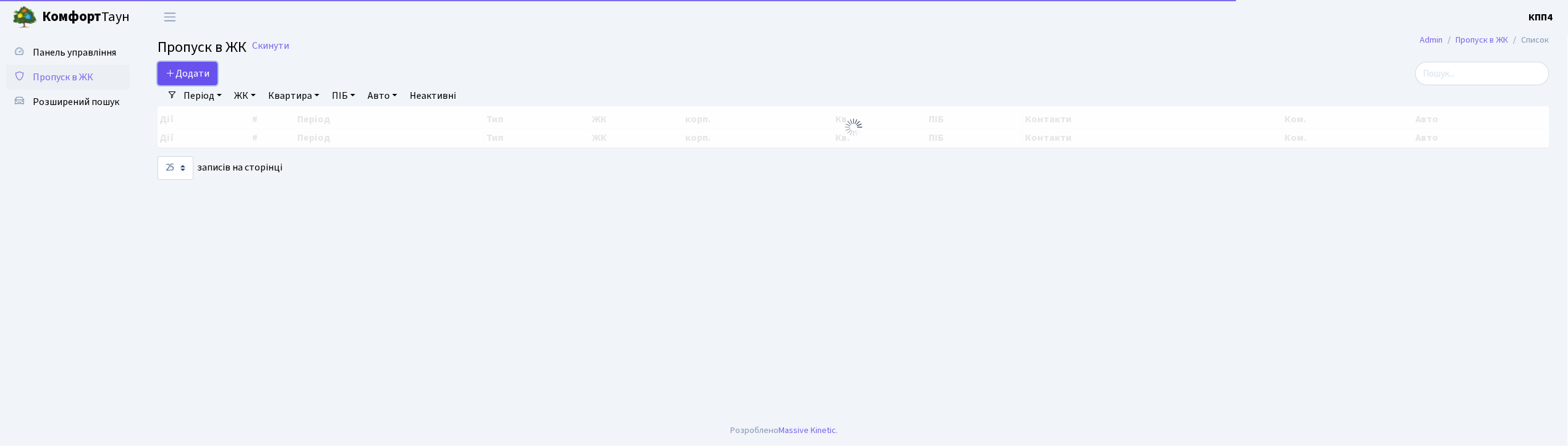
click at [167, 65] on link "Додати" at bounding box center [188, 73] width 60 height 24
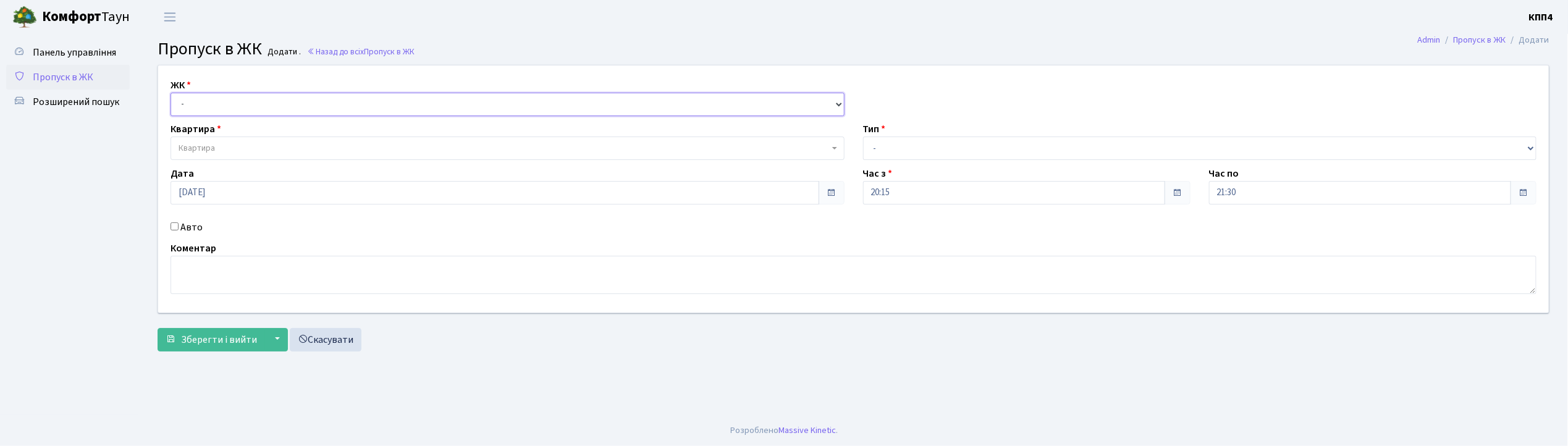
drag, startPoint x: 203, startPoint y: 98, endPoint x: 203, endPoint y: 107, distance: 9.0
click at [203, 98] on select "- КТ, вул. Регенераторна, 4 КТ2, просп. Соборності, 17 КТ3, вул. Березнева, 16 …" at bounding box center [507, 104] width 674 height 24
select select "271"
click at [171, 93] on select "- КТ, вул. Регенераторна, 4 КТ2, просп. Соборності, 17 КТ3, вул. Березнева, 16 …" at bounding box center [507, 104] width 674 height 24
select select
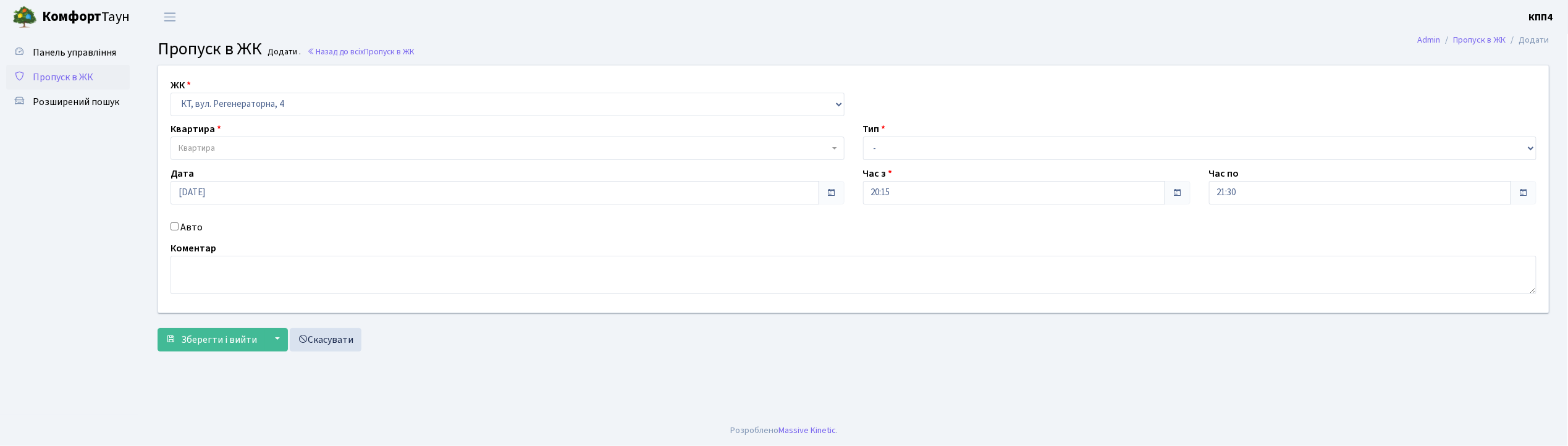
click at [229, 142] on span "Квартира" at bounding box center [503, 148] width 650 height 12
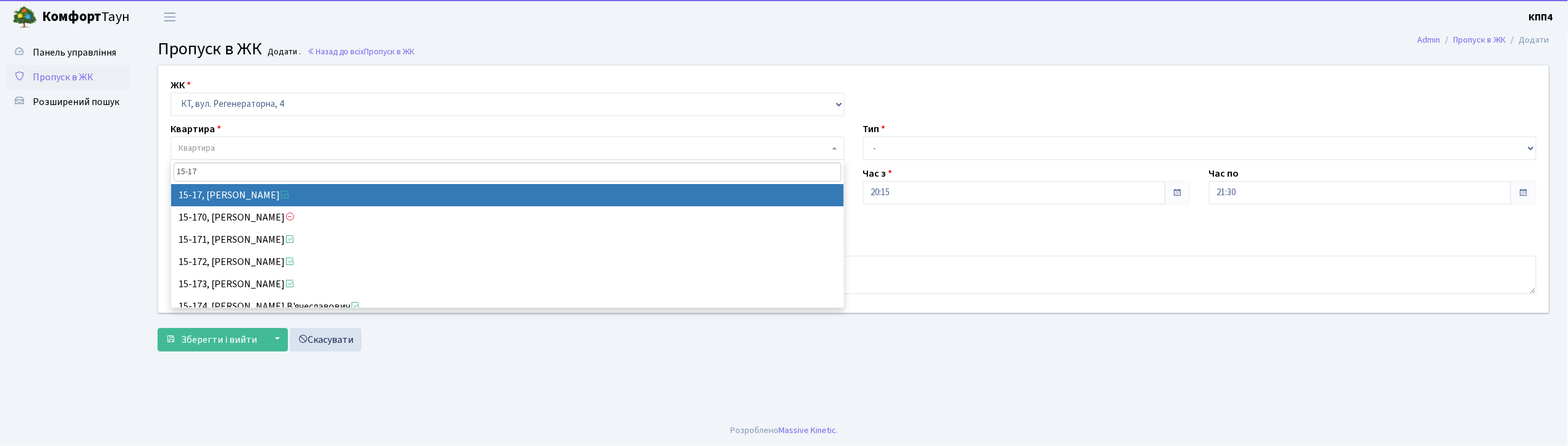
type input "15-17"
select select "8792"
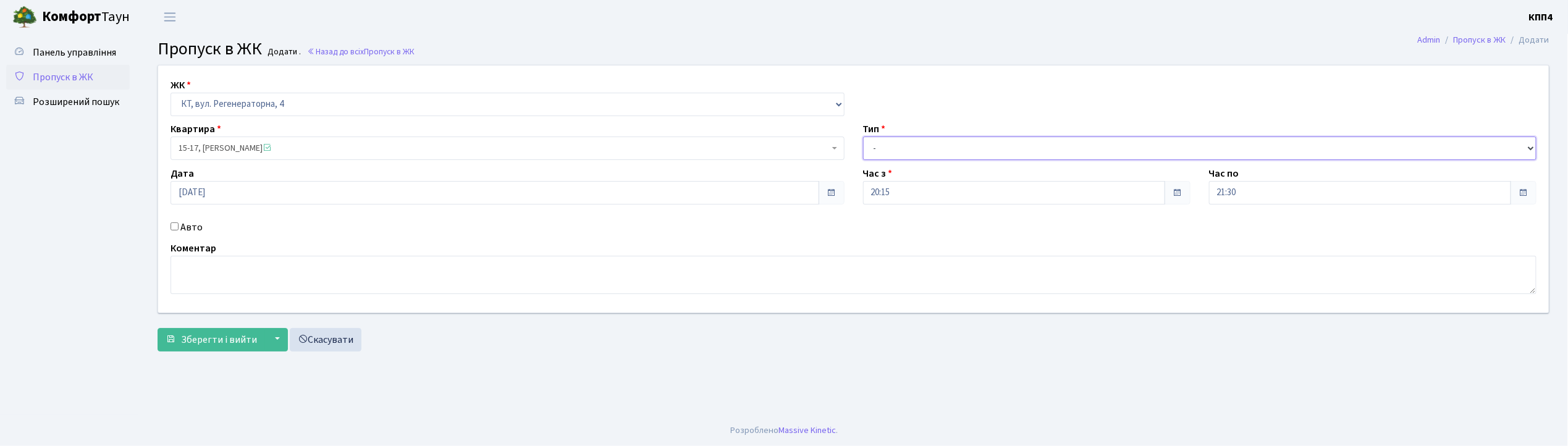
click at [872, 141] on select "- Доставка Таксі Гості Сервіс" at bounding box center [1200, 148] width 674 height 24
select select "1"
click at [863, 137] on select "- Доставка Таксі Гості Сервіс" at bounding box center [1200, 148] width 674 height 24
click at [220, 340] on span "Зберегти і вийти" at bounding box center [219, 340] width 76 height 14
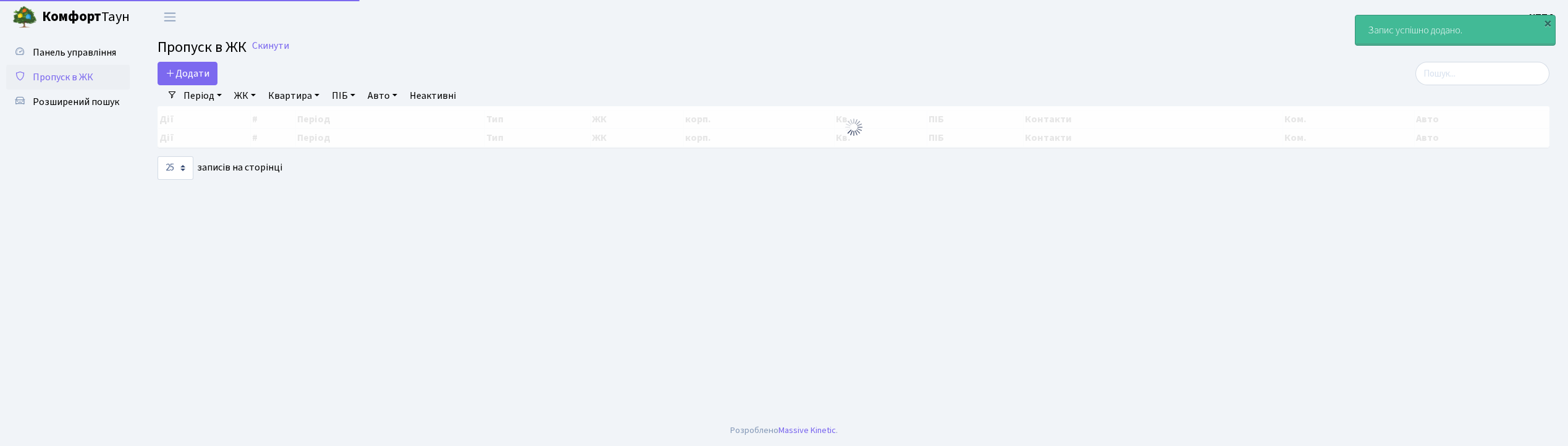
select select "25"
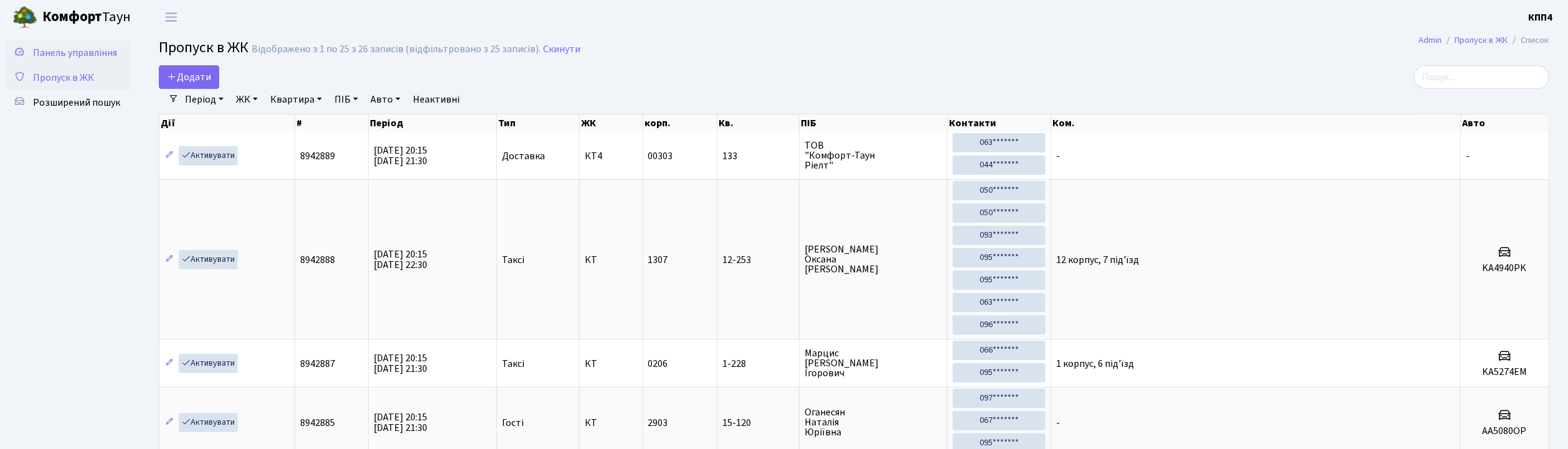
click at [122, 49] on link "Панель управління" at bounding box center [68, 53] width 125 height 25
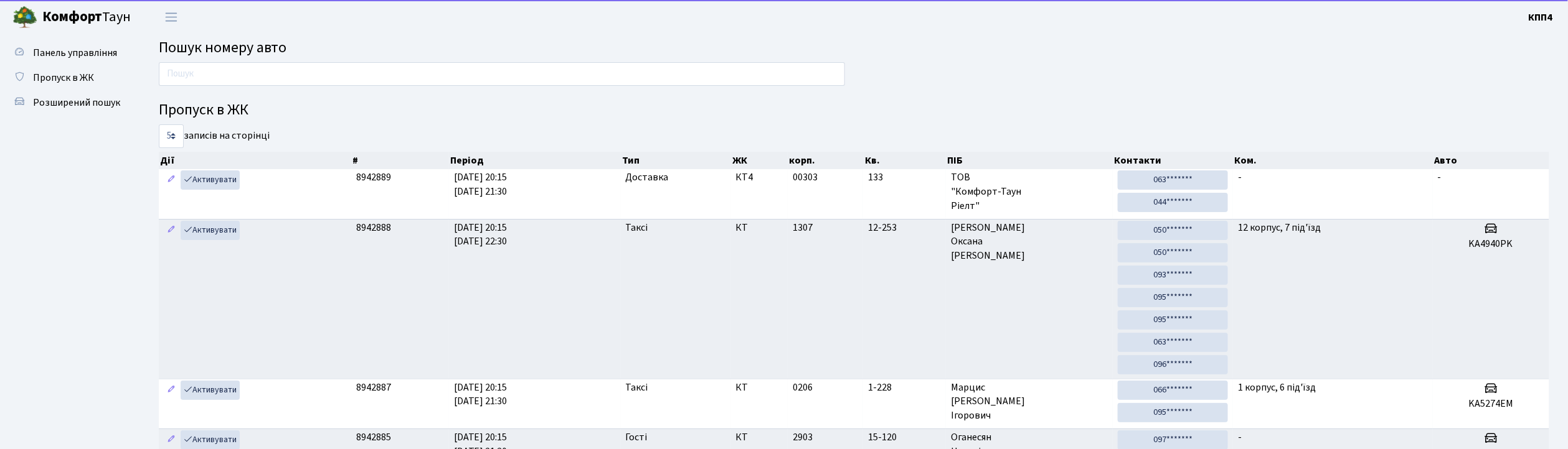
click at [342, 87] on div at bounding box center [502, 77] width 705 height 30
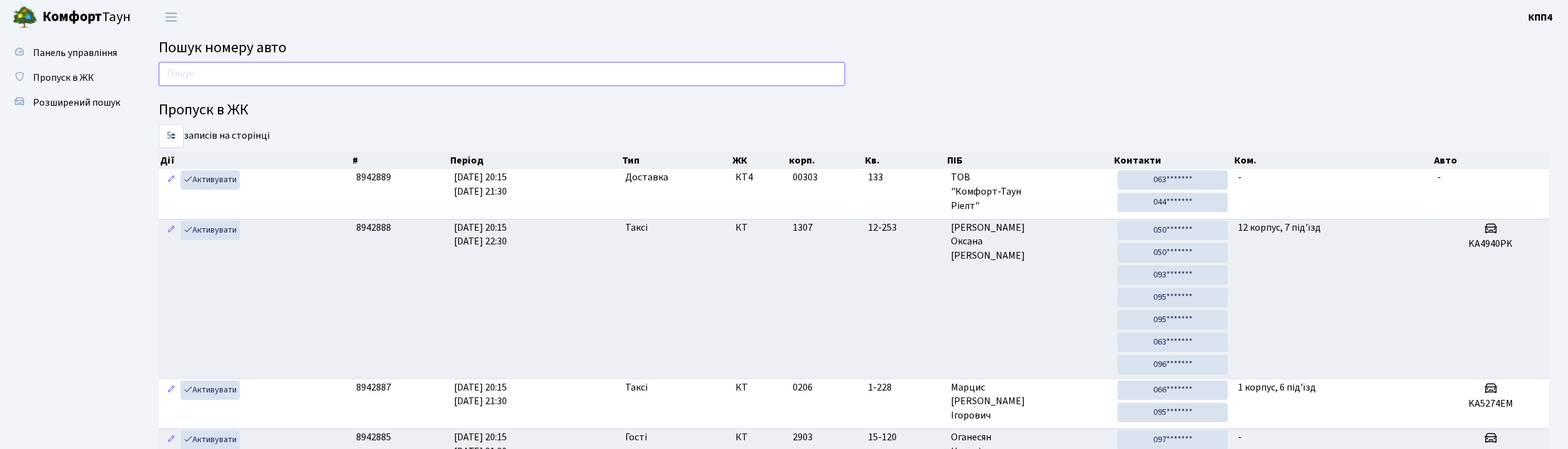
click at [341, 83] on input "text" at bounding box center [502, 74] width 686 height 24
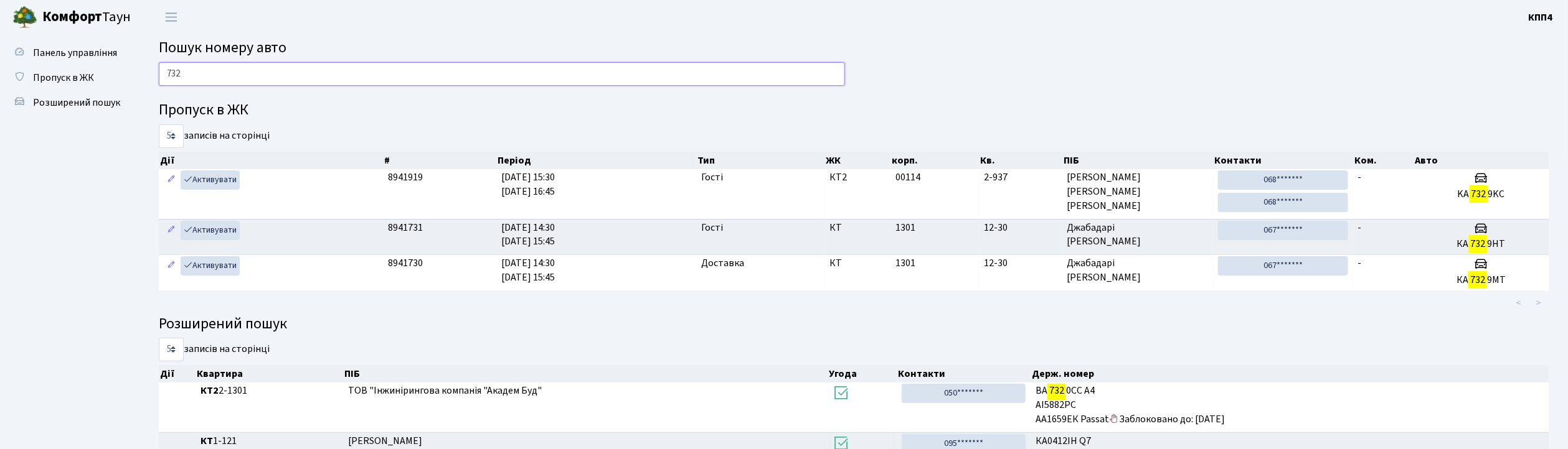
click at [340, 83] on input "732" at bounding box center [502, 74] width 686 height 24
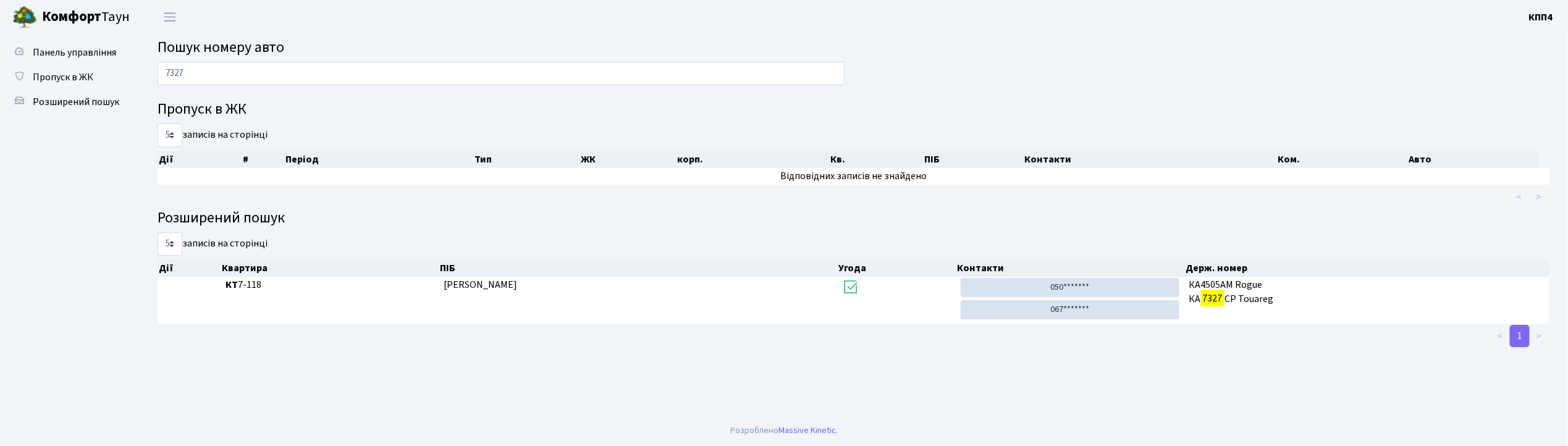
click at [306, 52] on h2 "Пошук номеру авто" at bounding box center [853, 48] width 1392 height 18
click at [296, 70] on input "7327" at bounding box center [501, 73] width 687 height 24
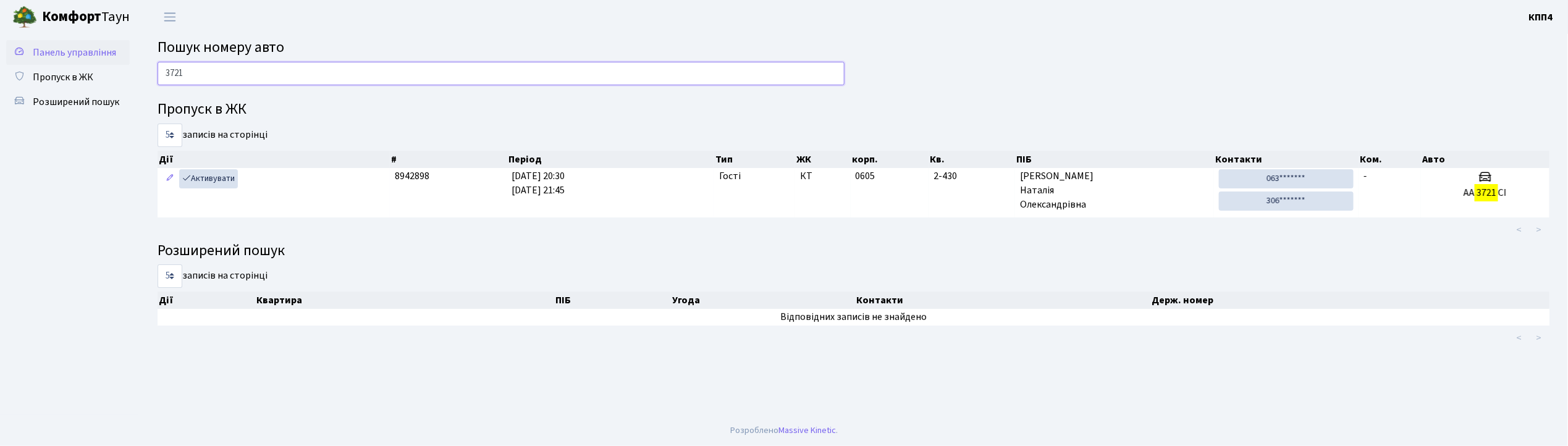
type input "3721"
click at [62, 55] on span "Панель управління" at bounding box center [75, 53] width 83 height 14
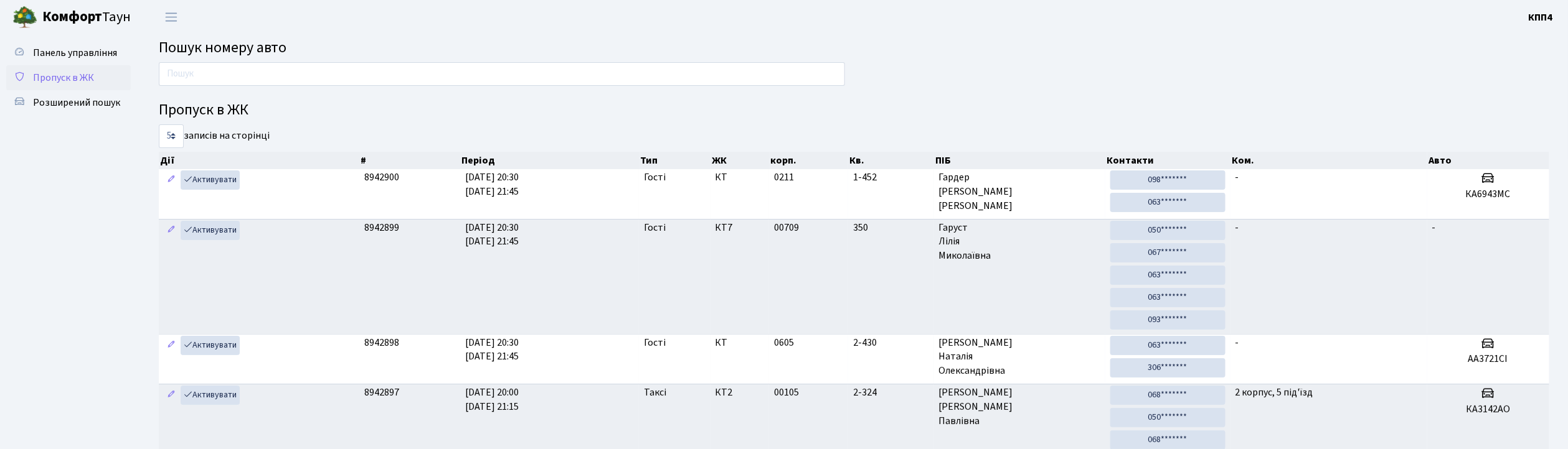
click at [59, 73] on span "Пропуск в ЖК" at bounding box center [63, 78] width 61 height 14
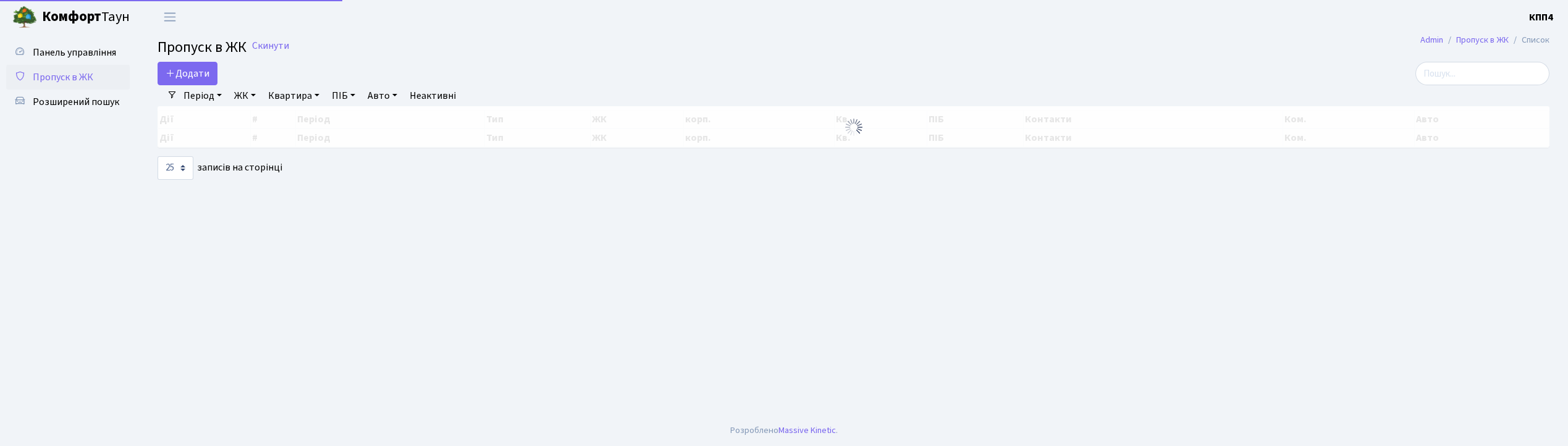
select select "25"
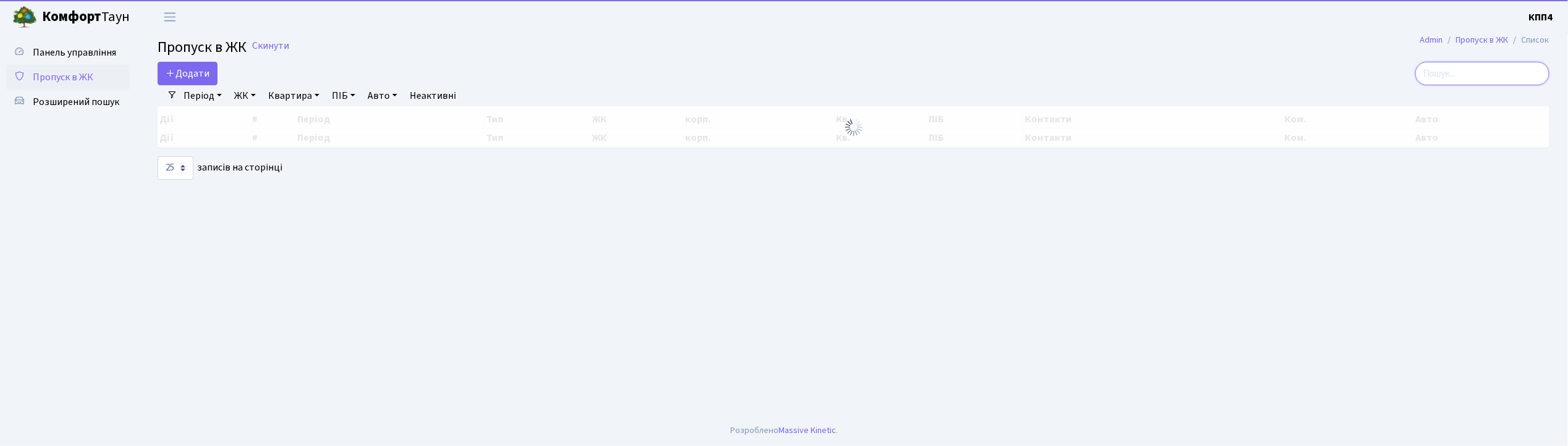
click at [1464, 75] on input "search" at bounding box center [1482, 73] width 134 height 24
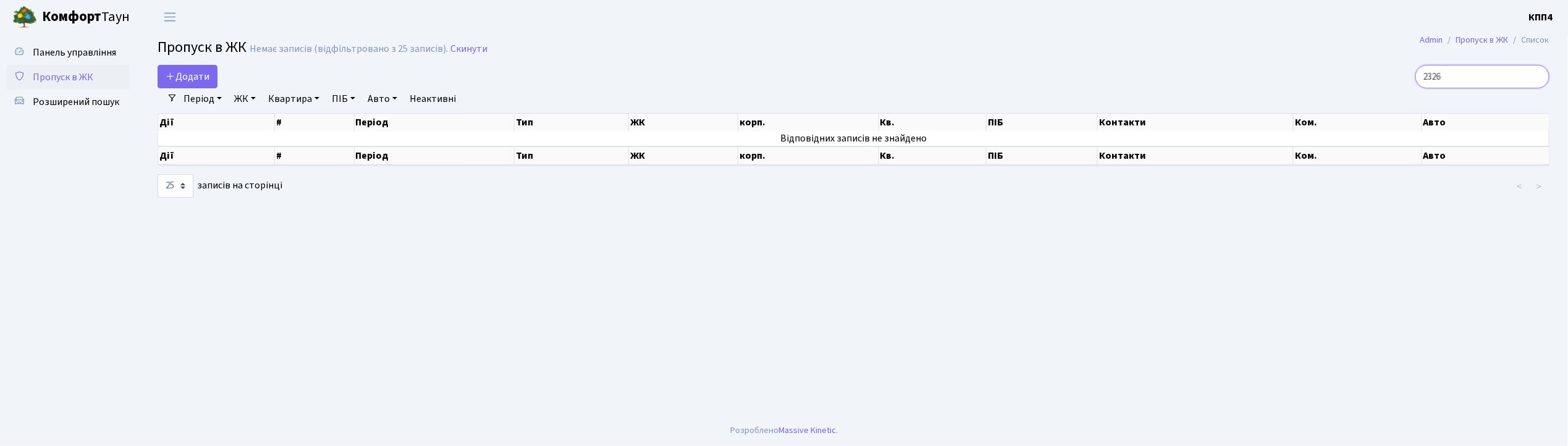
type input "2326"
click at [52, 58] on span "Панель управління" at bounding box center [75, 53] width 83 height 14
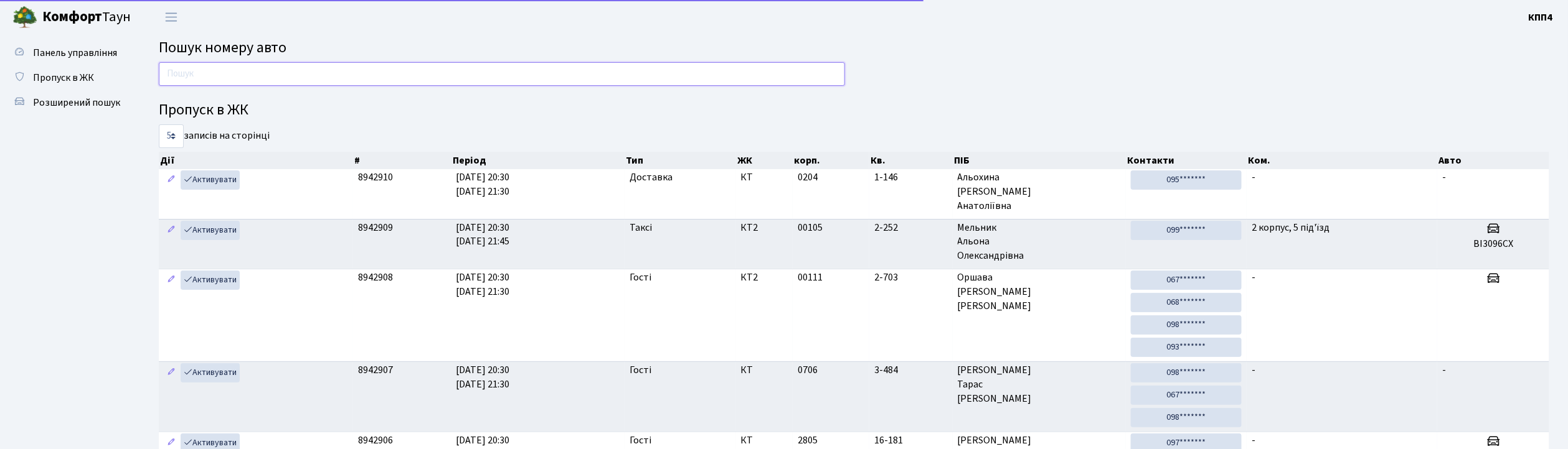
click at [207, 74] on input "text" at bounding box center [502, 74] width 686 height 24
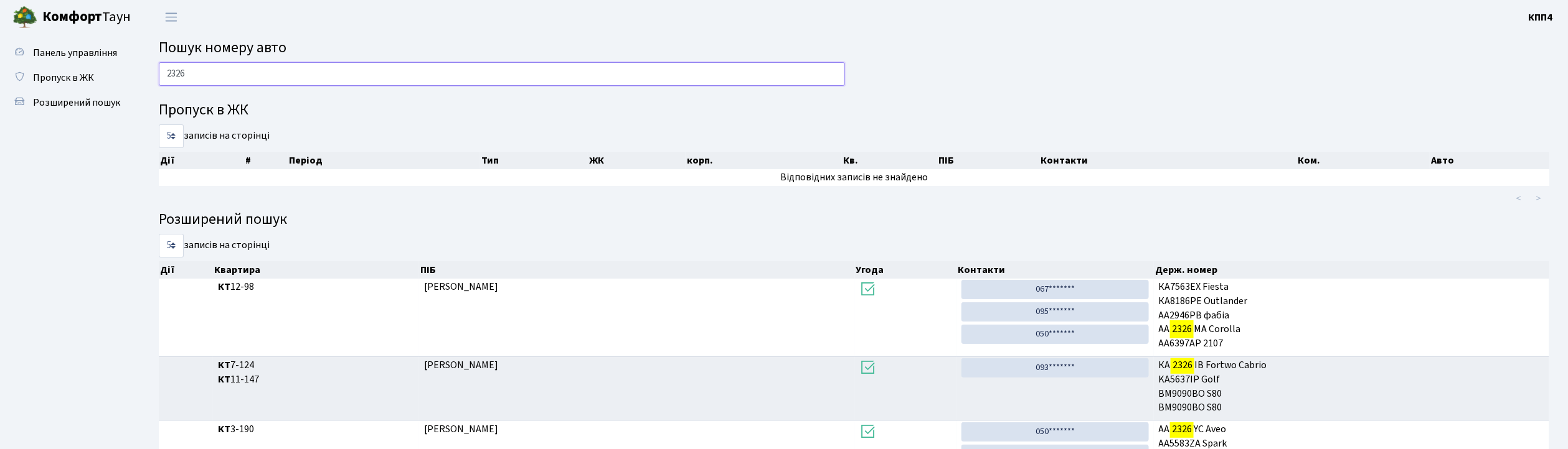
scroll to position [83, 0]
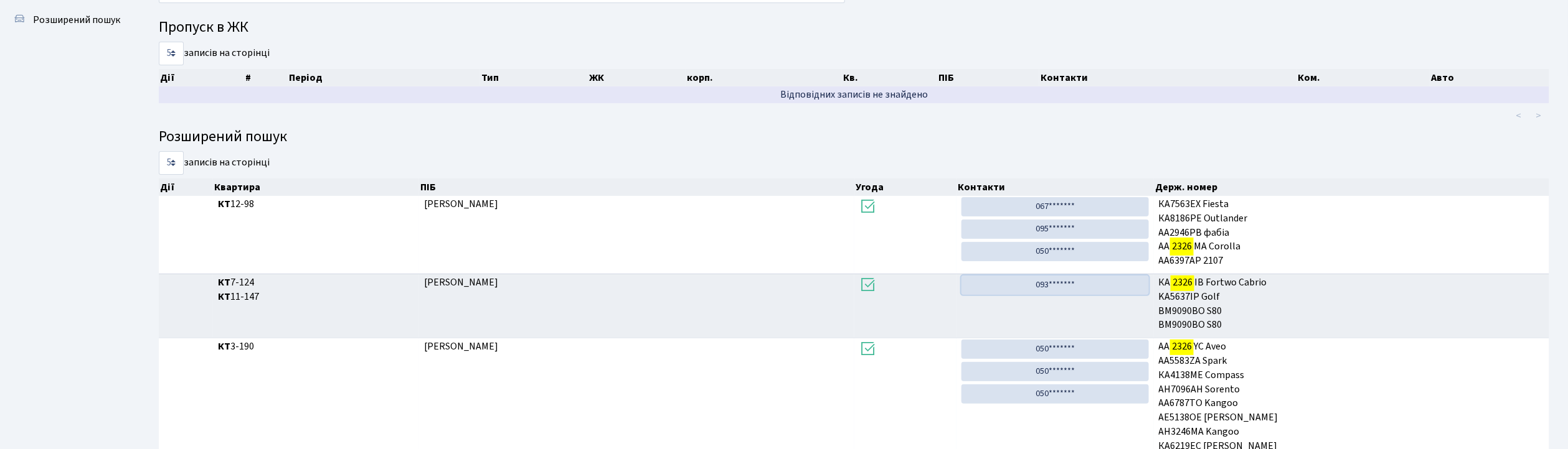
drag, startPoint x: 1067, startPoint y: 290, endPoint x: 830, endPoint y: 96, distance: 306.3
click at [1067, 290] on link "093*******" at bounding box center [1055, 285] width 187 height 19
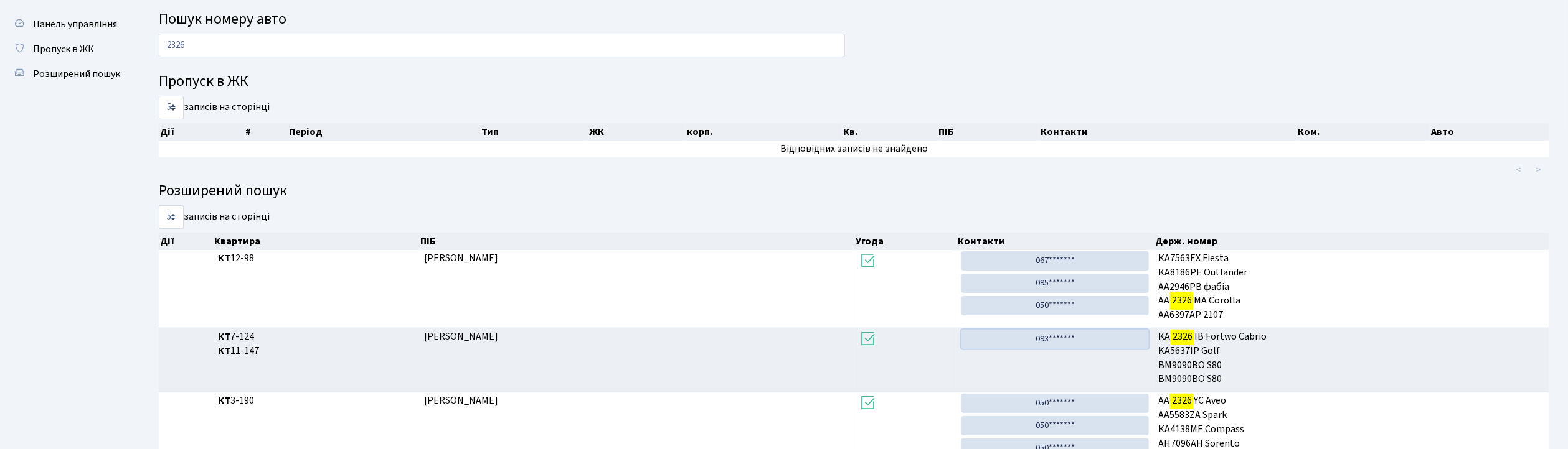
scroll to position [0, 0]
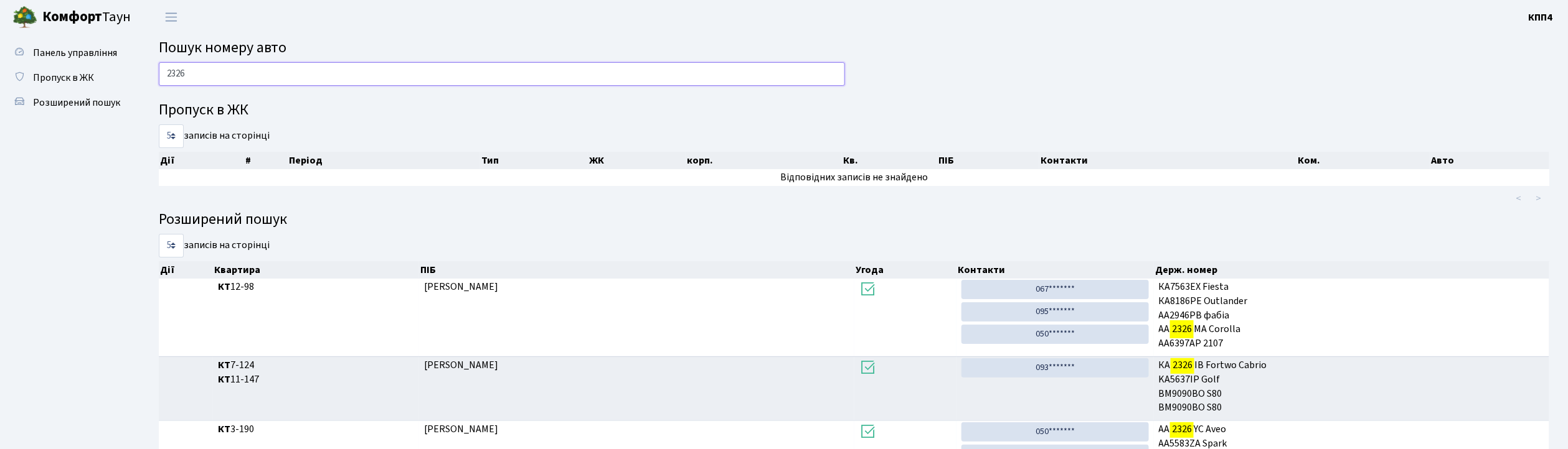
click at [194, 74] on input "2326" at bounding box center [502, 74] width 686 height 24
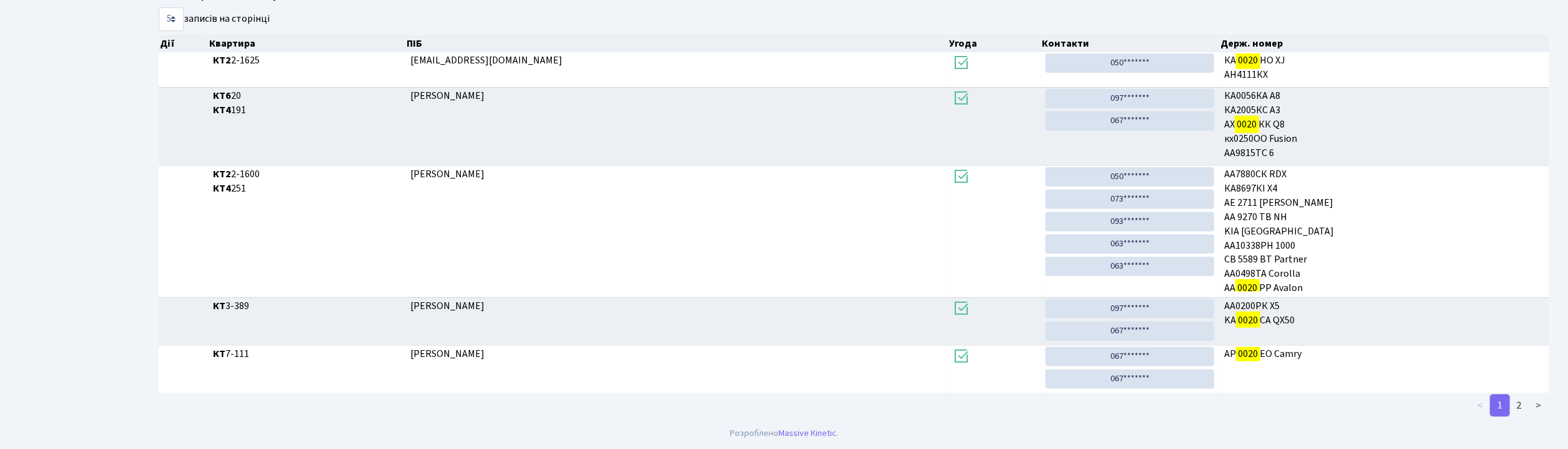
scroll to position [229, 0]
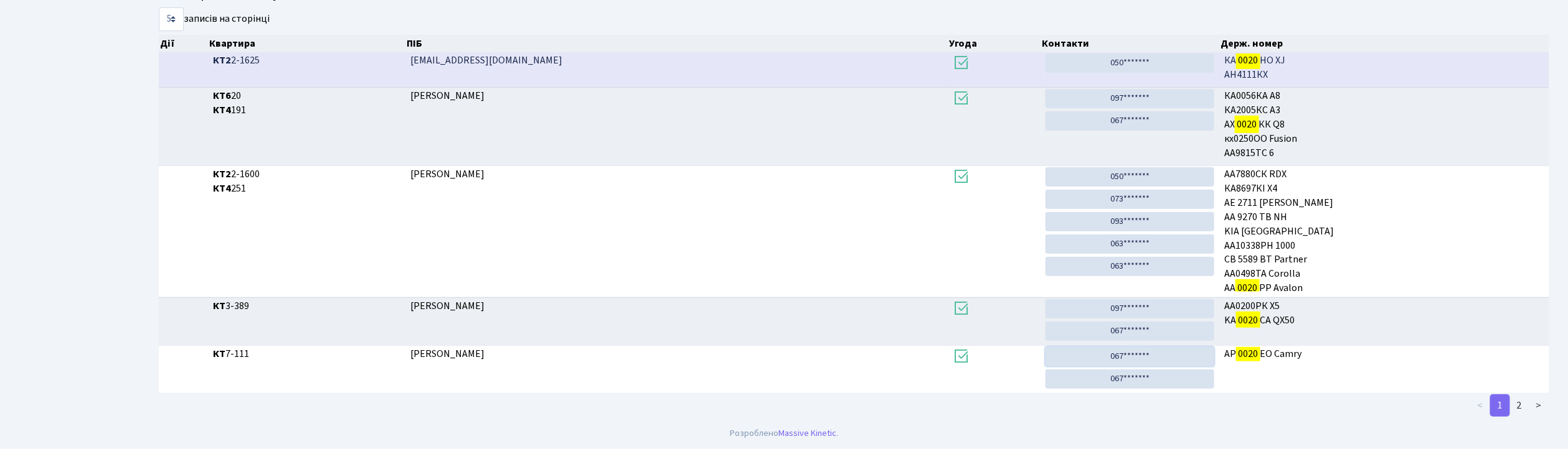
drag, startPoint x: 1162, startPoint y: 356, endPoint x: 821, endPoint y: 78, distance: 440.0
click at [1162, 356] on link "067*******" at bounding box center [1130, 356] width 169 height 19
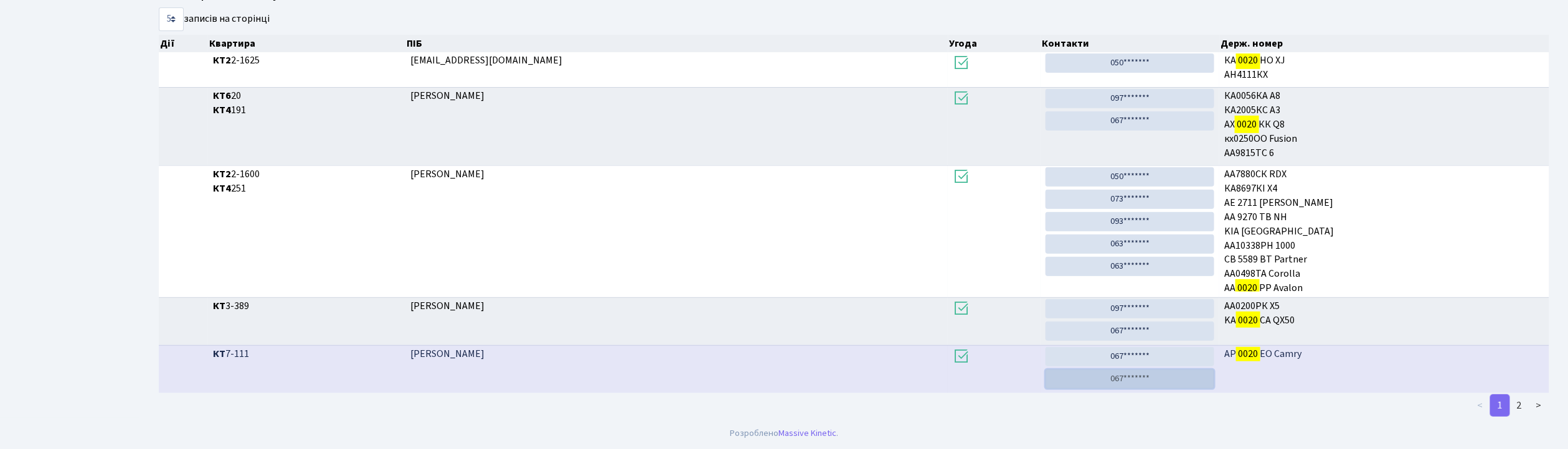
click at [1202, 377] on link "067*******" at bounding box center [1130, 379] width 169 height 19
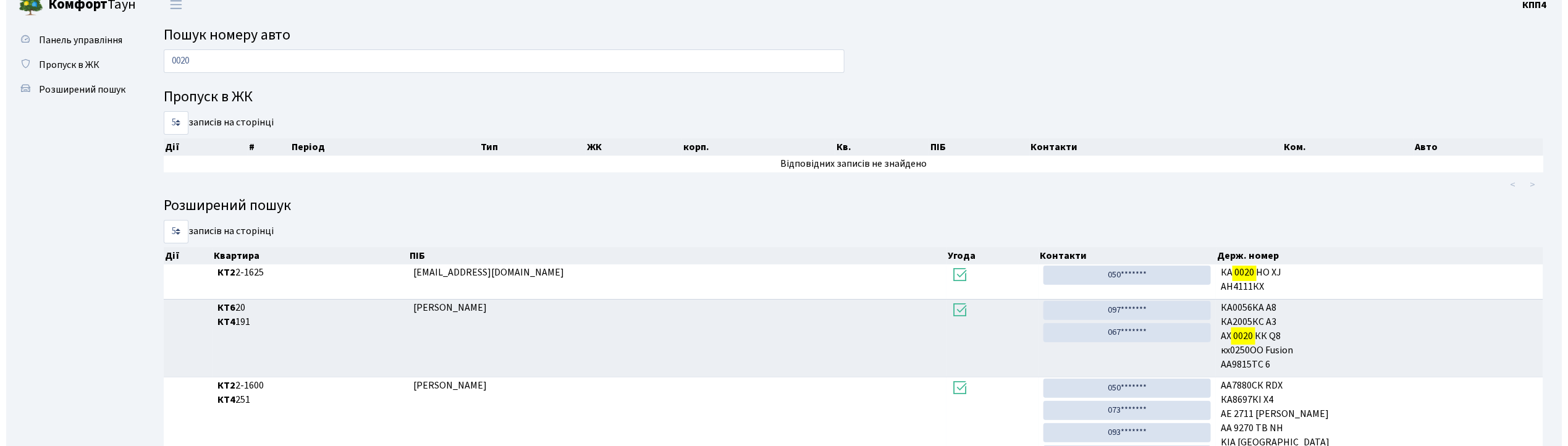
scroll to position [0, 0]
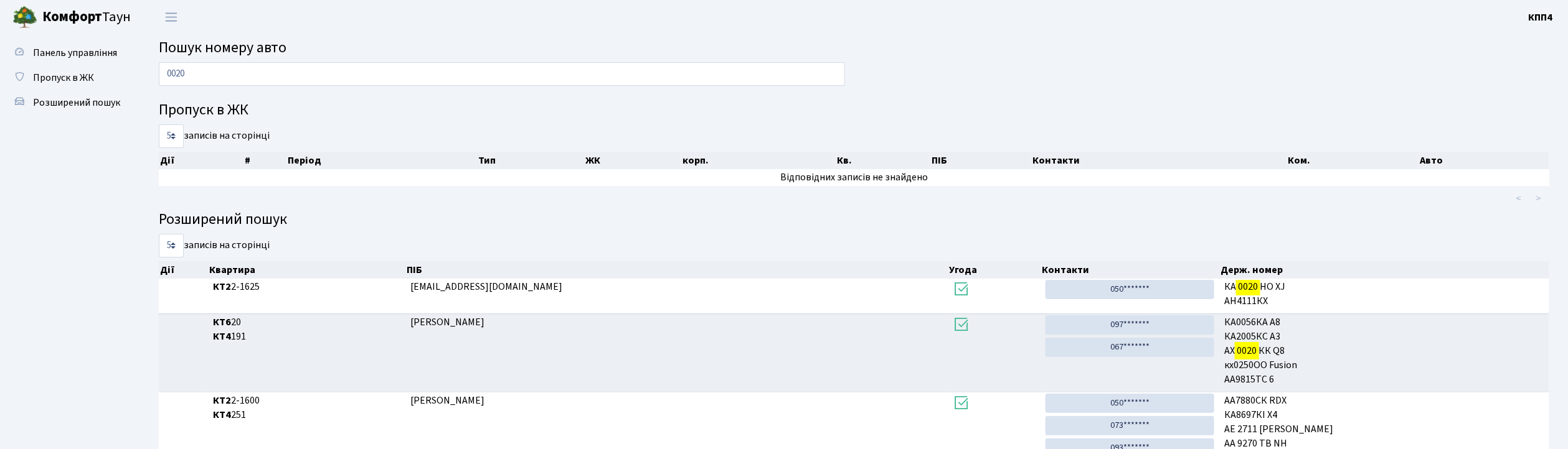
click at [195, 86] on div "0020" at bounding box center [502, 77] width 705 height 30
click at [199, 78] on input "0020" at bounding box center [502, 74] width 686 height 24
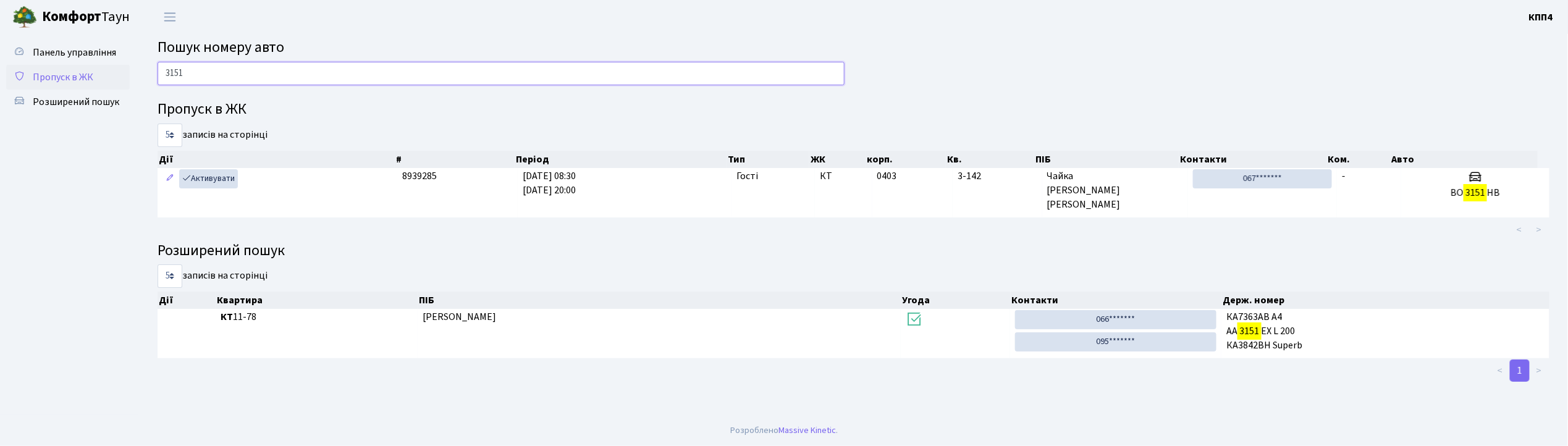
type input "3151"
click at [88, 79] on span "Пропуск в ЖК" at bounding box center [63, 77] width 60 height 14
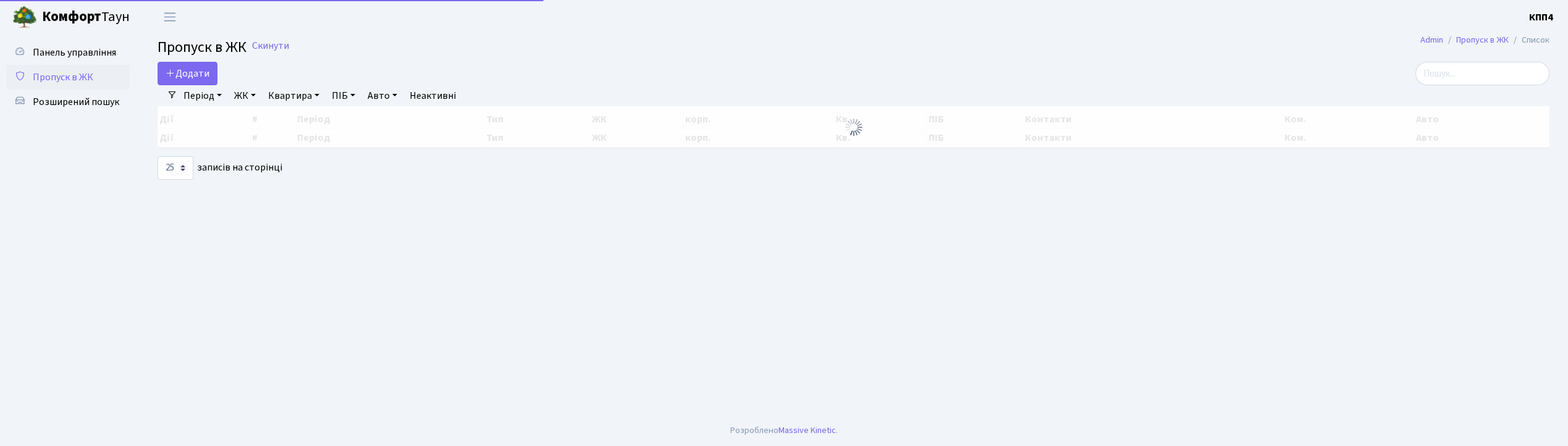
select select "25"
click at [1492, 65] on input "search" at bounding box center [1482, 73] width 134 height 24
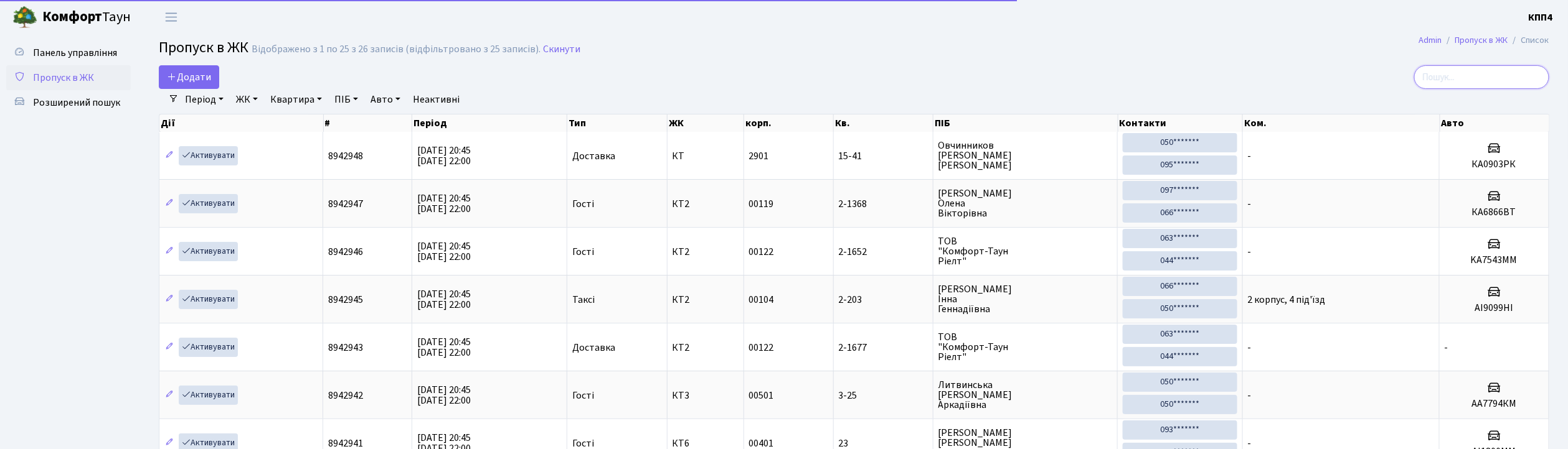
click at [1502, 69] on input "search" at bounding box center [1482, 77] width 135 height 24
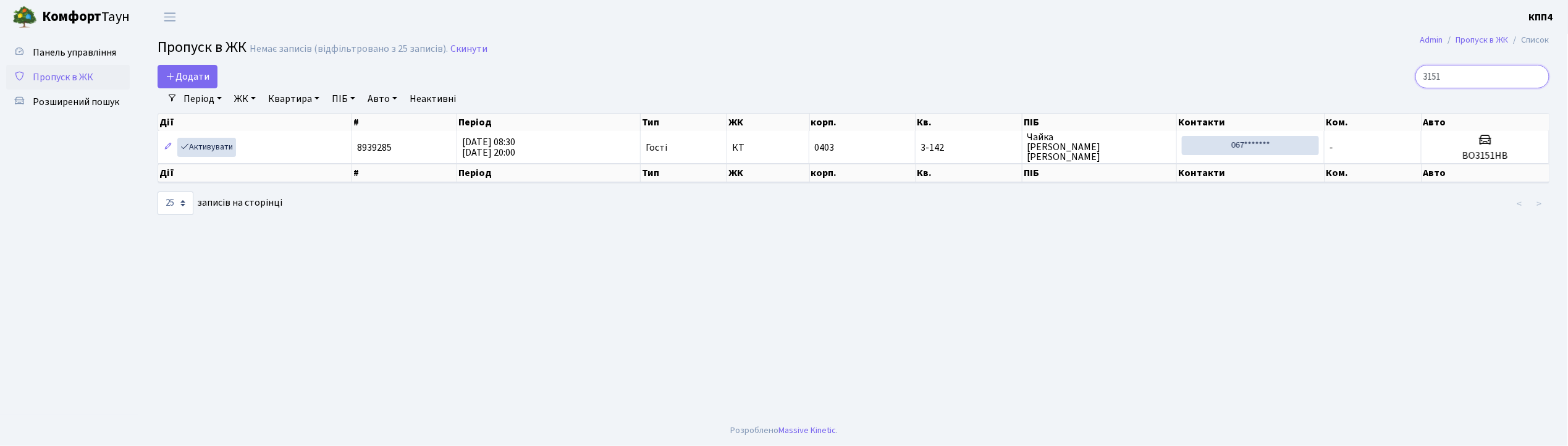
type input "3151"
click at [211, 98] on link "Період" at bounding box center [202, 99] width 48 height 21
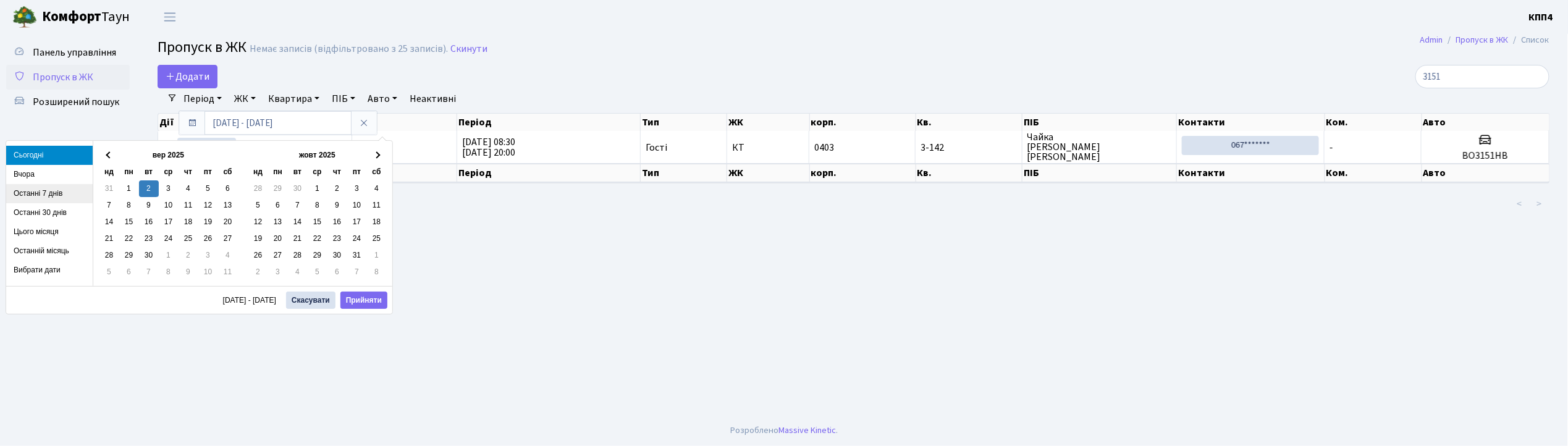
click at [50, 196] on li "Останні 7 днів" at bounding box center [49, 193] width 86 height 19
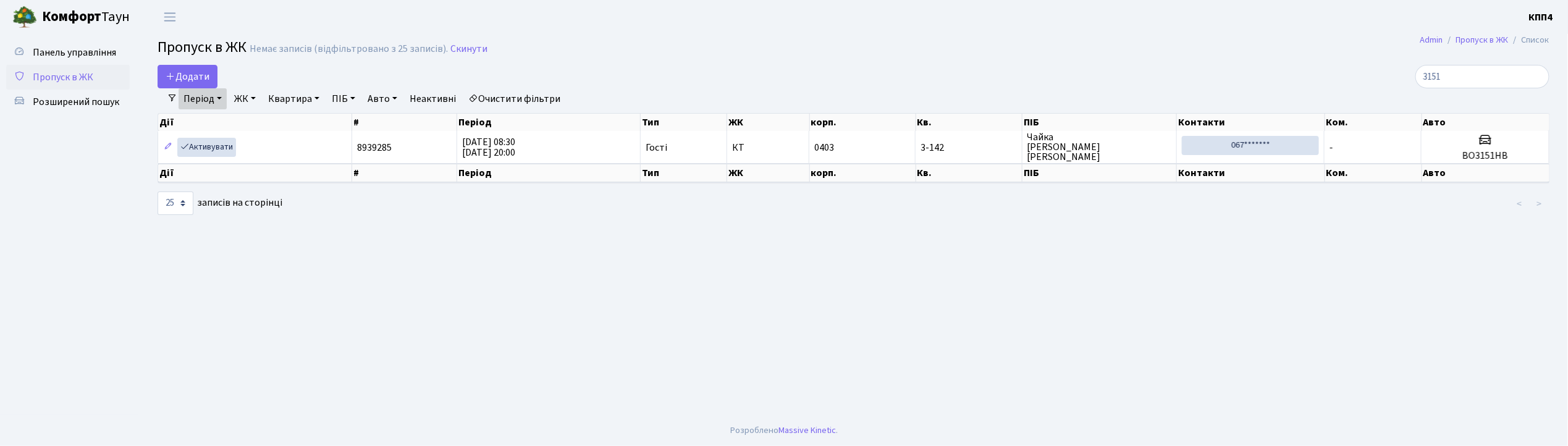
click at [207, 111] on div "Дії # Період Тип ЖК корп. Кв. ПІБ Контакти Ком. Авто" at bounding box center [853, 120] width 1392 height 22
click at [67, 48] on span "Панель управління" at bounding box center [75, 53] width 83 height 14
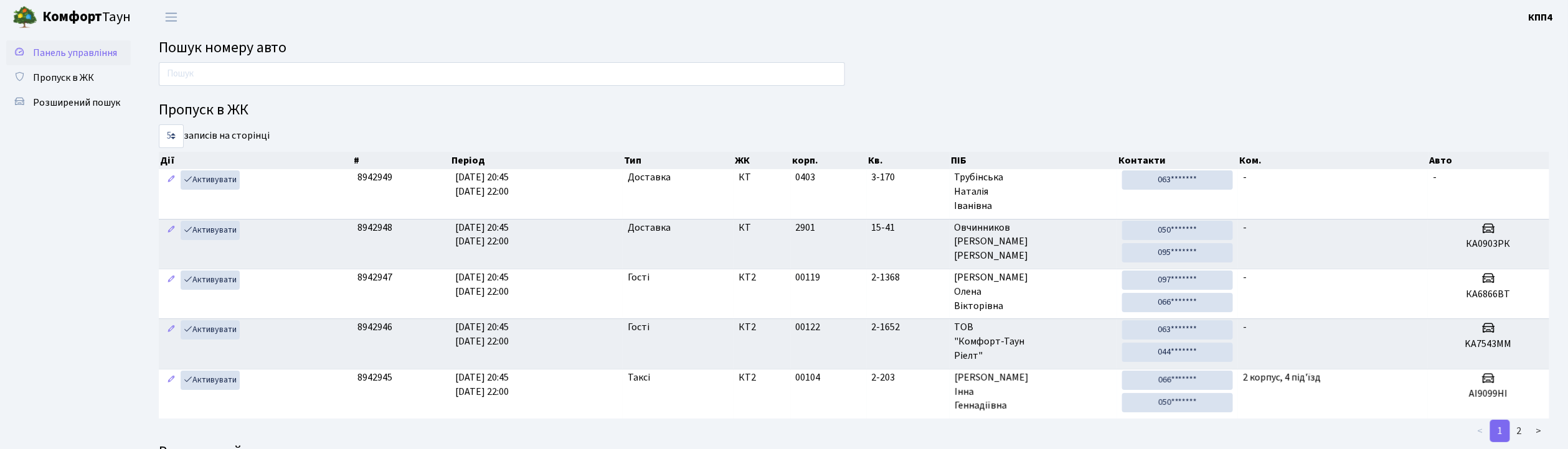
click at [73, 58] on span "Панель управління" at bounding box center [75, 53] width 84 height 14
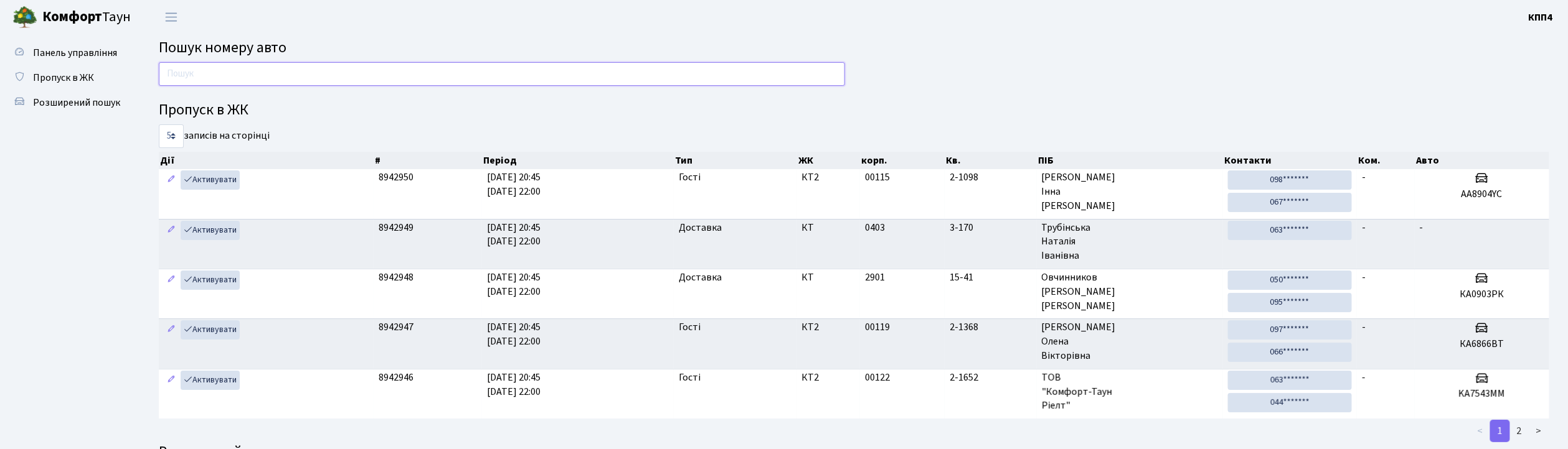
click at [207, 63] on input "text" at bounding box center [502, 74] width 686 height 24
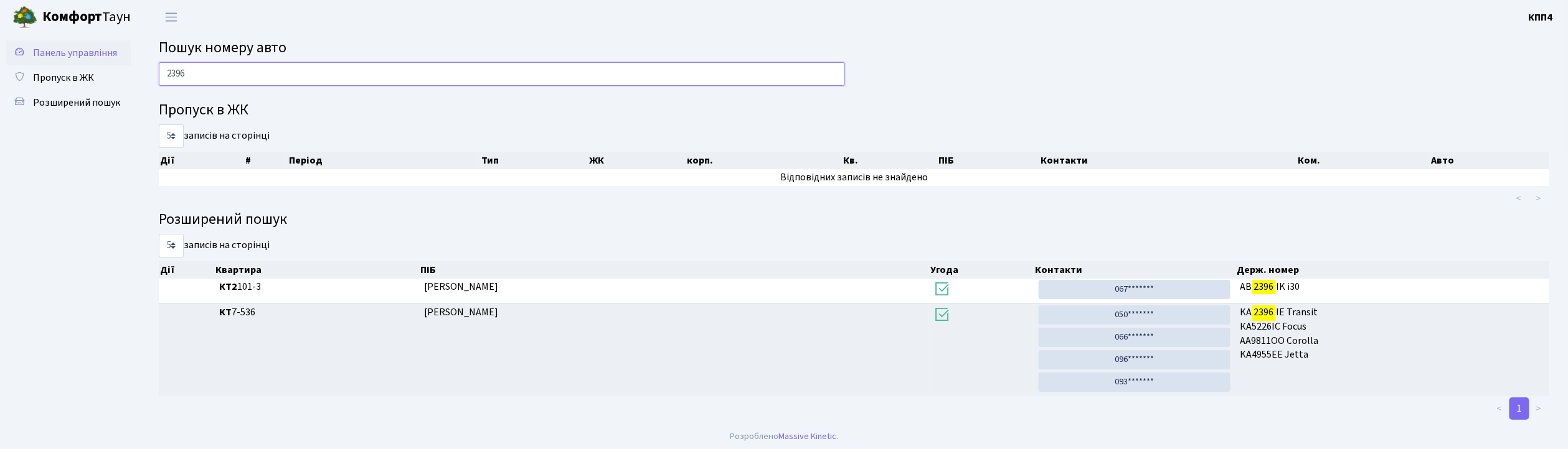
type input "2396"
click at [76, 60] on link "Панель управління" at bounding box center [68, 53] width 125 height 25
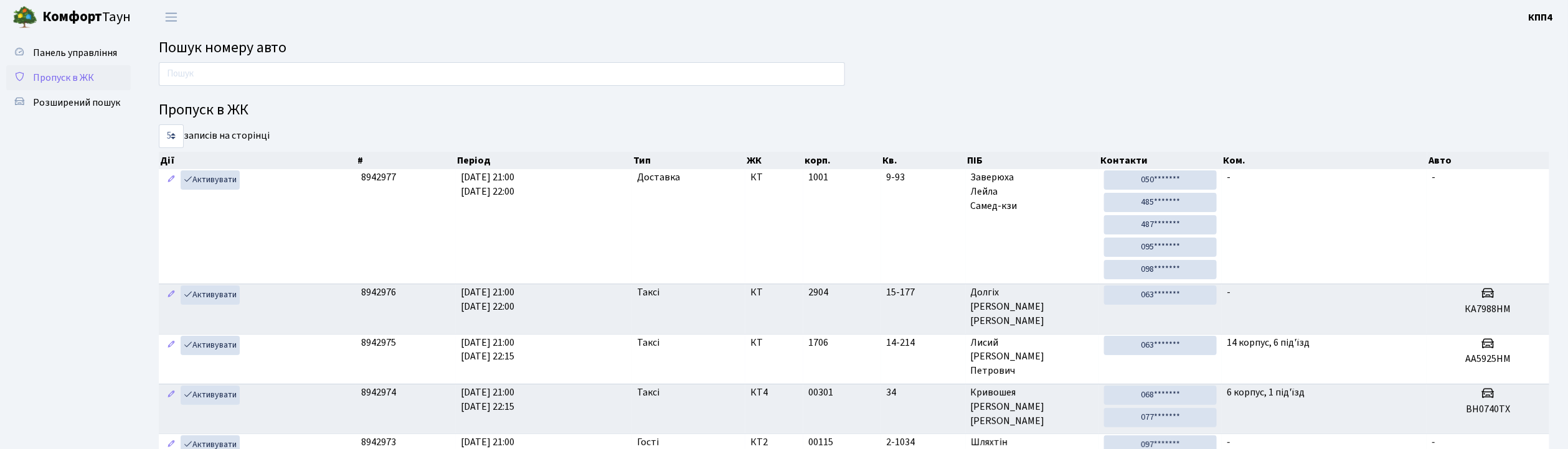
click at [88, 76] on span "Пропуск в ЖК" at bounding box center [63, 78] width 61 height 14
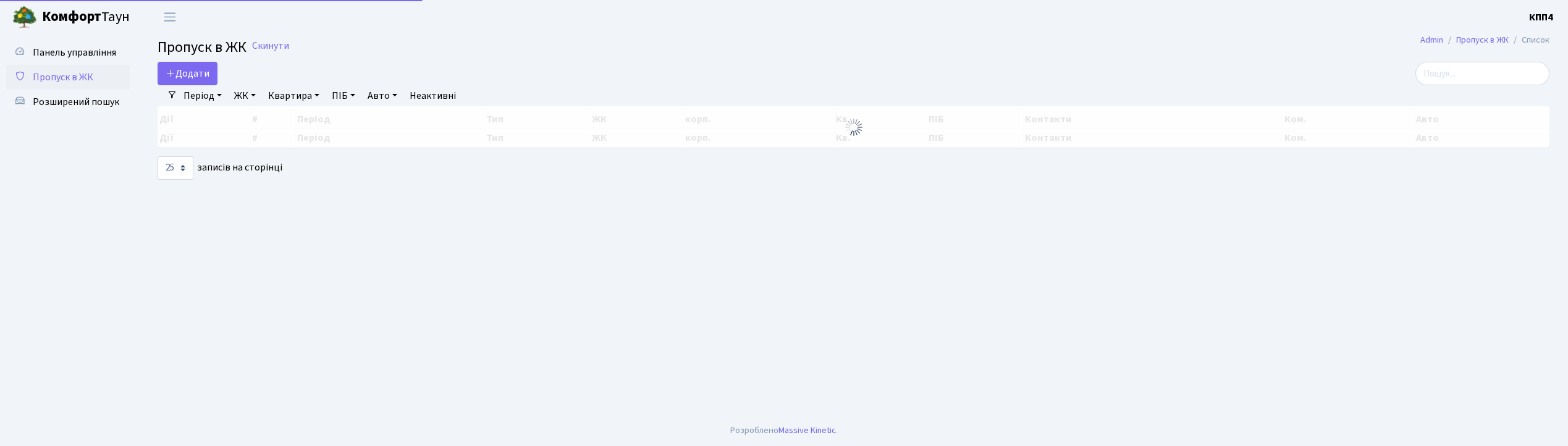
select select "25"
click at [183, 79] on span "Додати" at bounding box center [188, 73] width 44 height 14
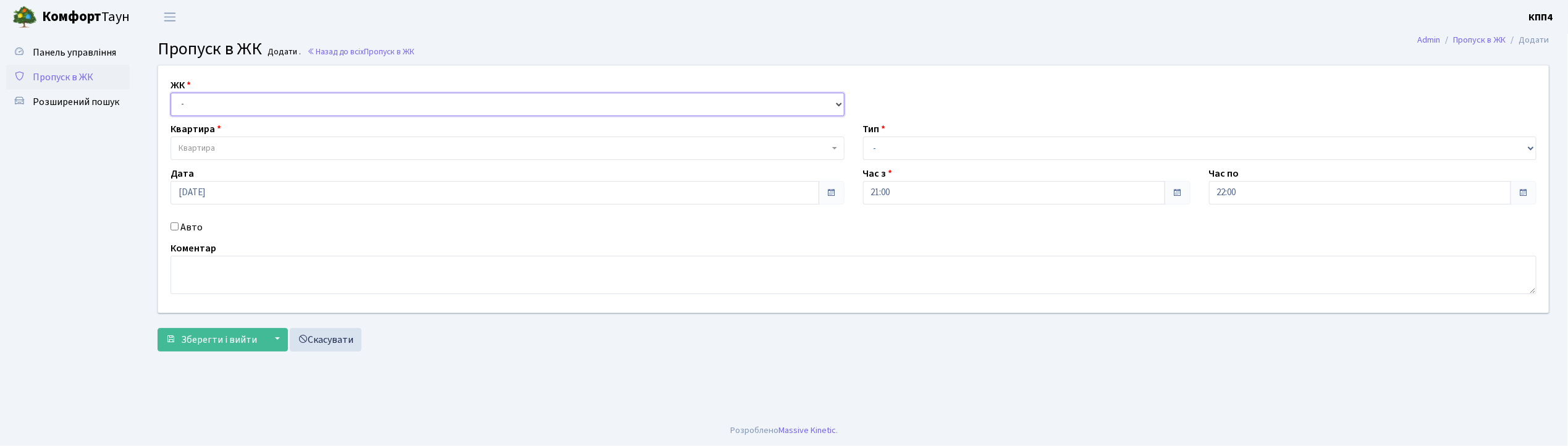
click at [202, 107] on select "- КТ, вул. Регенераторна, 4 КТ2, просп. Соборності, 17 КТ3, вул. Березнева, 16 …" at bounding box center [507, 104] width 674 height 24
select select "271"
click at [171, 93] on select "- КТ, вул. Регенераторна, 4 КТ2, просп. Соборності, 17 КТ3, вул. Березнева, 16 …" at bounding box center [507, 104] width 674 height 24
select select
click at [221, 147] on span "Квартира" at bounding box center [503, 148] width 650 height 12
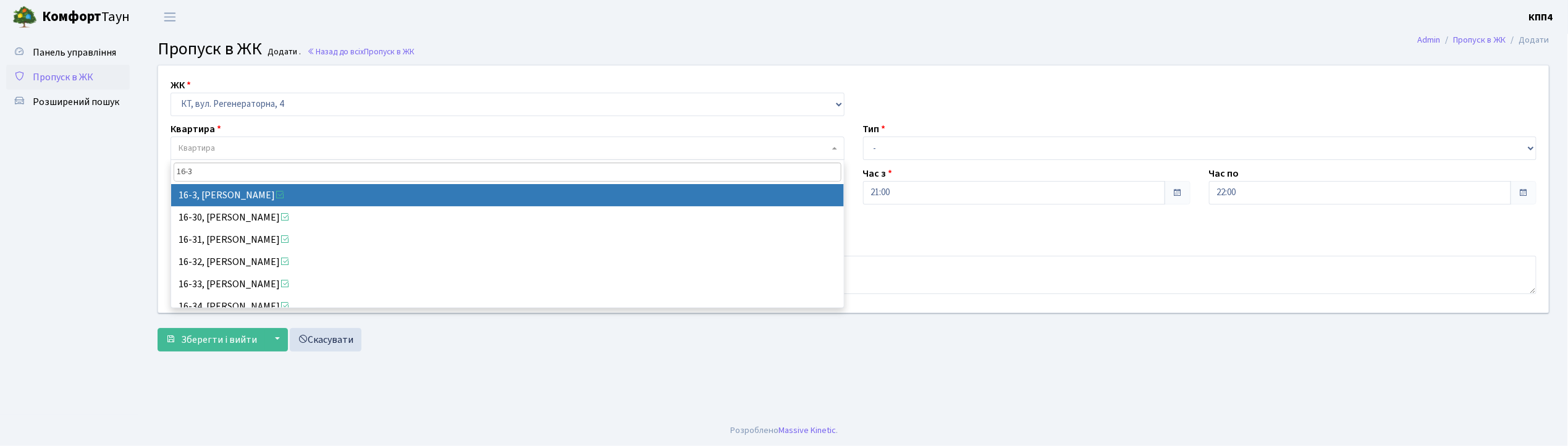
type input "16-3"
select select "8564"
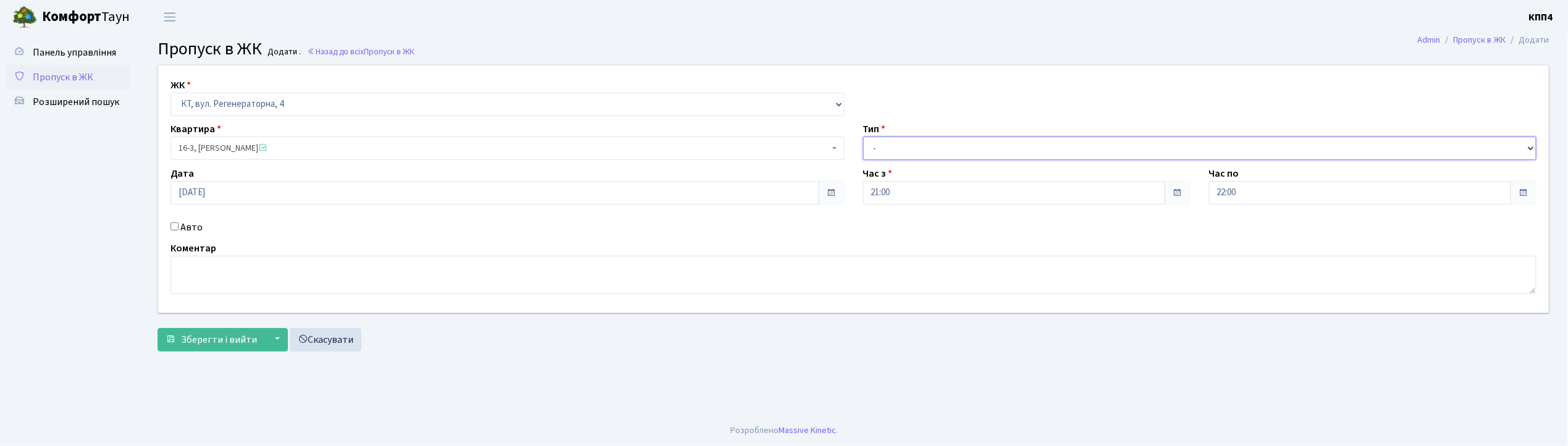
click at [893, 150] on select "- Доставка Таксі Гості Сервіс" at bounding box center [1200, 148] width 674 height 24
select select "3"
click at [863, 137] on select "- Доставка Таксі Гості Сервіс" at bounding box center [1200, 148] width 674 height 24
click at [191, 231] on label "Авто" at bounding box center [191, 227] width 22 height 15
click at [178, 230] on input "Авто" at bounding box center [174, 226] width 8 height 8
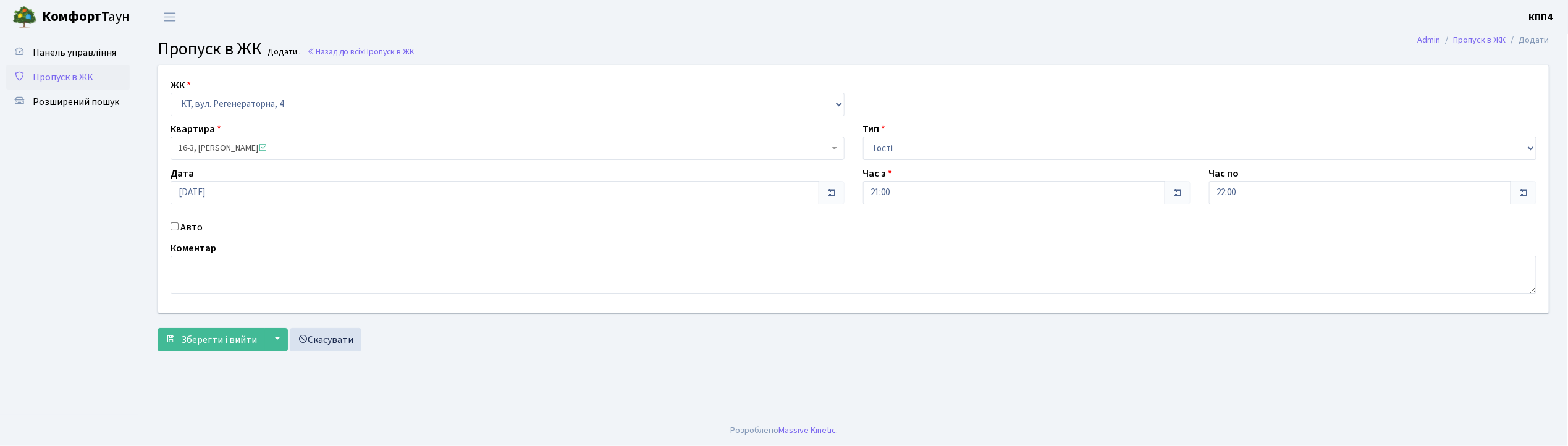
checkbox input "true"
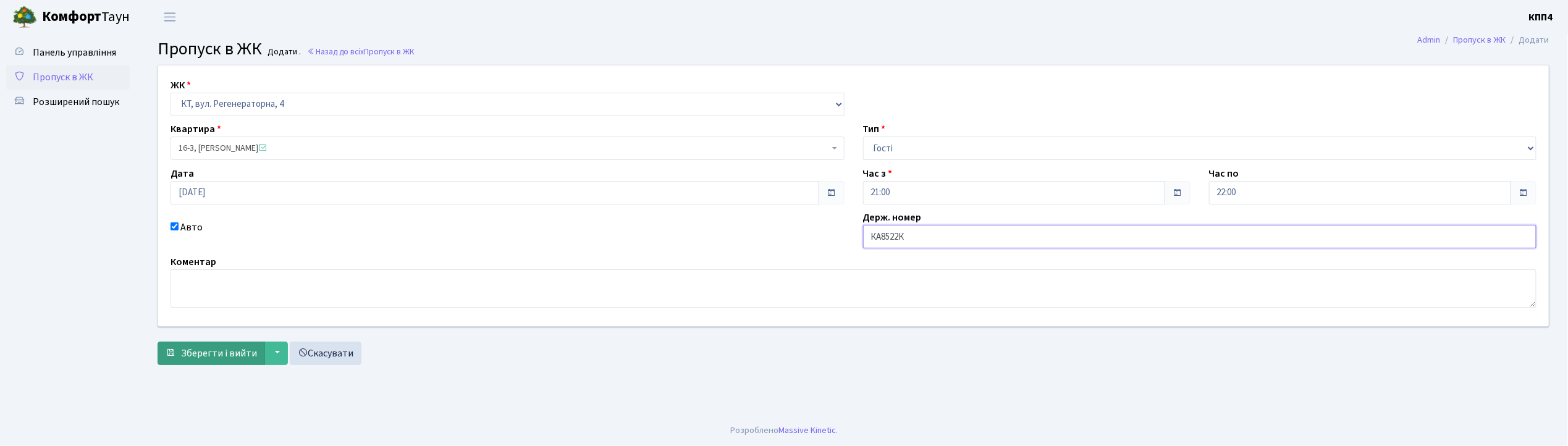
type input "КА8522К"
click at [167, 348] on span "submit" at bounding box center [171, 353] width 10 height 10
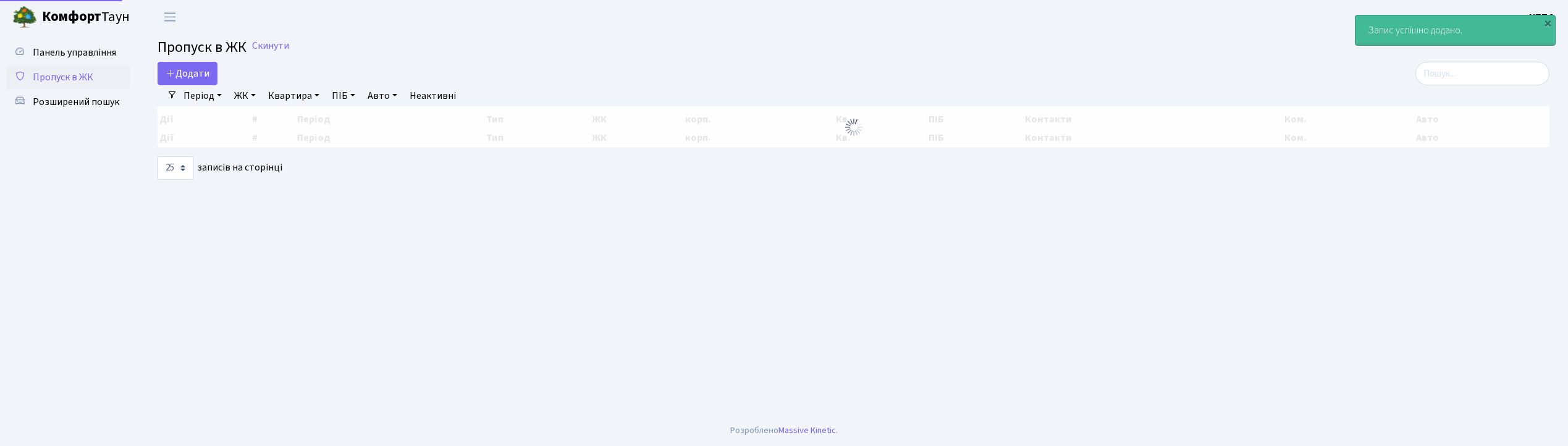
select select "25"
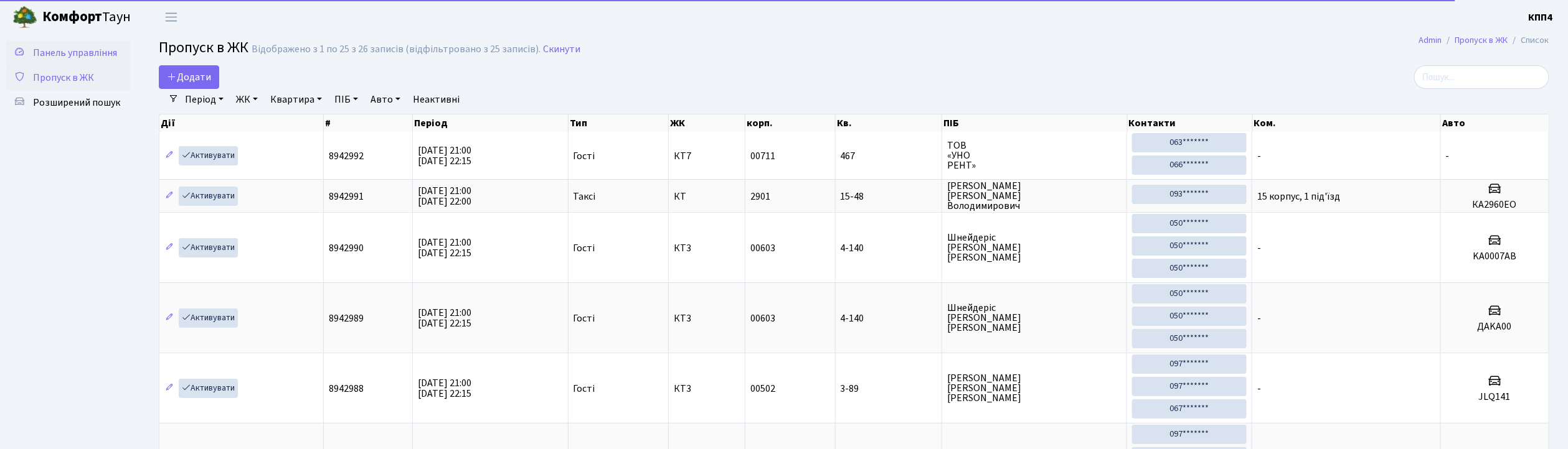
click at [48, 61] on link "Панель управління" at bounding box center [68, 53] width 125 height 25
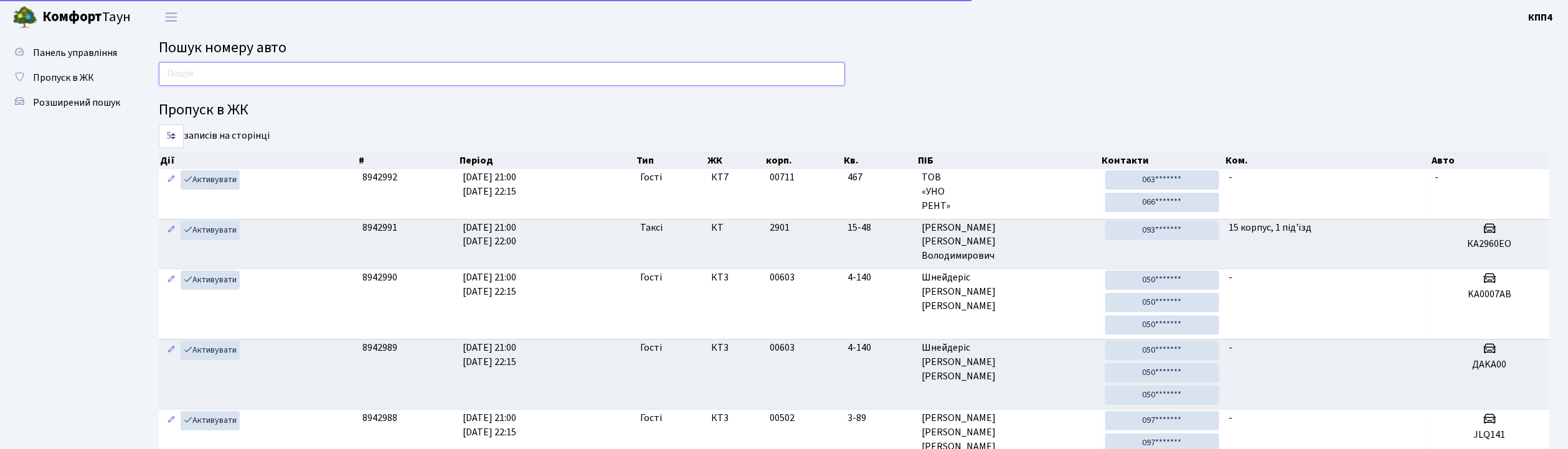
click at [235, 76] on input "text" at bounding box center [502, 74] width 686 height 24
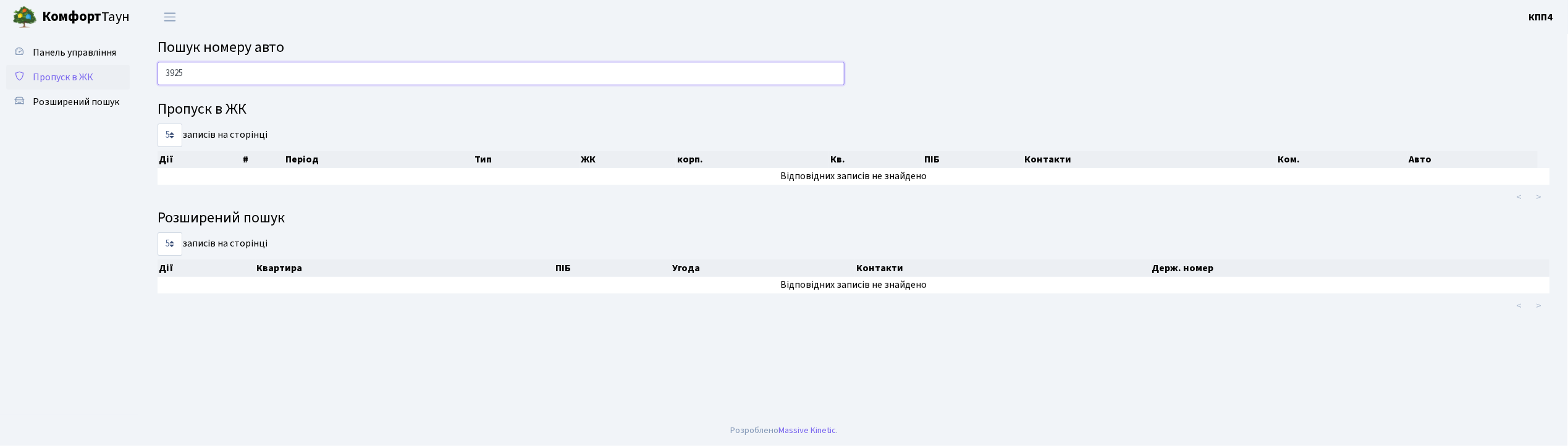
type input "3925"
click at [79, 67] on link "Пропуск в ЖК" at bounding box center [68, 77] width 124 height 25
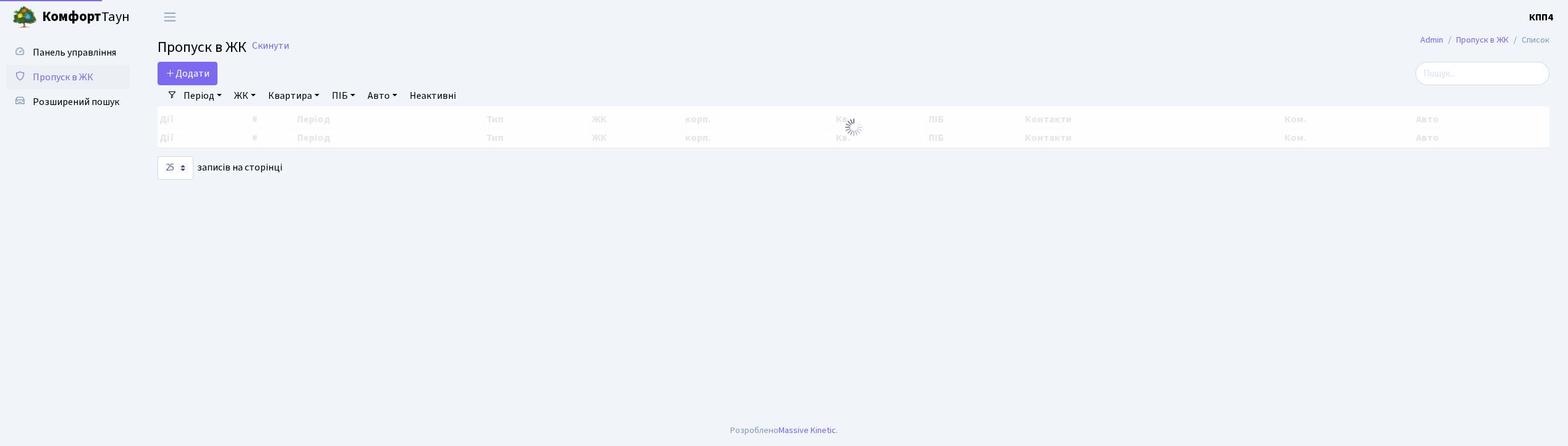
select select "25"
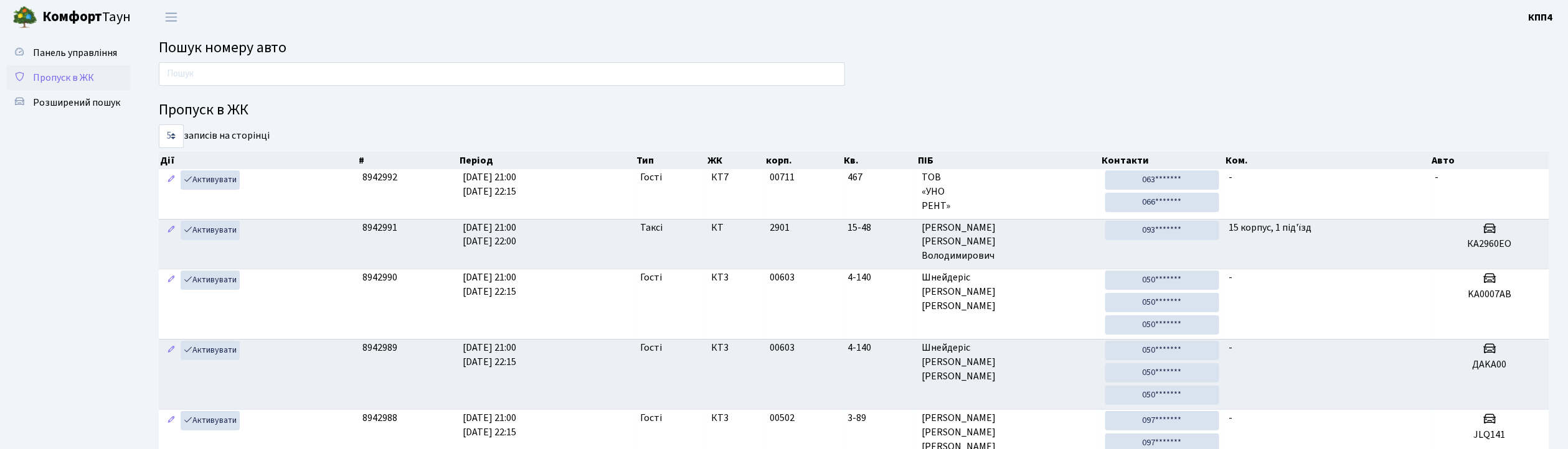
drag, startPoint x: 59, startPoint y: 73, endPoint x: 66, endPoint y: 70, distance: 7.6
click at [59, 73] on span "Пропуск в ЖК" at bounding box center [63, 78] width 61 height 14
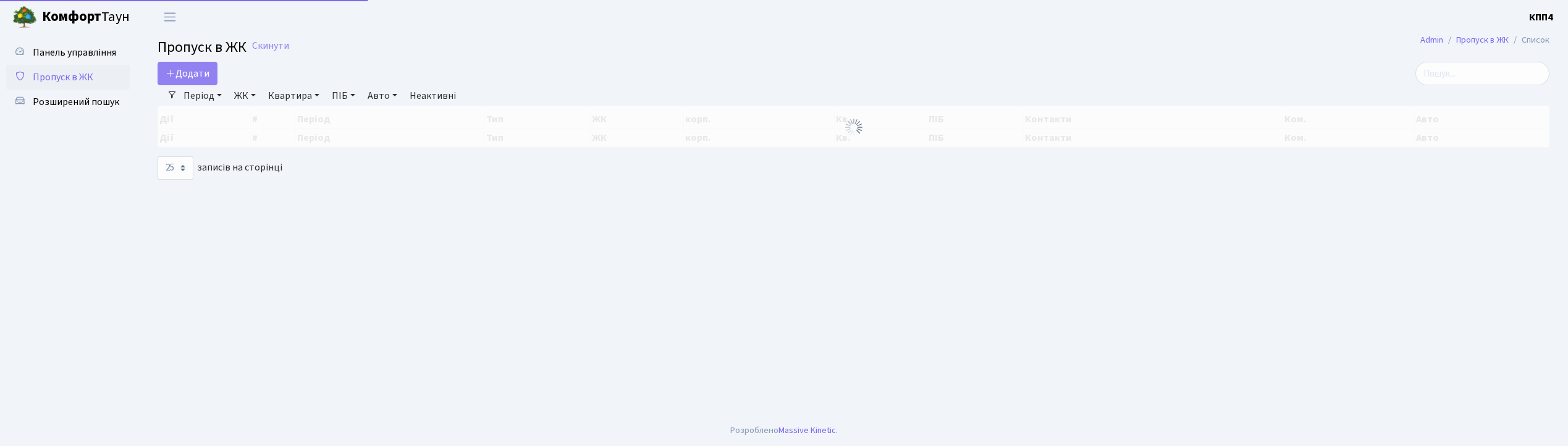
select select "25"
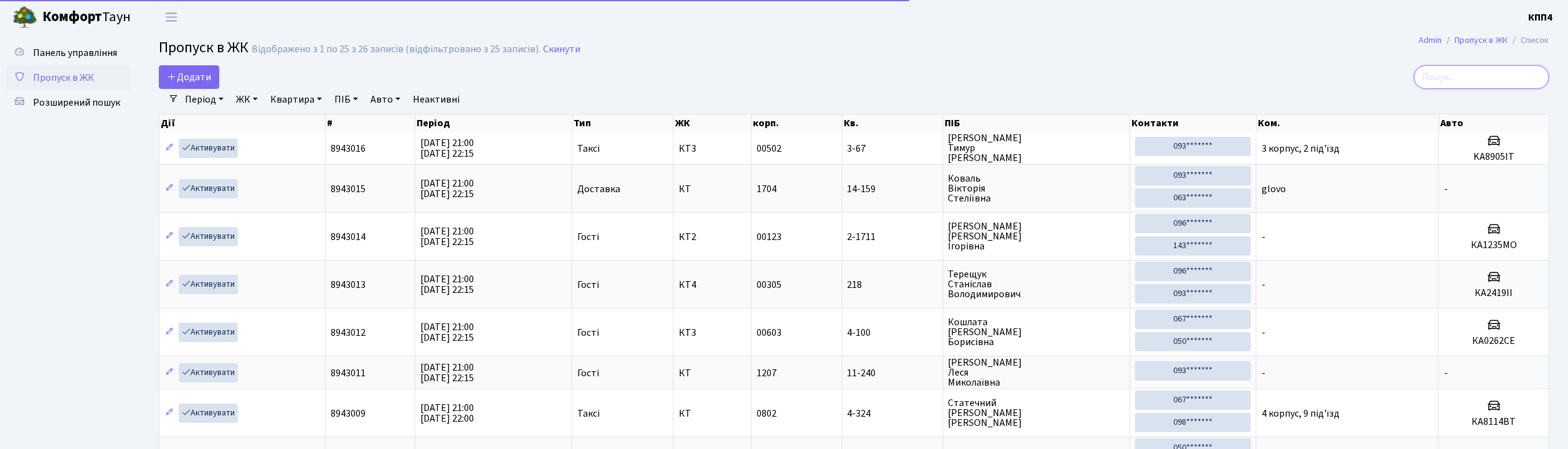
click at [1537, 68] on input "search" at bounding box center [1482, 77] width 135 height 24
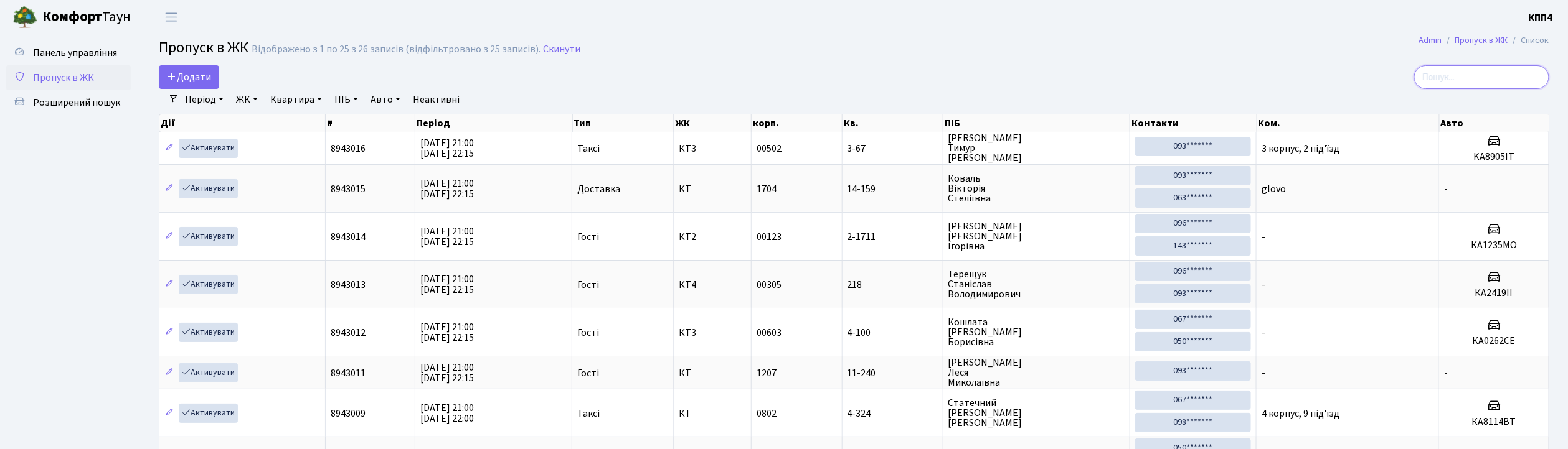
type input "4"
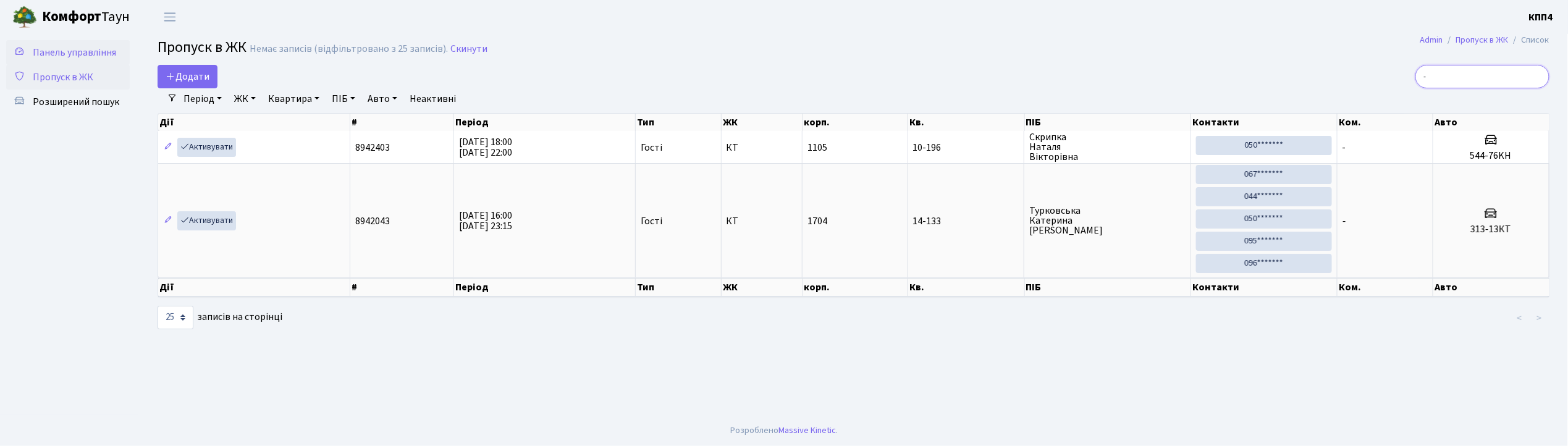
type input "-"
click at [42, 40] on link "Панель управління" at bounding box center [68, 53] width 124 height 25
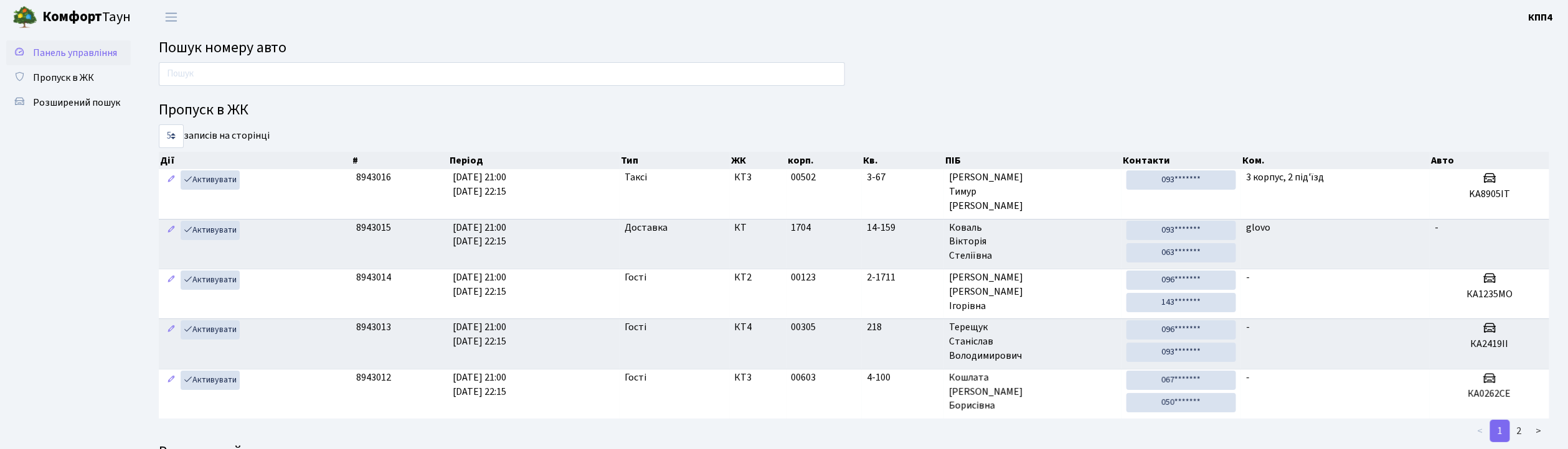
click at [55, 53] on span "Панель управління" at bounding box center [75, 53] width 84 height 14
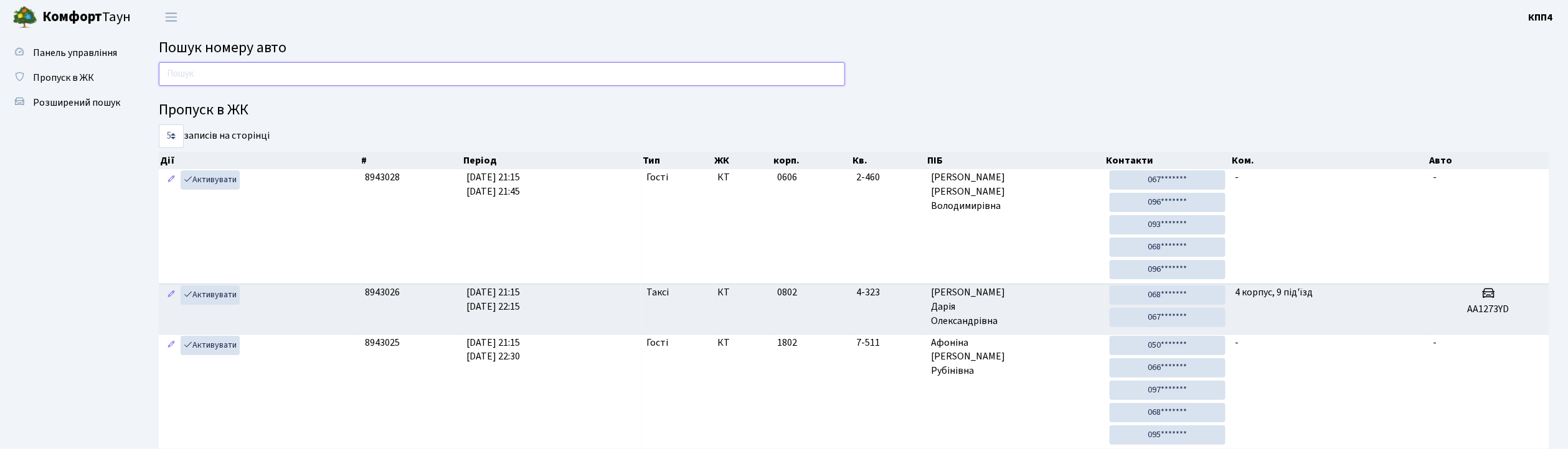
click at [230, 72] on input "text" at bounding box center [502, 74] width 686 height 24
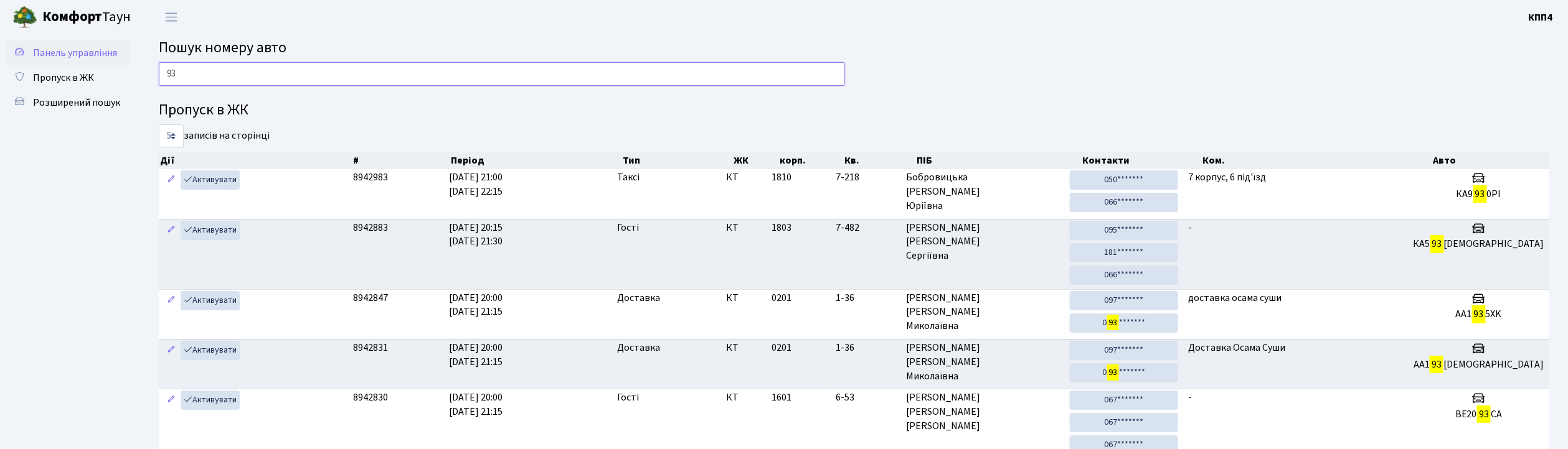
type input "93"
click at [75, 51] on span "Панель управління" at bounding box center [75, 53] width 84 height 14
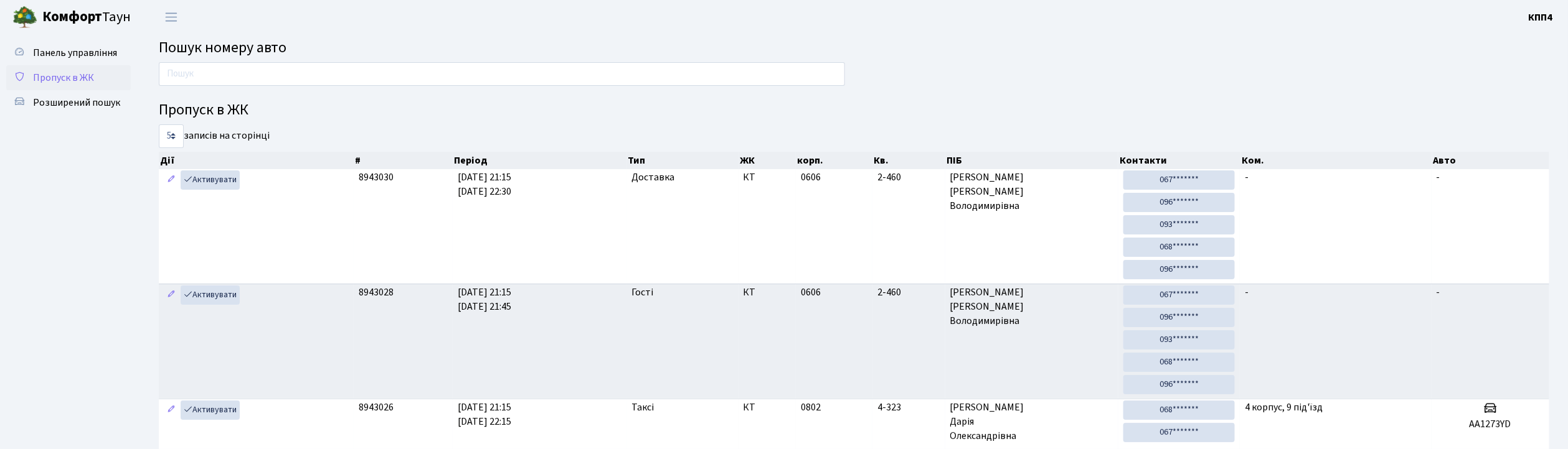
click at [46, 80] on span "Пропуск в ЖК" at bounding box center [63, 78] width 61 height 14
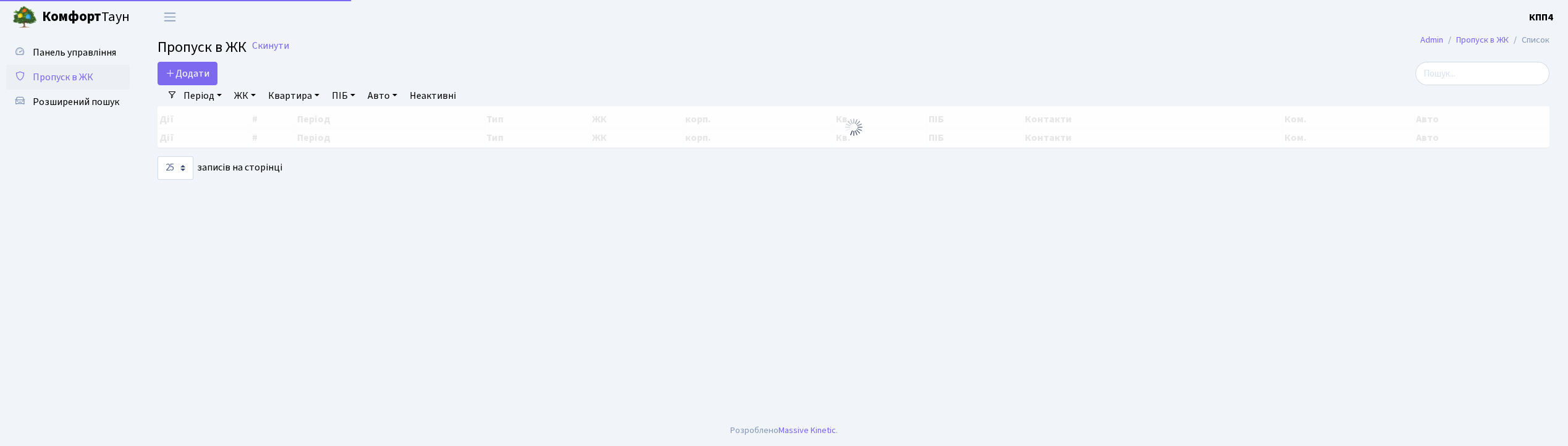
select select "25"
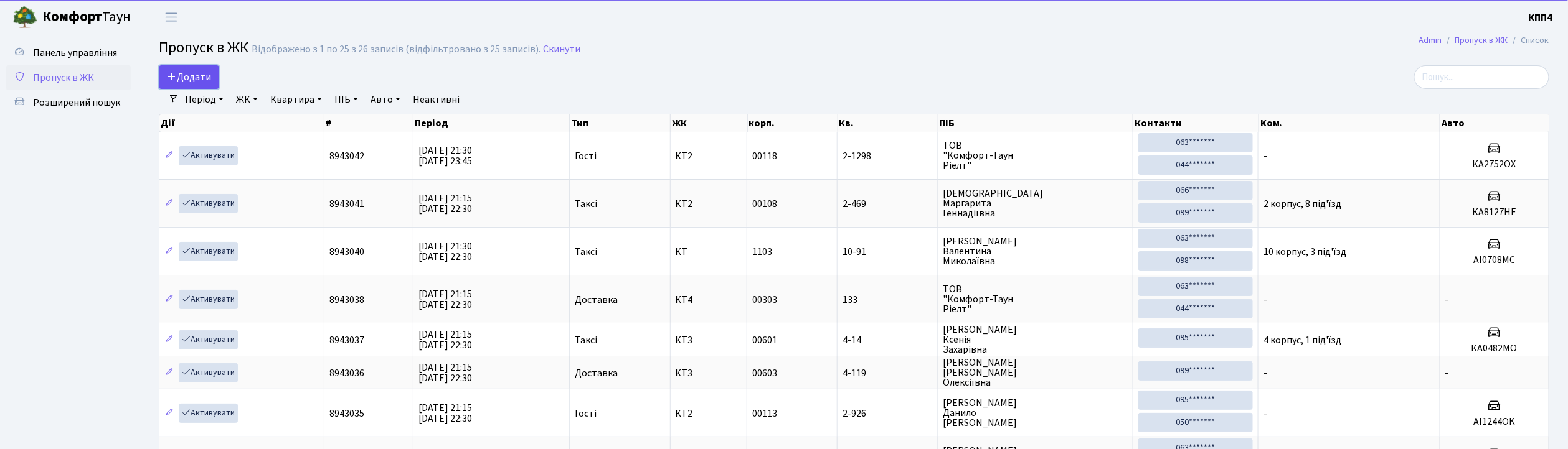
click at [205, 70] on span "Додати" at bounding box center [189, 77] width 44 height 14
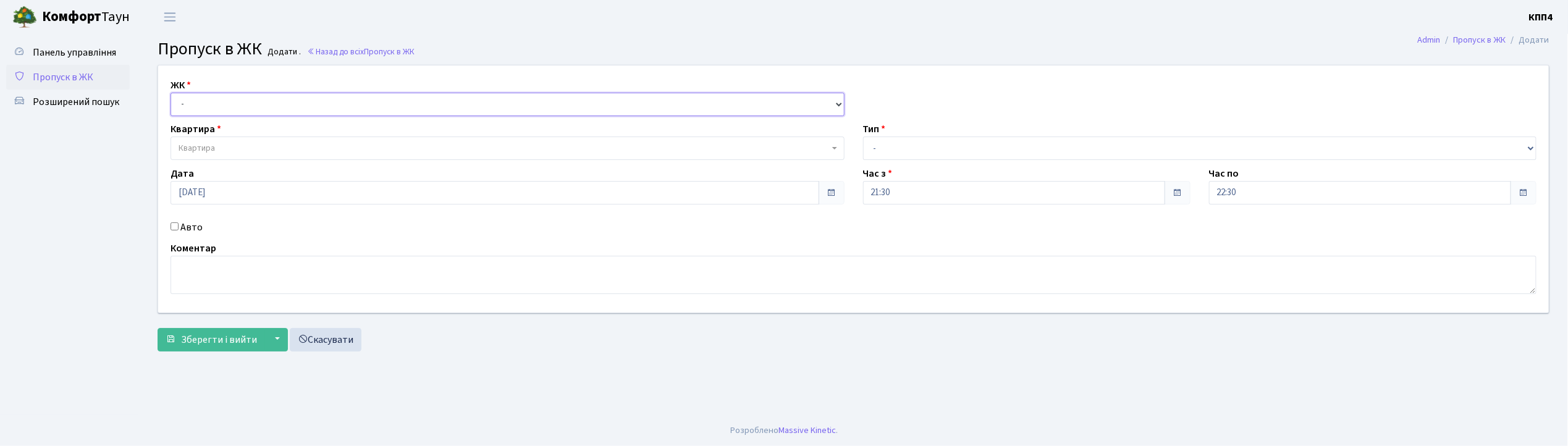
click at [225, 104] on select "- КТ, вул. Регенераторна, 4 КТ2, просп. Соборності, 17 КТ3, вул. Березнева, 16 …" at bounding box center [507, 104] width 674 height 24
select select "271"
click at [171, 93] on select "- КТ, вул. Регенераторна, 4 КТ2, просп. Соборності, 17 КТ3, вул. Березнева, 16 …" at bounding box center [507, 104] width 674 height 24
select select
click at [243, 149] on span "Квартира" at bounding box center [503, 148] width 650 height 12
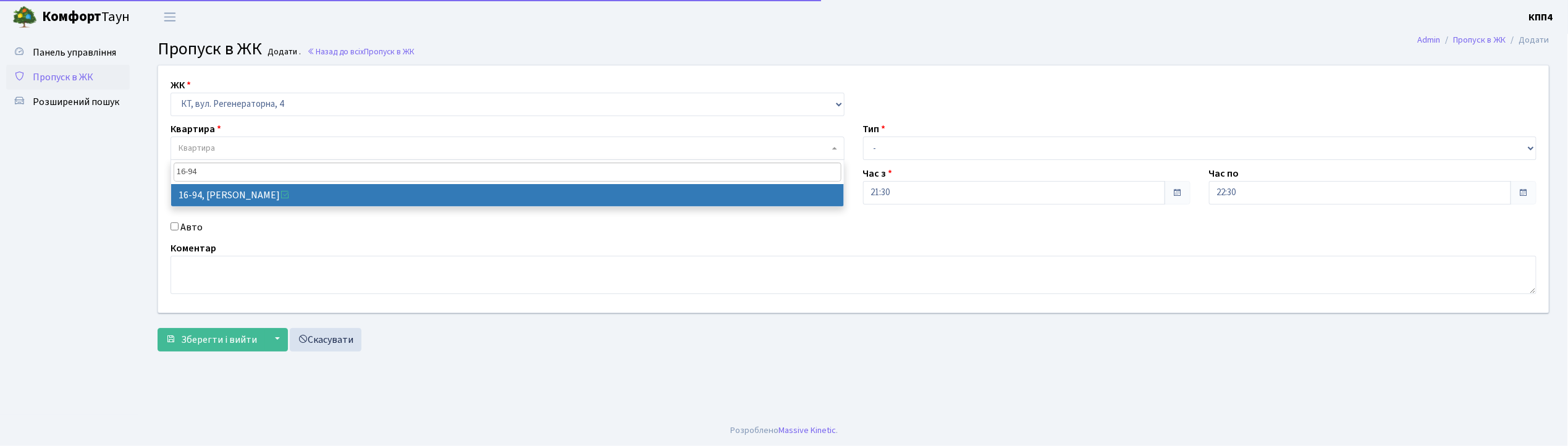
type input "16-94"
select select "8655"
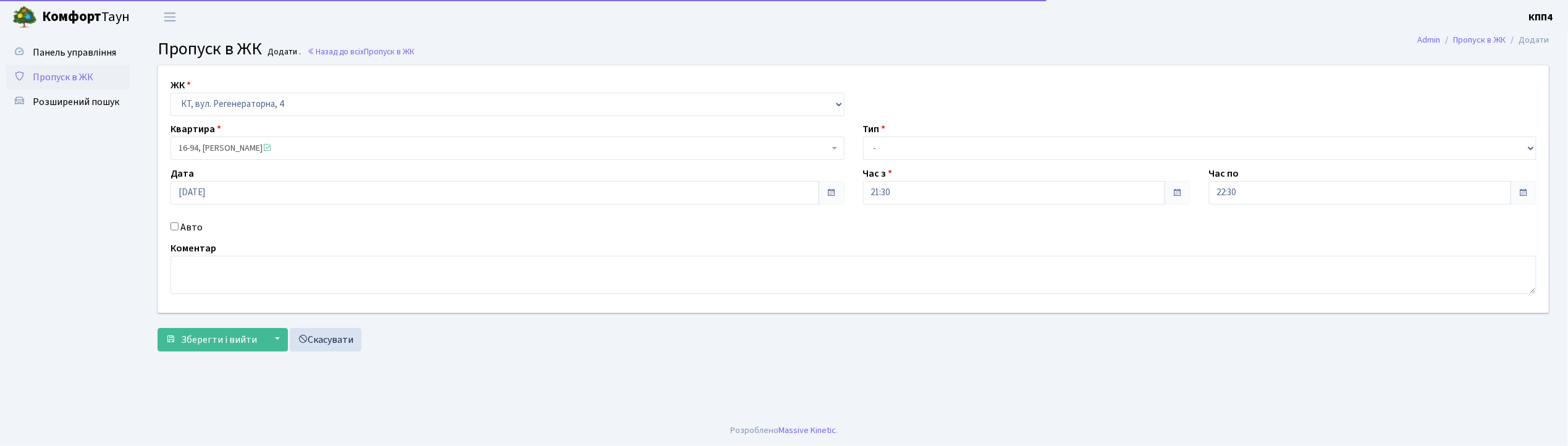
click at [183, 229] on label "Авто" at bounding box center [191, 227] width 22 height 15
click at [178, 229] on input "Авто" at bounding box center [174, 226] width 8 height 8
checkbox input "true"
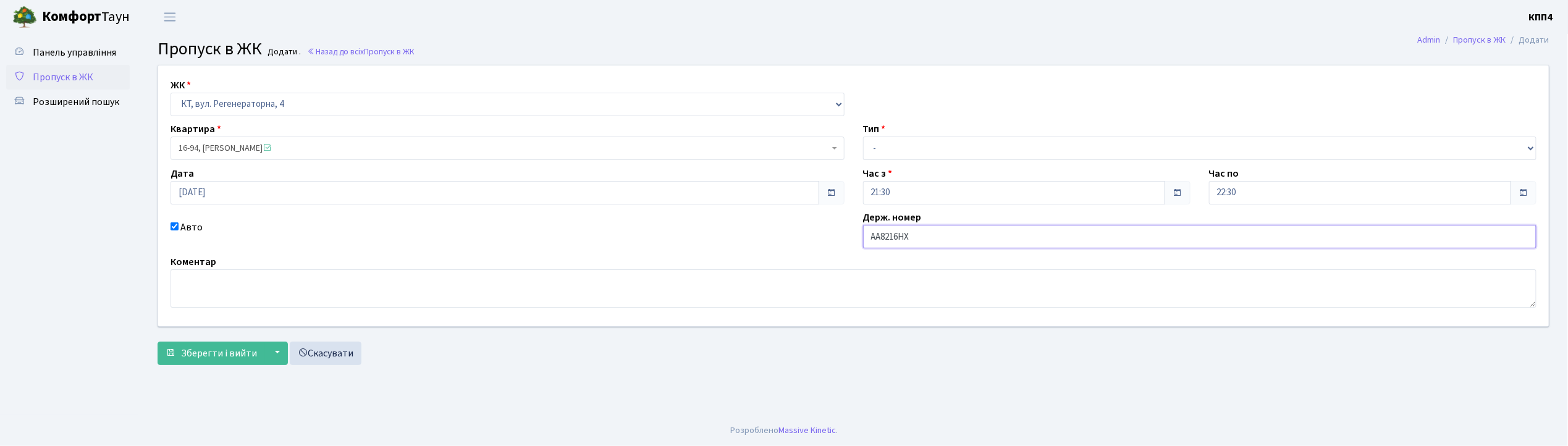
type input "АА8216HX"
click at [877, 151] on select "- Доставка Таксі Гості Сервіс" at bounding box center [1200, 148] width 674 height 24
select select "3"
click at [863, 137] on select "- Доставка Таксі Гості Сервіс" at bounding box center [1200, 148] width 674 height 24
click at [202, 347] on span "Зберегти і вийти" at bounding box center [219, 353] width 76 height 14
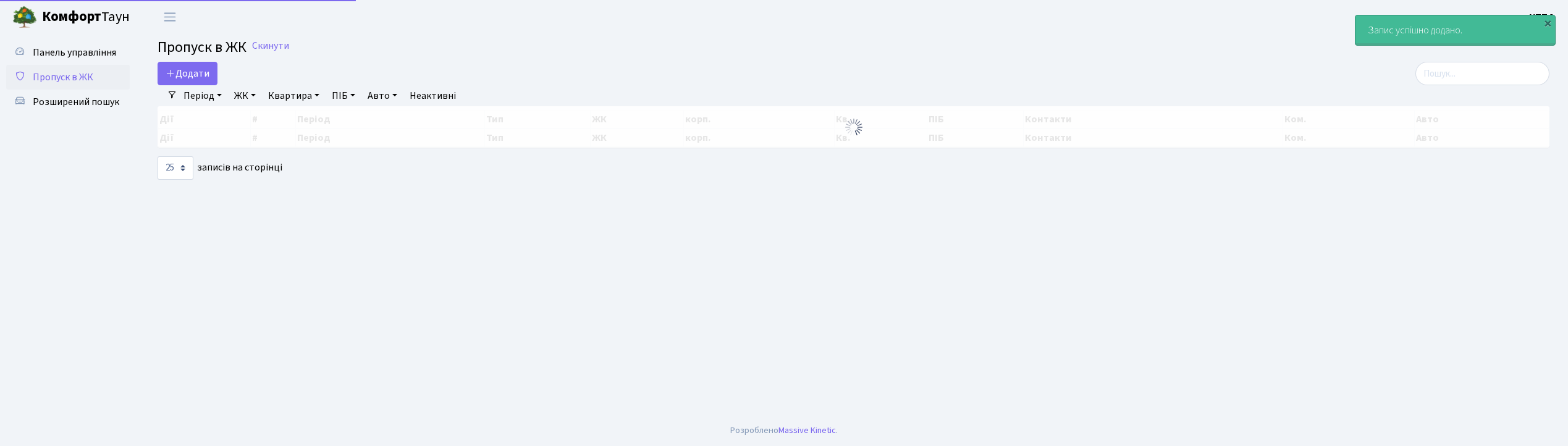
select select "25"
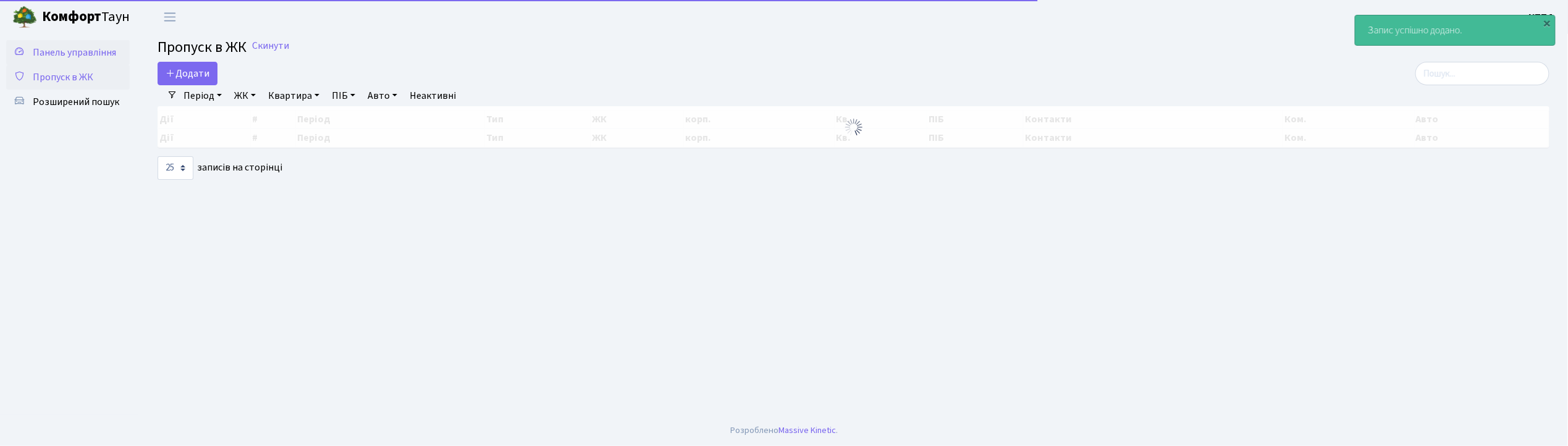
click at [102, 56] on span "Панель управління" at bounding box center [75, 53] width 83 height 14
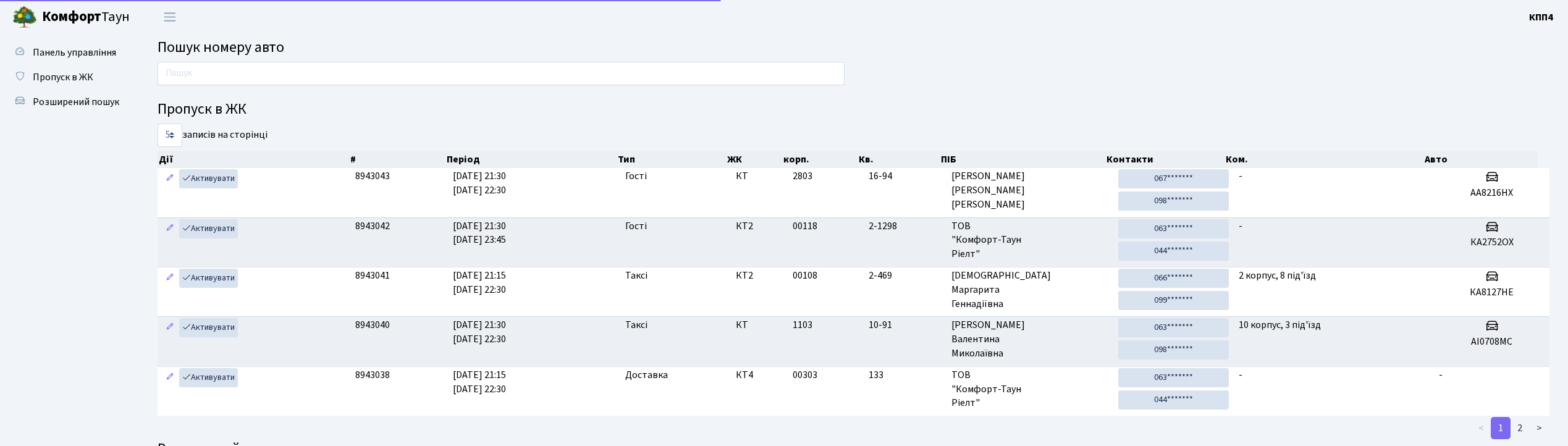
click at [248, 70] on input "text" at bounding box center [501, 73] width 687 height 24
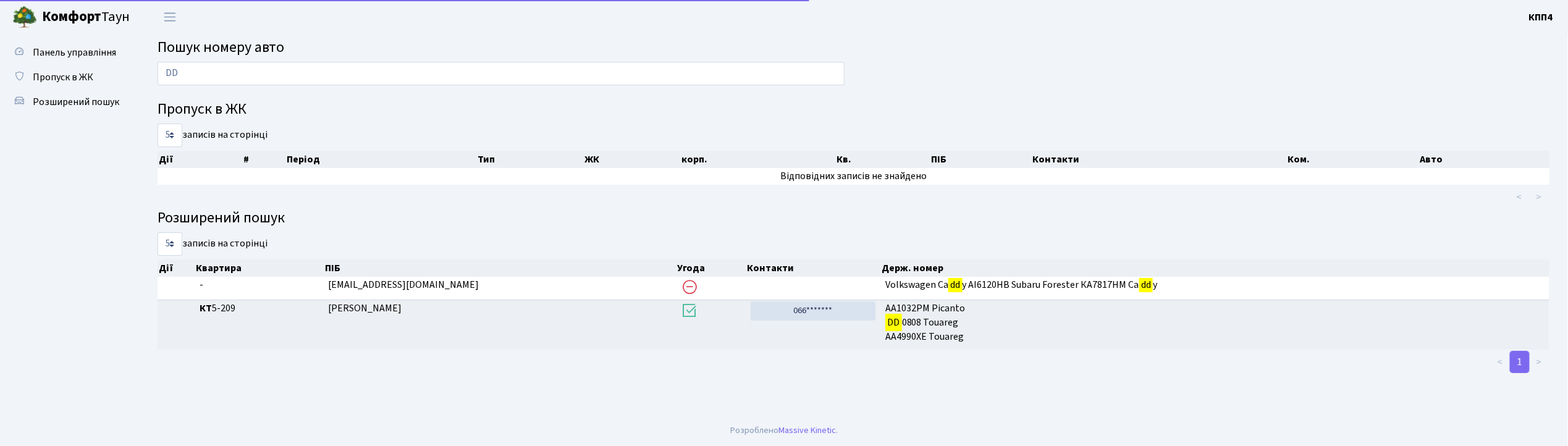
type input "D"
